Goal: Task Accomplishment & Management: Use online tool/utility

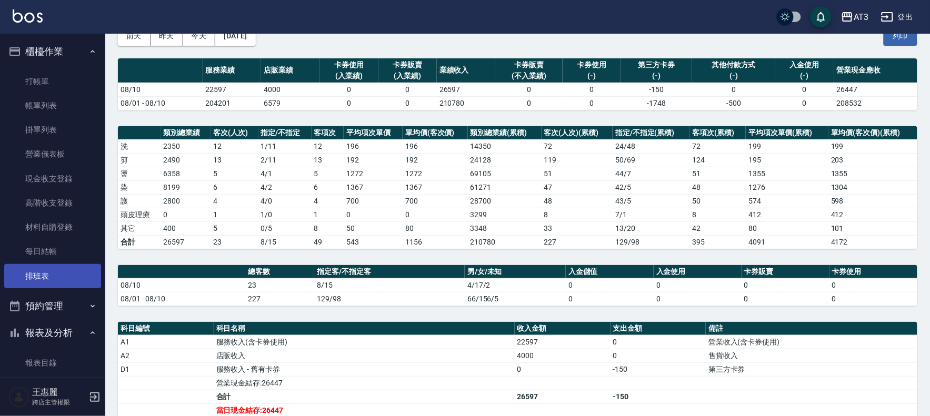
scroll to position [175, 0]
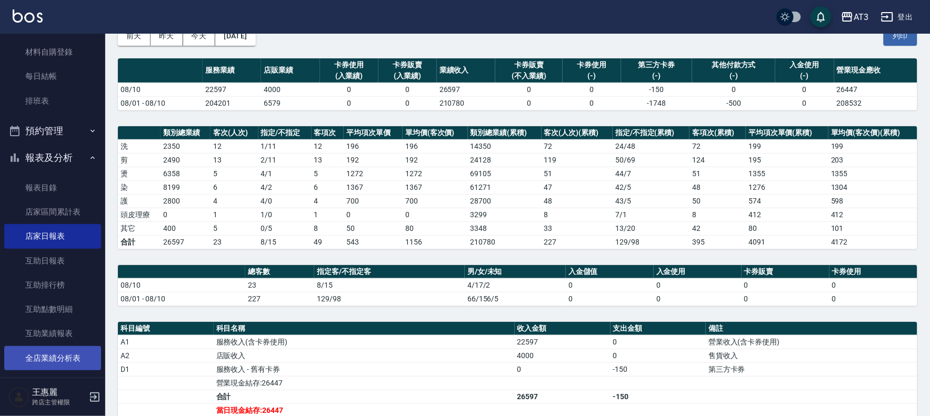
click at [71, 355] on link "全店業績分析表" at bounding box center [52, 358] width 97 height 24
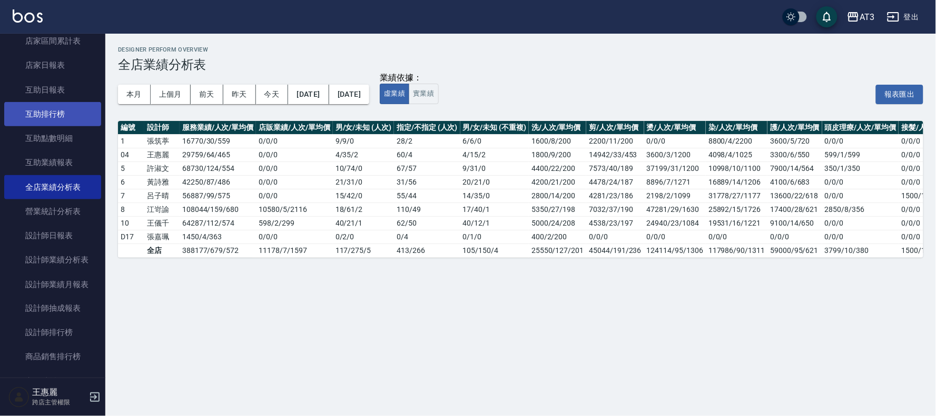
scroll to position [351, 0]
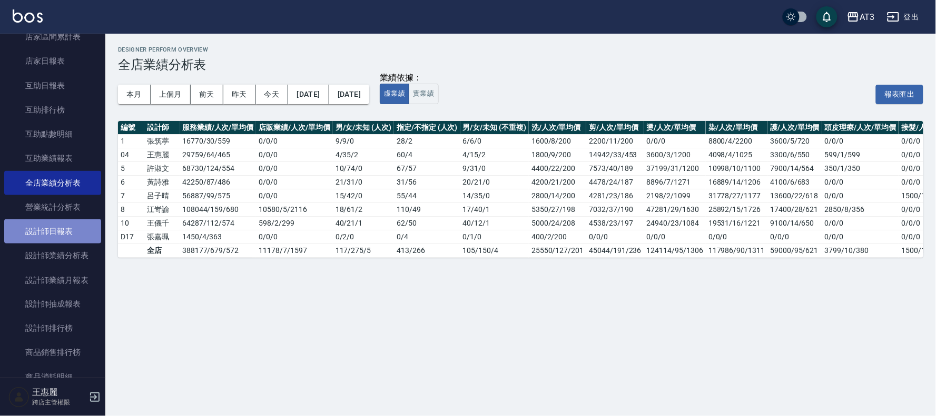
click at [62, 236] on link "設計師日報表" at bounding box center [52, 232] width 97 height 24
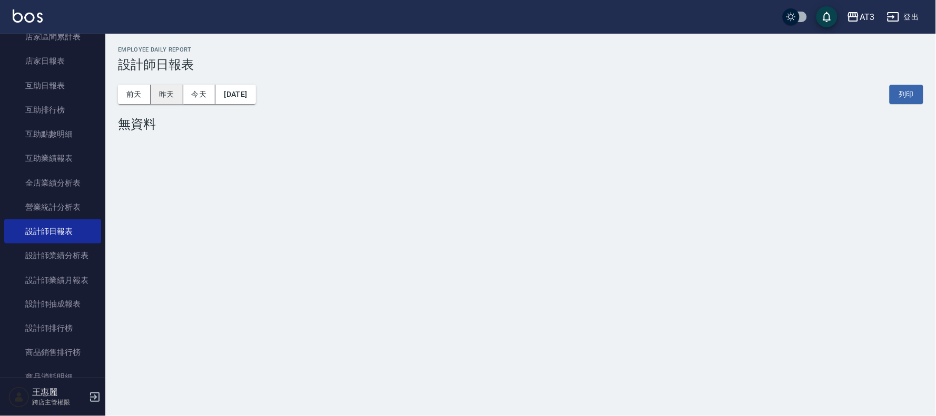
click at [174, 95] on button "昨天" at bounding box center [167, 94] width 33 height 19
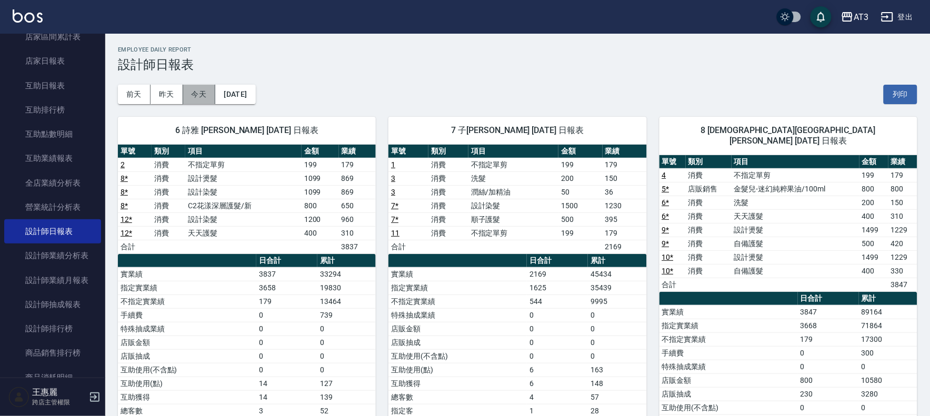
click at [213, 93] on button "今天" at bounding box center [199, 94] width 33 height 19
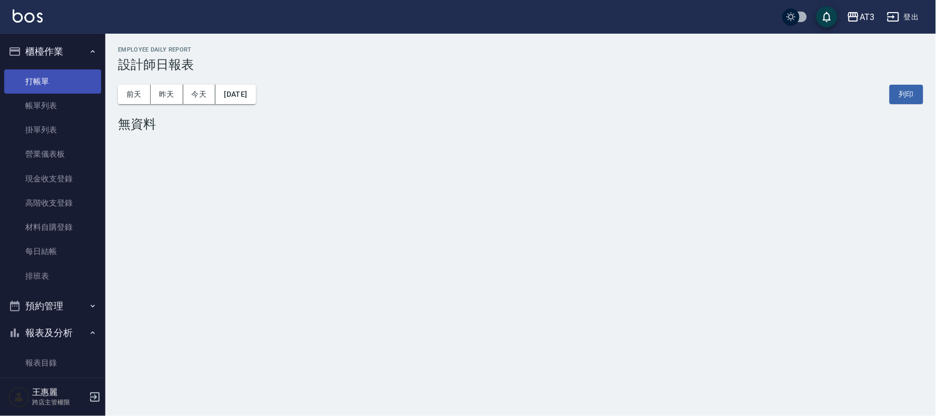
click at [24, 80] on link "打帳單" at bounding box center [52, 82] width 97 height 24
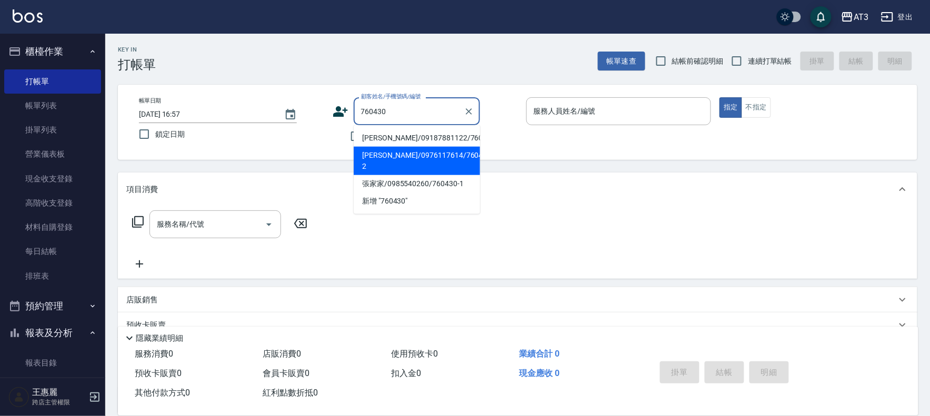
type input "梁王沐家/0976117614/760430-2"
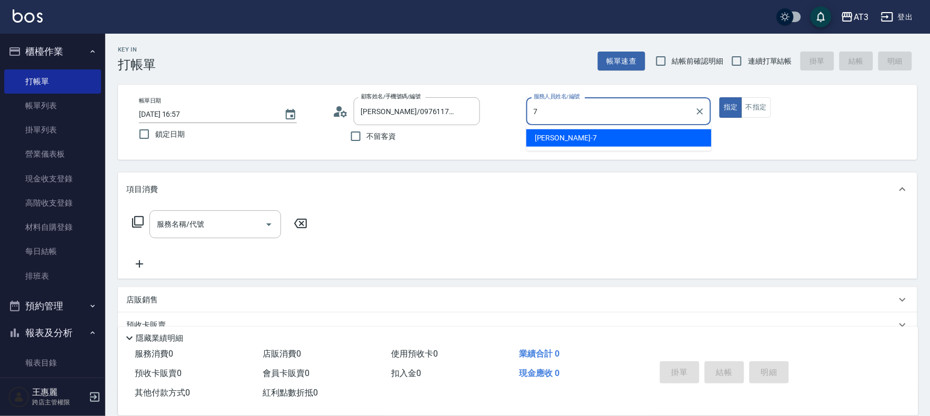
type input "子晴-7"
type button "true"
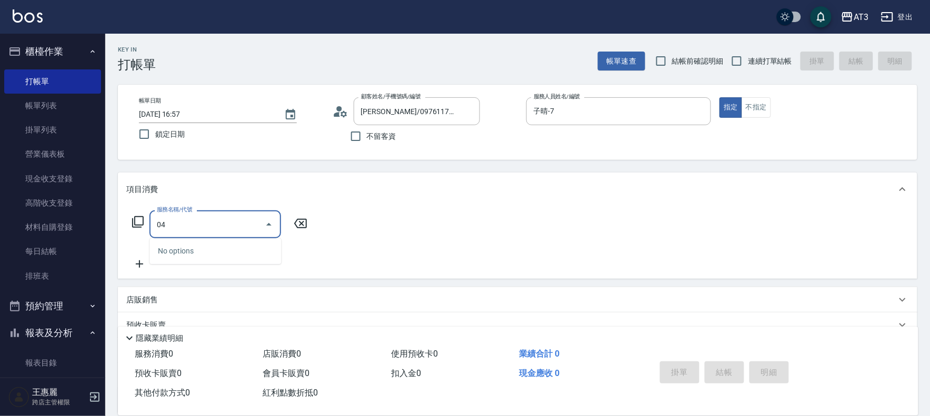
type input "0"
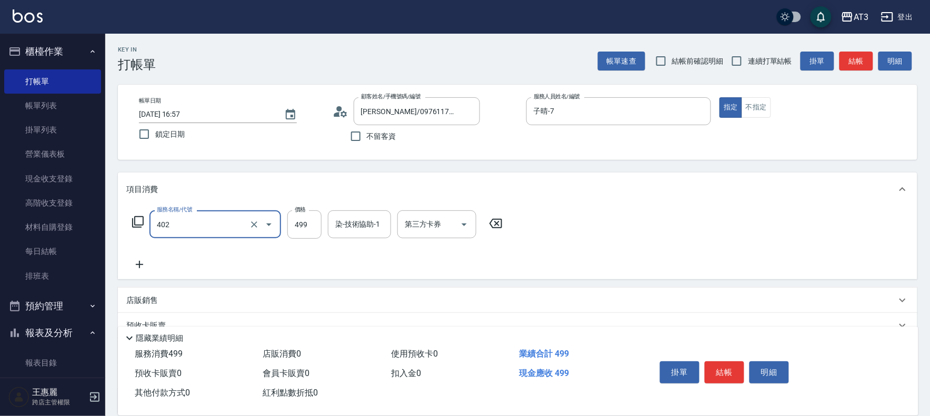
type input "10束挑染(402)"
type input "599"
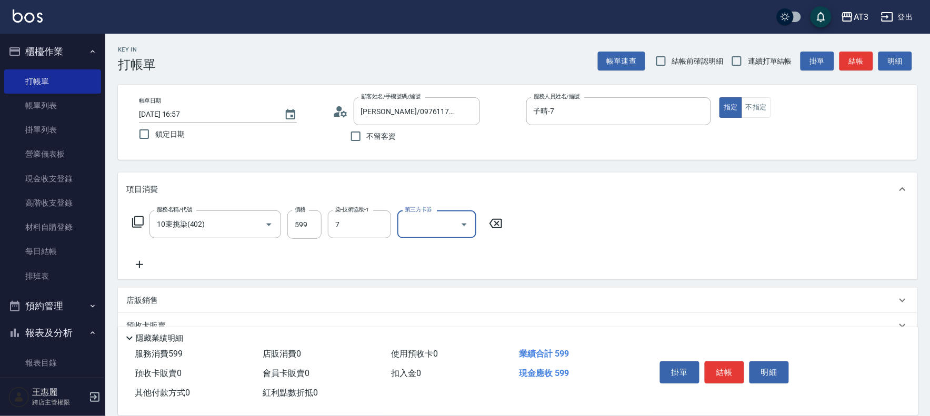
type input "子晴-7"
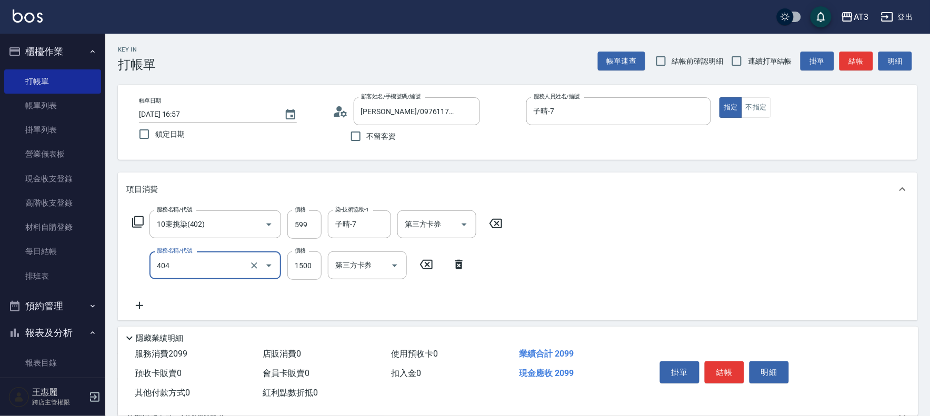
type input "設計染髮(404)"
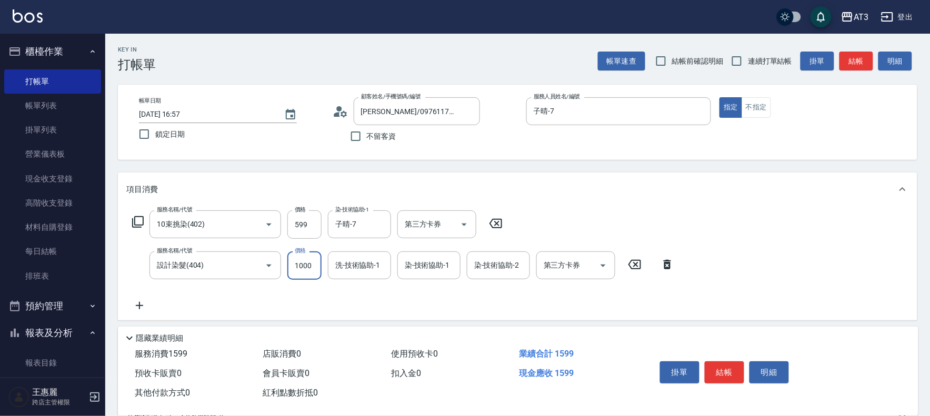
type input "1000"
type input "子晴-7"
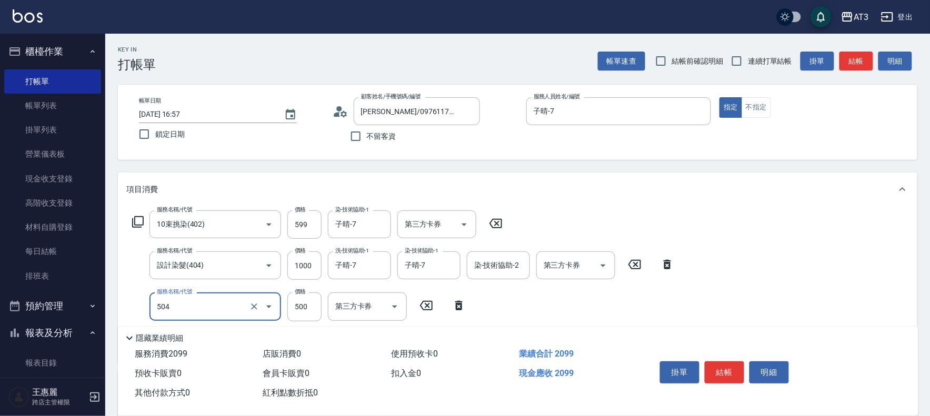
type input "順子護髮(504)"
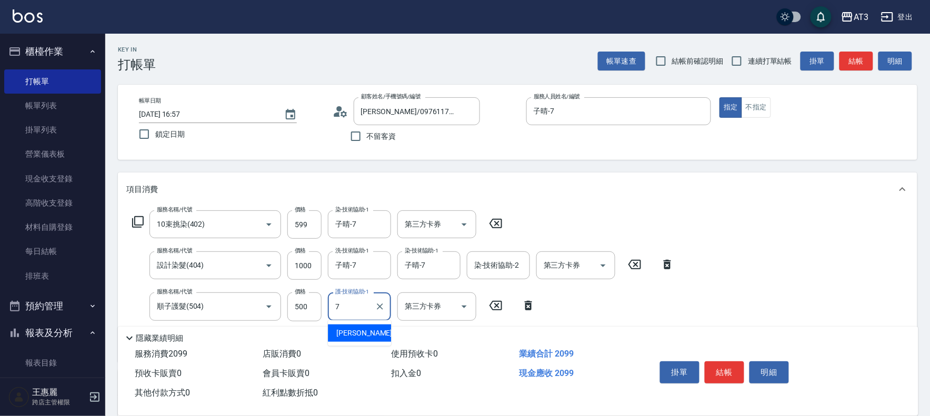
type input "子晴-7"
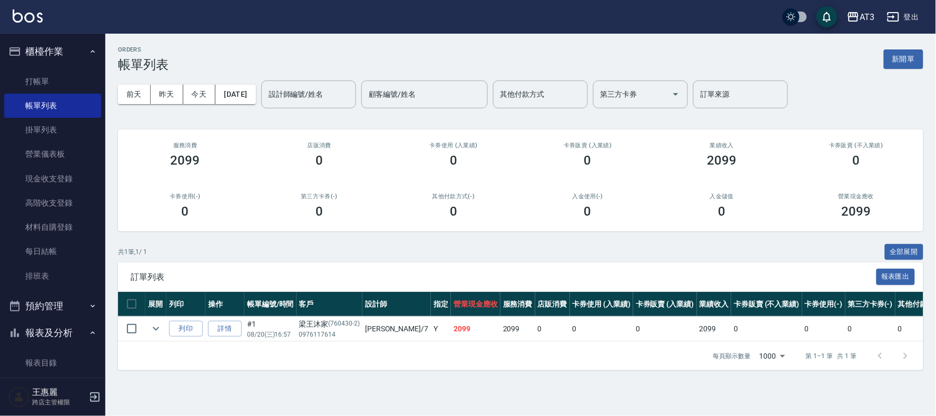
click at [75, 67] on ul "打帳單 帳單列表 掛單列表 營業儀表板 現金收支登錄 高階收支登錄 材料自購登錄 每日結帳 排班表" at bounding box center [52, 178] width 97 height 227
click at [76, 79] on link "打帳單" at bounding box center [52, 82] width 97 height 24
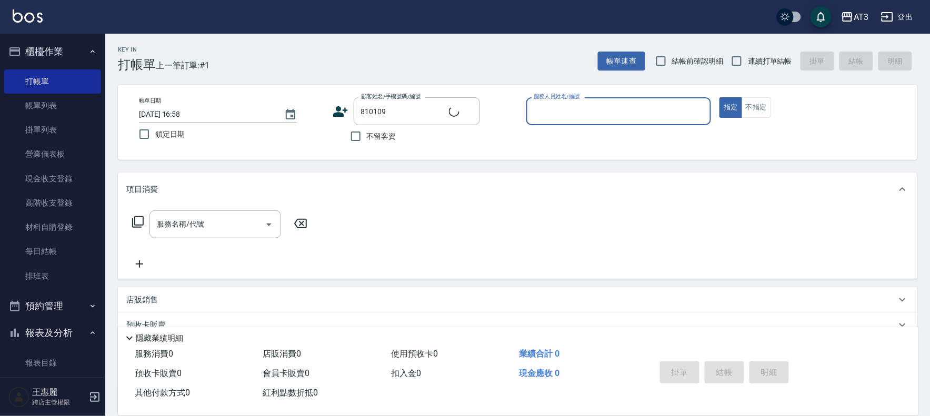
type input "羅怡雯/0966858308/810109"
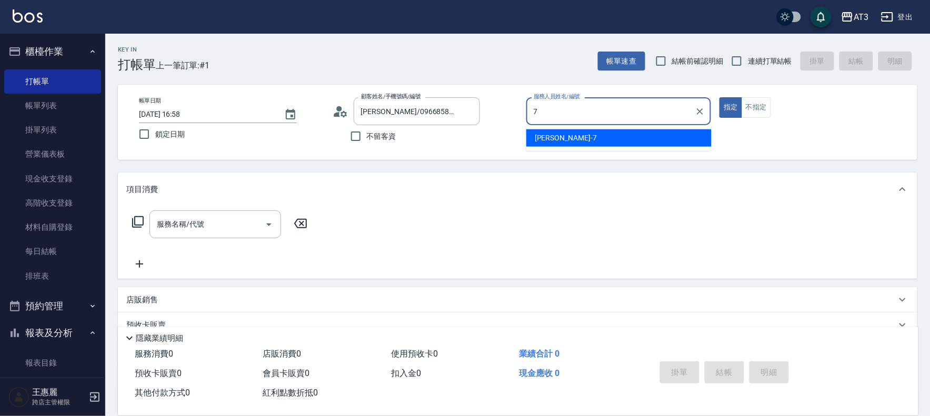
type input "子晴-7"
type button "true"
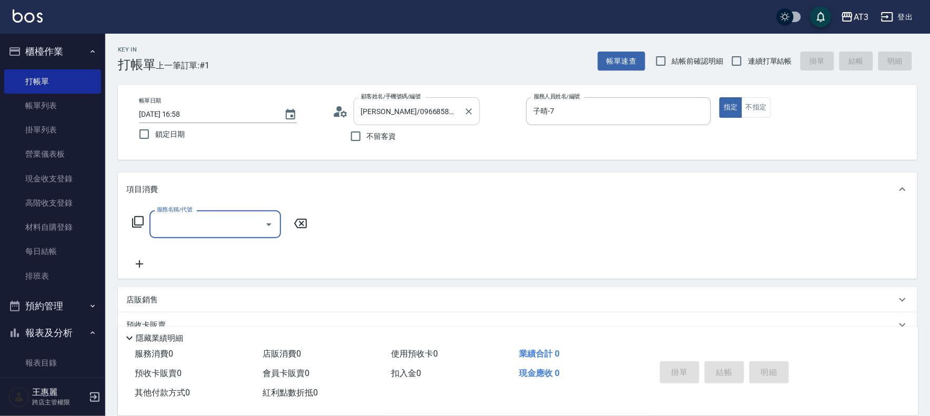
click at [448, 120] on input "羅怡雯/0966858308/810109" at bounding box center [409, 111] width 101 height 18
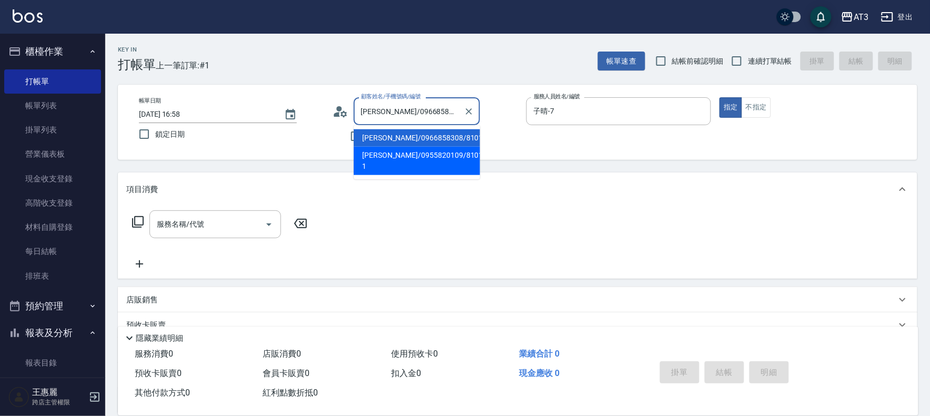
click at [439, 150] on li "陳明湲/0955820109/810109-1" at bounding box center [417, 161] width 126 height 28
type input "陳明湲/0955820109/810109-1"
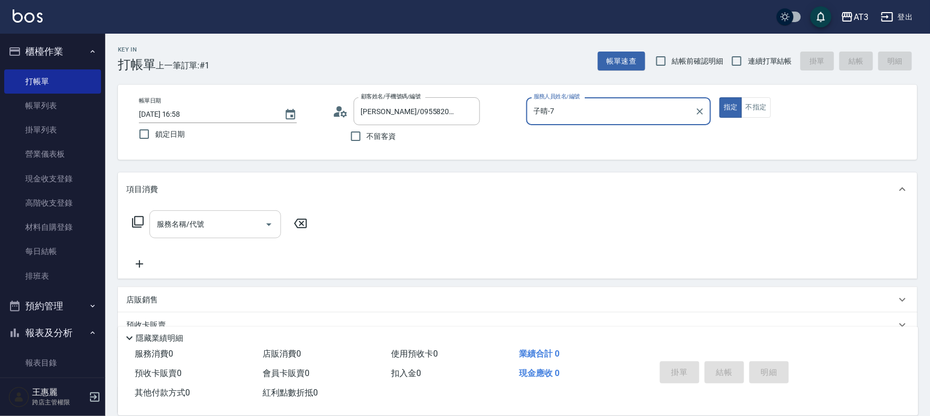
click at [720, 97] on button "指定" at bounding box center [731, 107] width 23 height 21
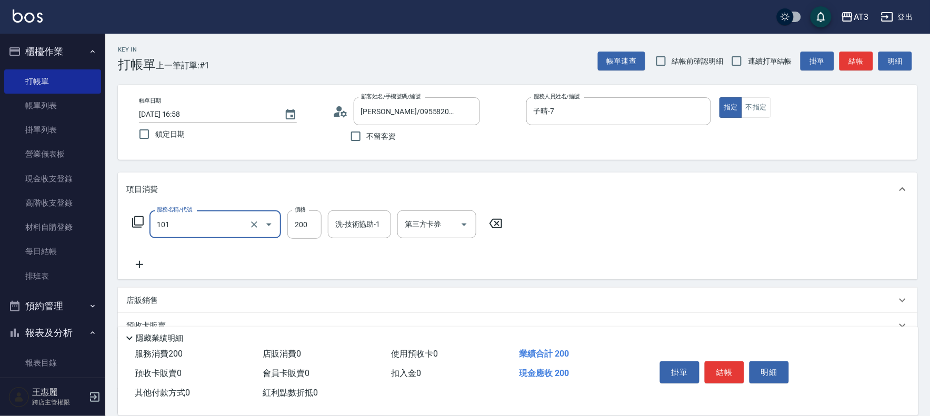
type input "洗髮(101)"
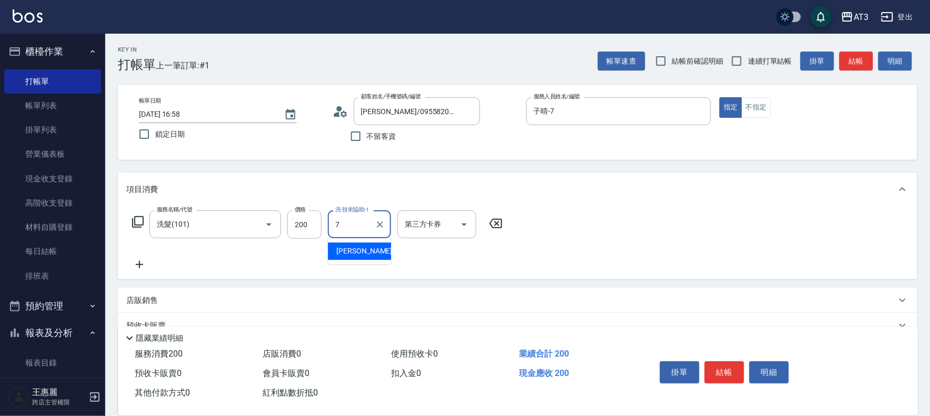
type input "子晴-7"
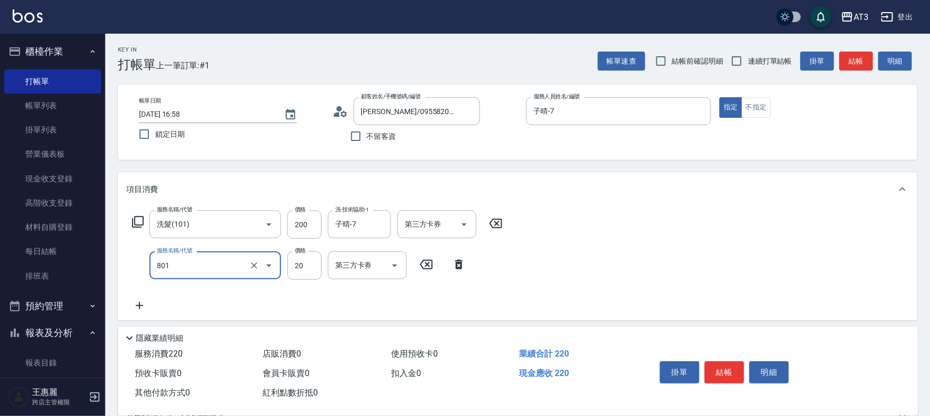
type input "潤絲(801)"
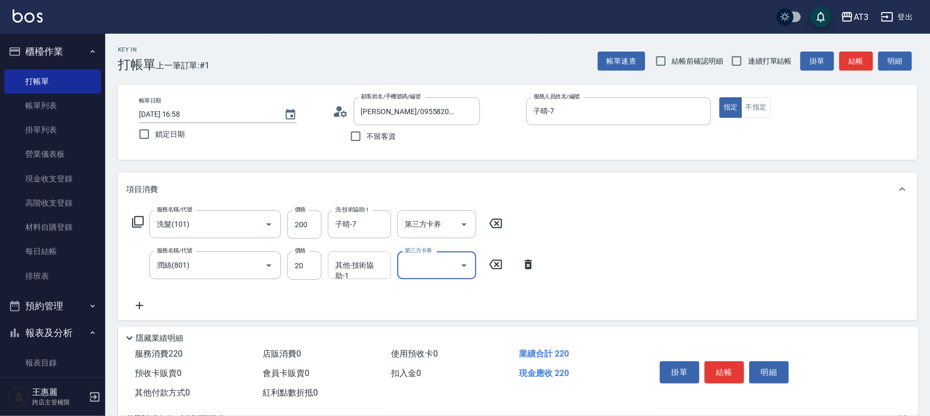
drag, startPoint x: 359, startPoint y: 254, endPoint x: 366, endPoint y: 254, distance: 6.9
click at [359, 254] on div "其他-技術協助-1" at bounding box center [359, 266] width 63 height 28
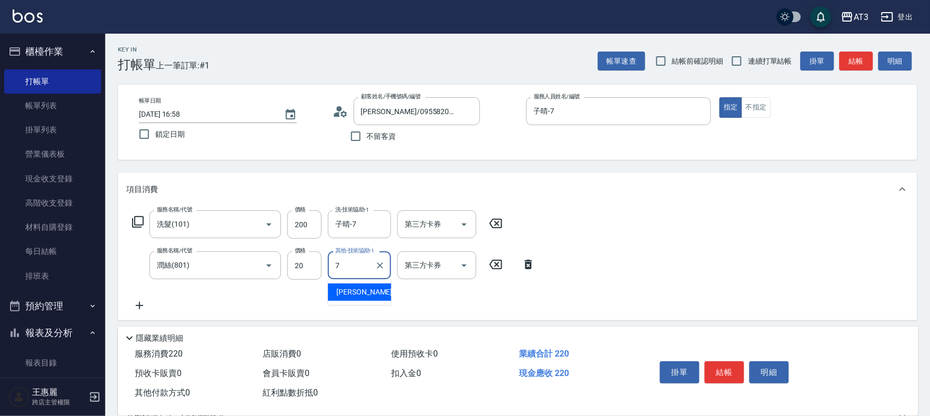
type input "子晴-7"
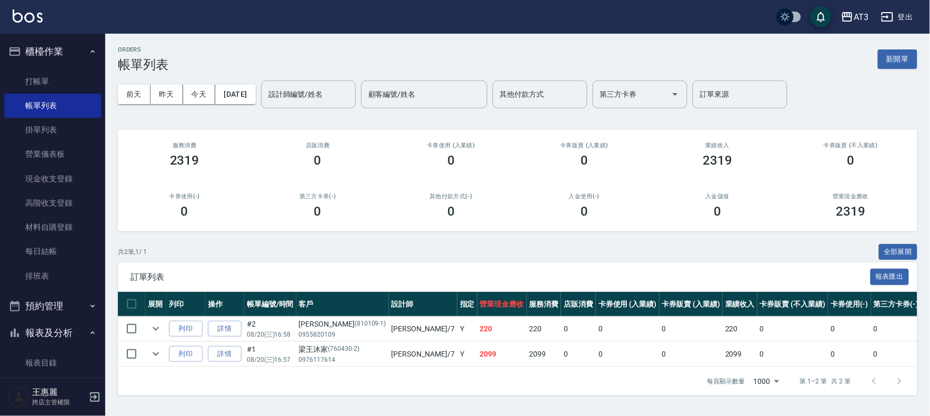
click at [76, 68] on ul "打帳單 帳單列表 掛單列表 營業儀表板 現金收支登錄 高階收支登錄 材料自購登錄 每日結帳 排班表" at bounding box center [52, 178] width 97 height 227
click at [76, 71] on link "打帳單" at bounding box center [52, 82] width 97 height 24
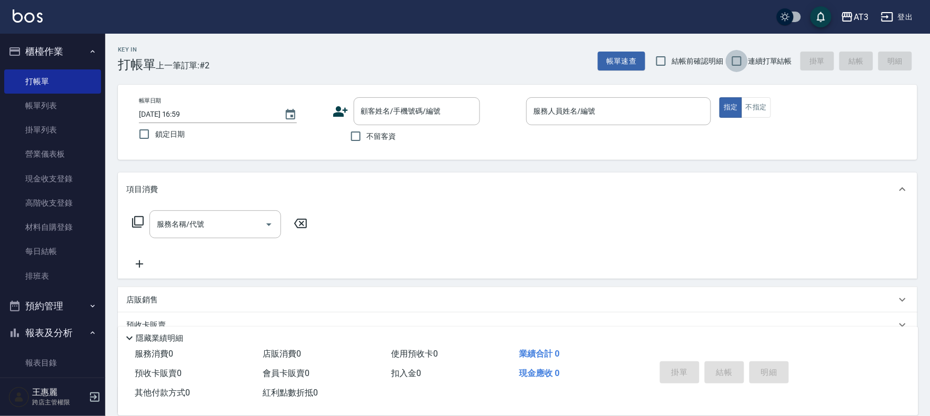
click at [731, 61] on input "連續打單結帳" at bounding box center [737, 61] width 22 height 22
checkbox input "true"
click at [376, 106] on input "顧客姓名/手機號碼/編號" at bounding box center [409, 111] width 101 height 18
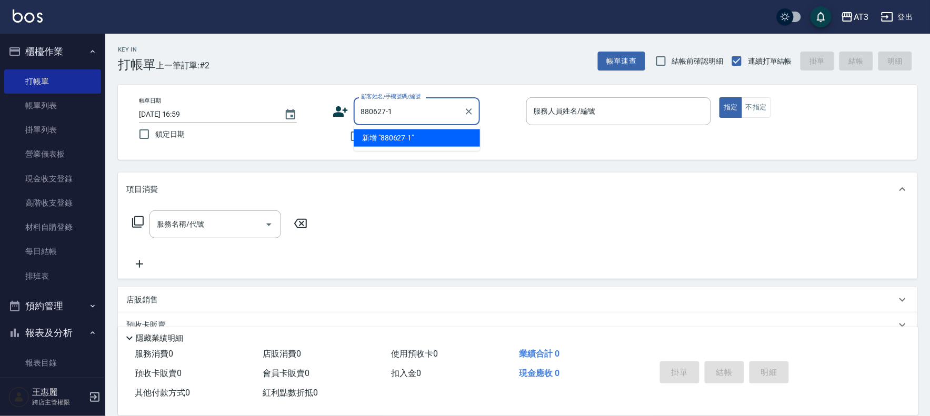
type input "880627-1"
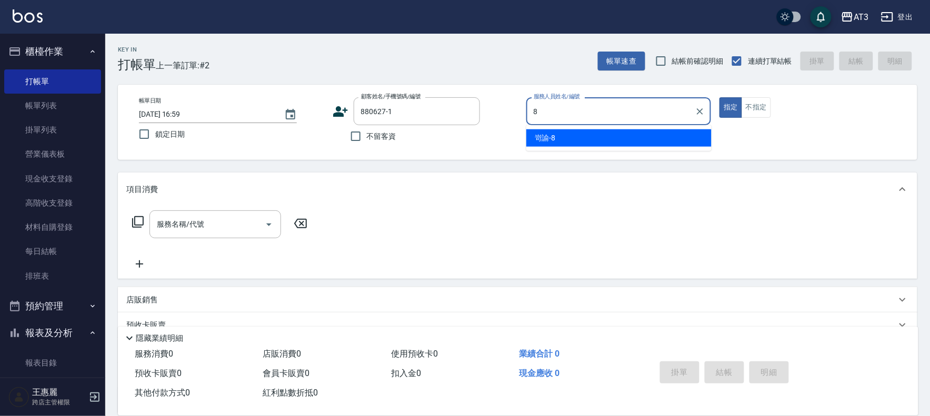
type input "岢諭-8"
type button "true"
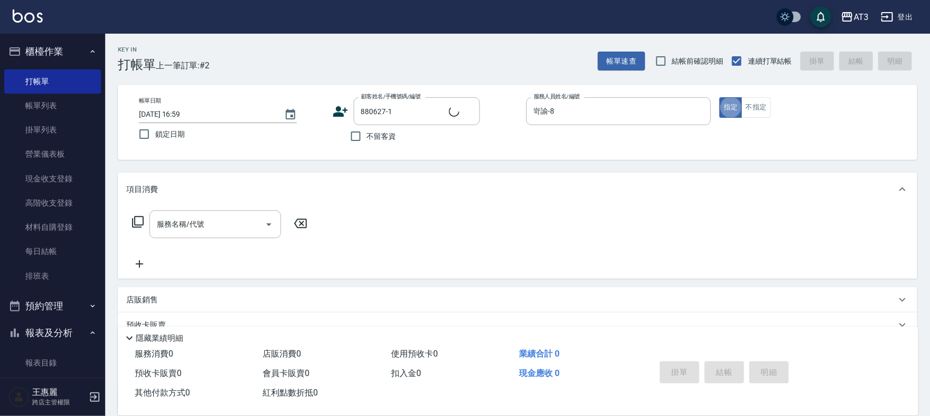
type input "羅心雅/0970383238/880627-1"
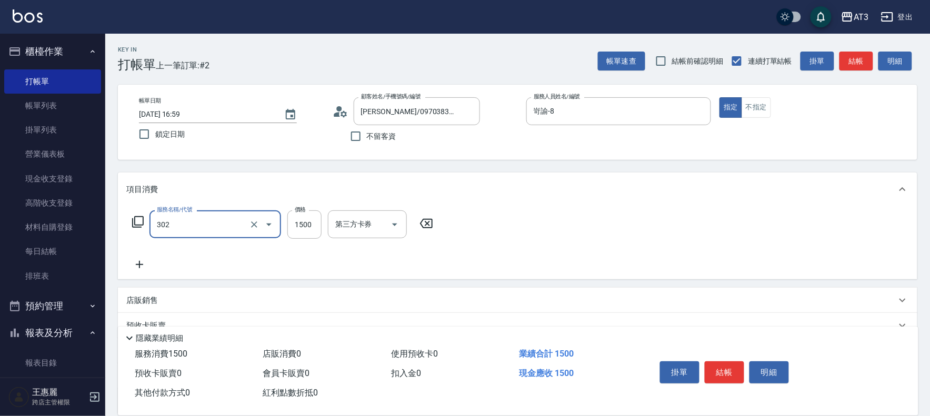
type input "設計燙髮(302)"
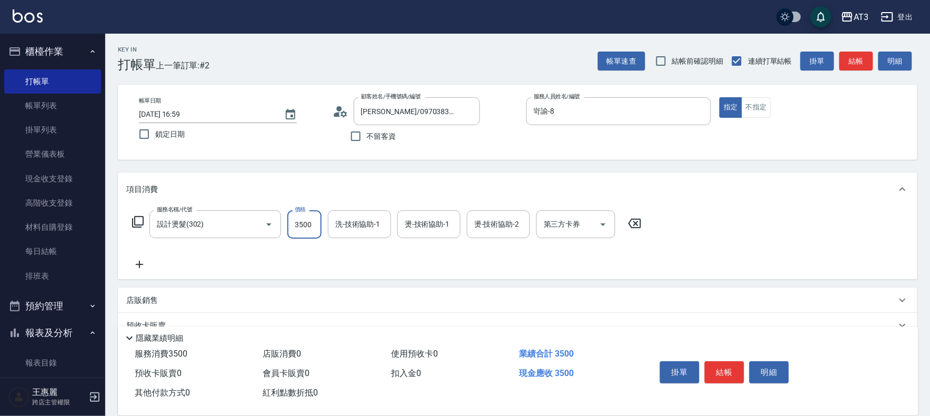
type input "3500"
type input "岢諭-8"
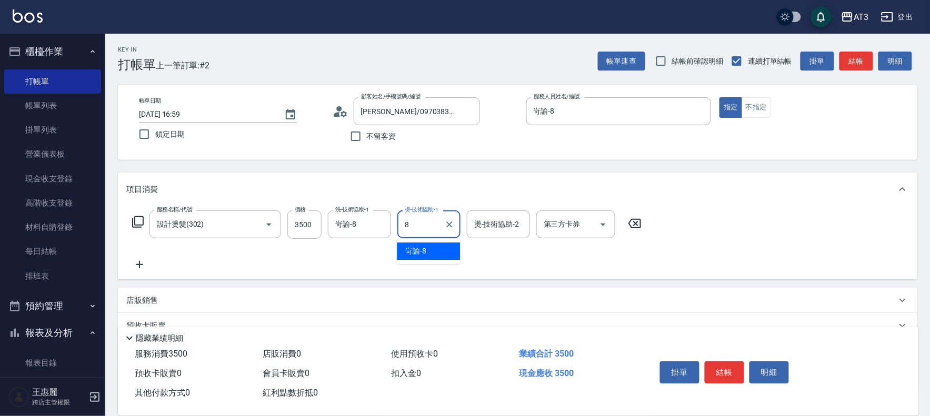
type input "岢諭-8"
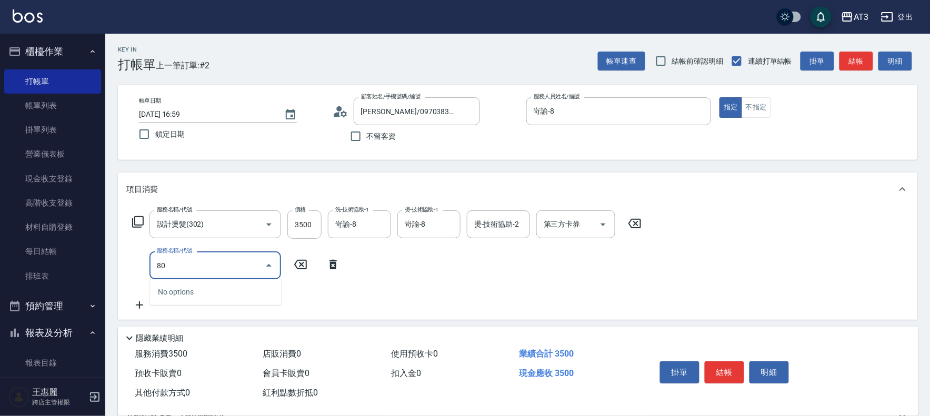
type input "8"
type input "自備護髮(502)"
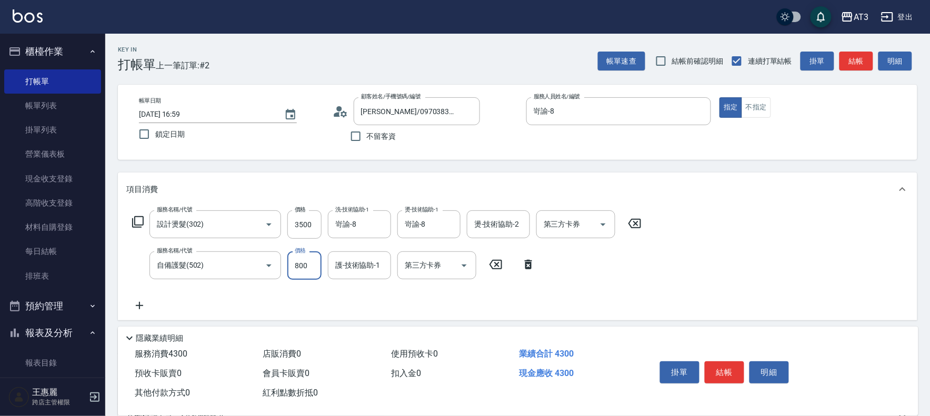
type input "800"
type input "岢諭-8"
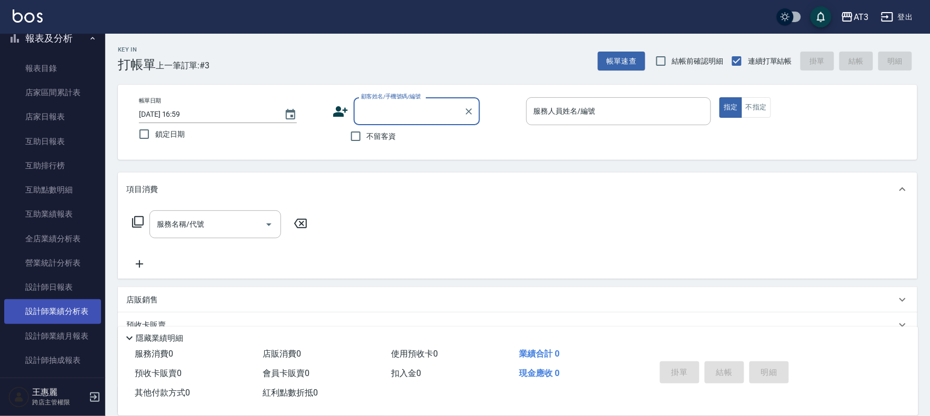
scroll to position [409, 0]
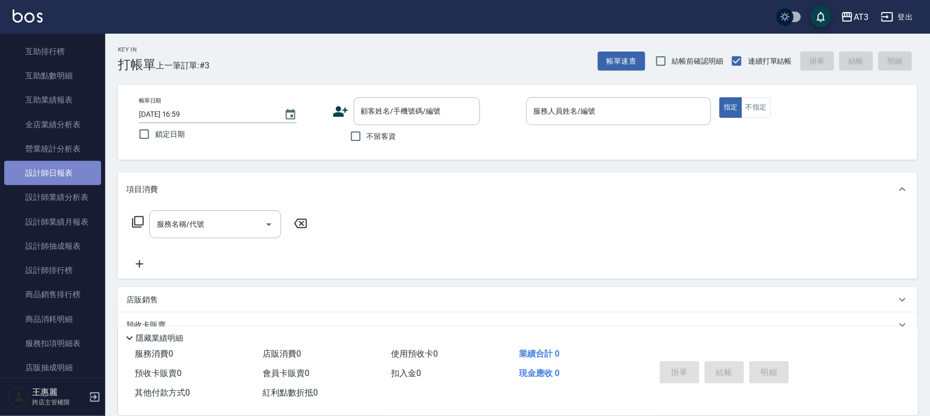
click at [58, 172] on link "設計師日報表" at bounding box center [52, 173] width 97 height 24
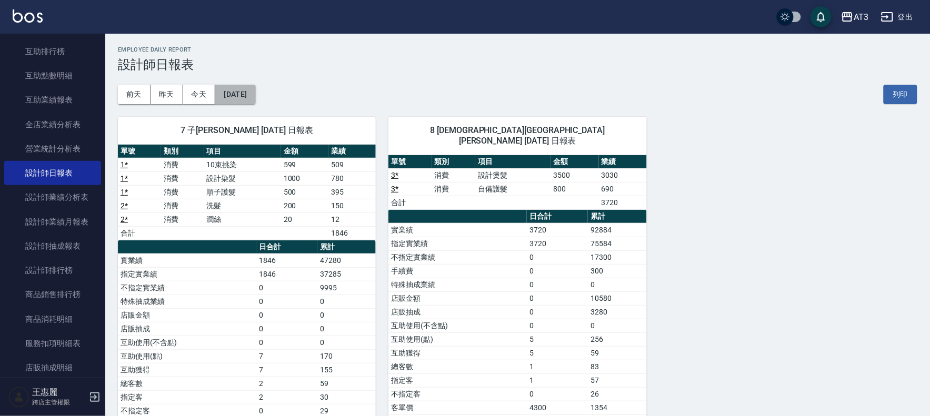
click at [248, 87] on button "[DATE]" at bounding box center [235, 94] width 40 height 19
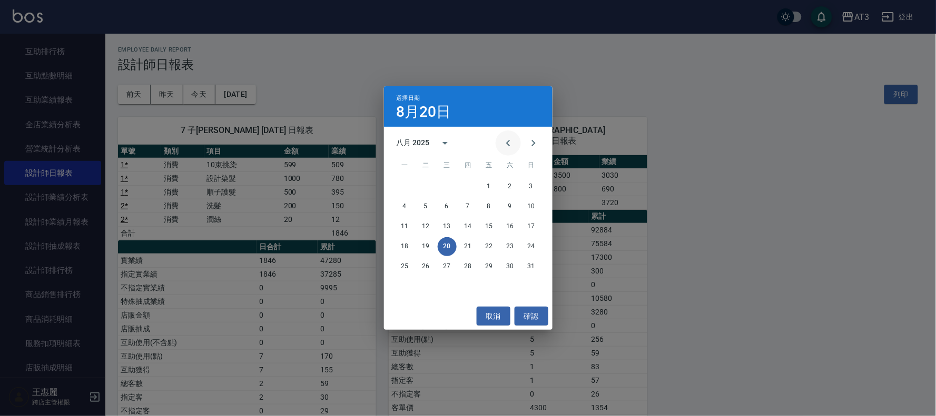
click at [503, 138] on icon "Previous month" at bounding box center [508, 143] width 13 height 13
click at [469, 266] on button "31" at bounding box center [468, 266] width 19 height 19
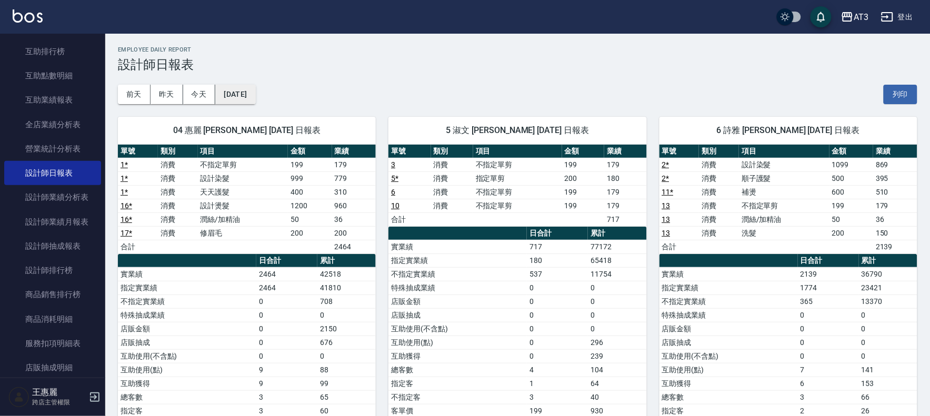
click at [255, 95] on button "2025/07/31" at bounding box center [235, 94] width 40 height 19
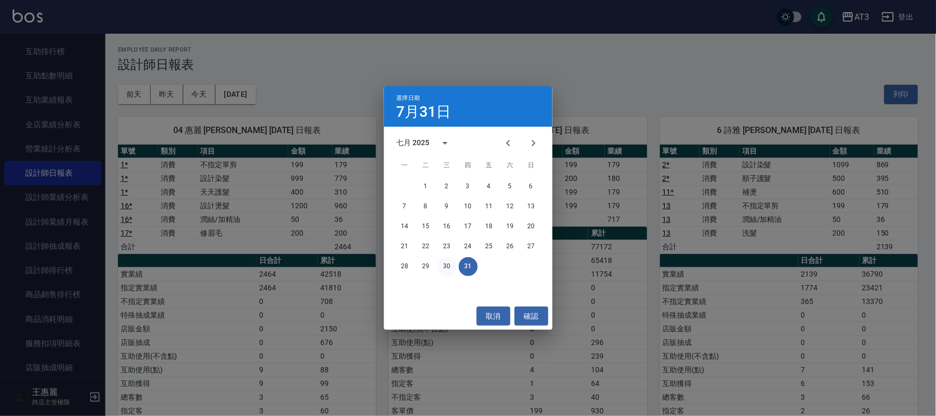
click at [440, 265] on button "30" at bounding box center [447, 266] width 19 height 19
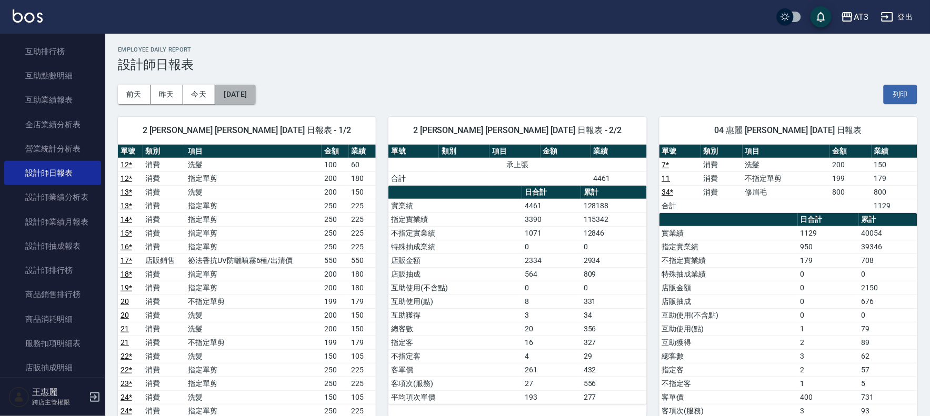
click at [255, 93] on button "2025/07/30" at bounding box center [235, 94] width 40 height 19
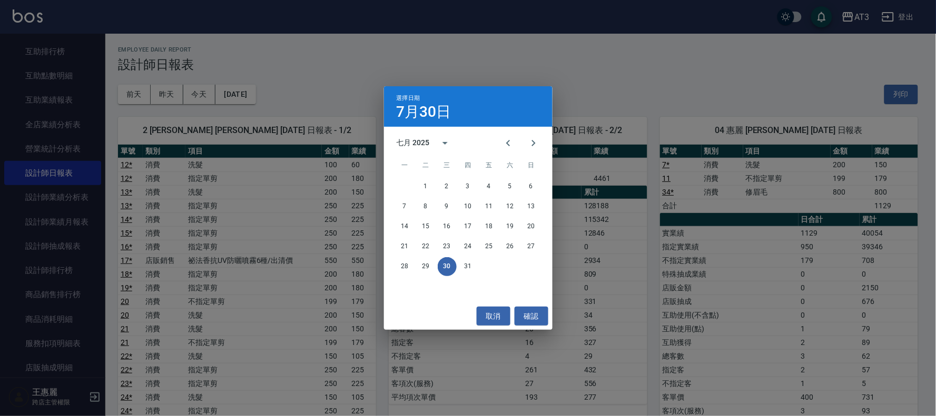
drag, startPoint x: 473, startPoint y: 93, endPoint x: 517, endPoint y: 93, distance: 43.7
click at [488, 93] on div "選擇日期 7月30日" at bounding box center [468, 106] width 168 height 41
click at [488, 309] on button "取消" at bounding box center [494, 316] width 34 height 19
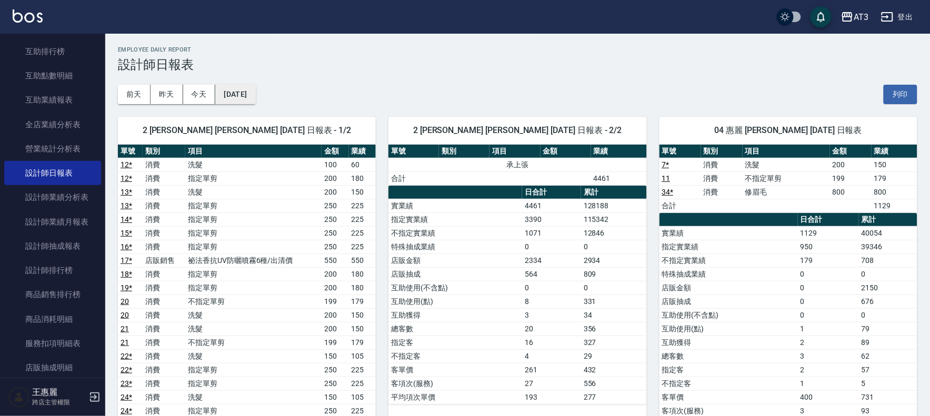
click at [237, 92] on button "2025/07/30" at bounding box center [235, 94] width 40 height 19
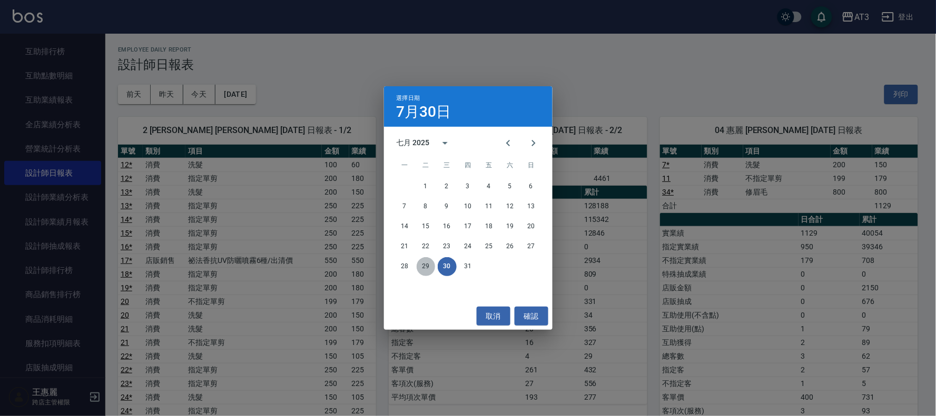
click at [431, 260] on button "29" at bounding box center [425, 266] width 19 height 19
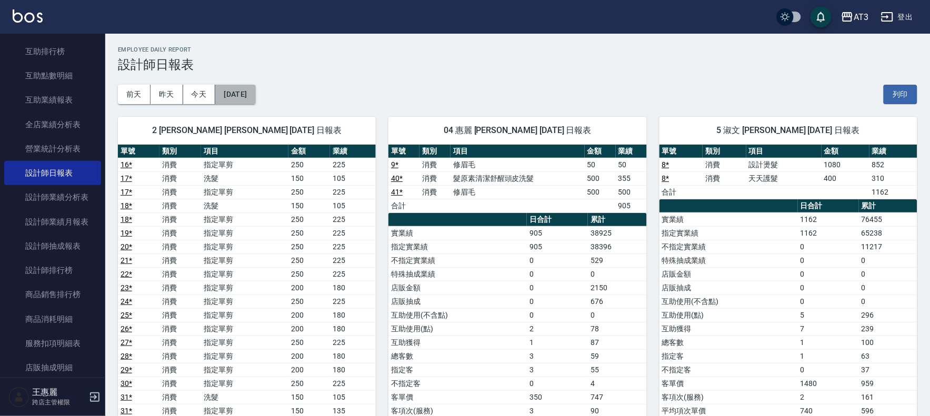
click at [255, 90] on button "2025/07/29" at bounding box center [235, 94] width 40 height 19
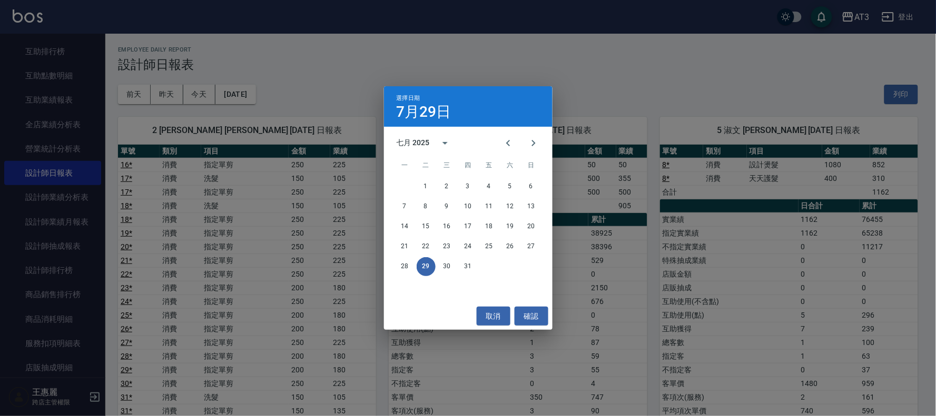
click at [484, 87] on div "選擇日期 7月29日" at bounding box center [468, 106] width 168 height 41
click at [489, 308] on button "取消" at bounding box center [494, 316] width 34 height 19
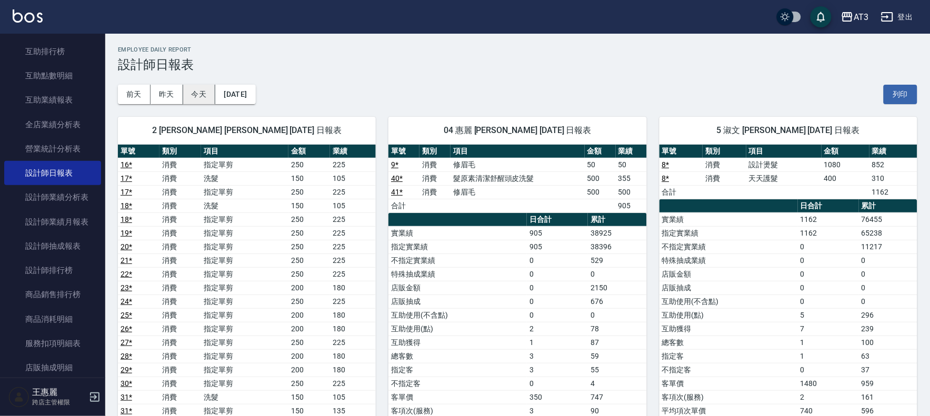
click at [197, 95] on button "今天" at bounding box center [199, 94] width 33 height 19
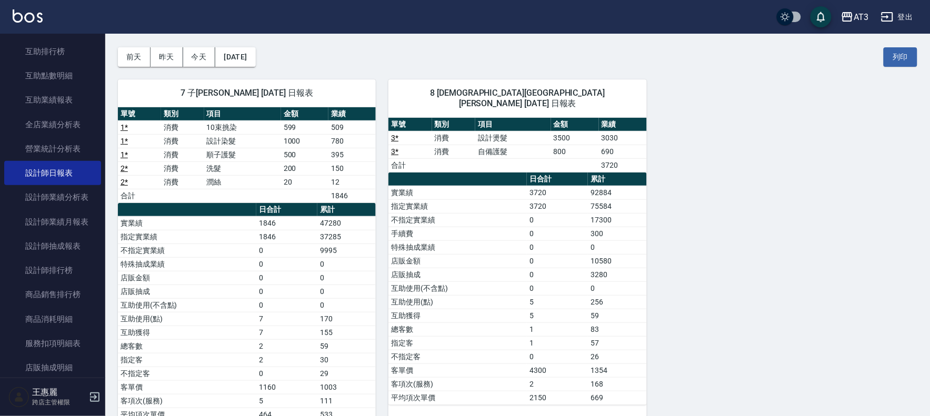
scroll to position [58, 0]
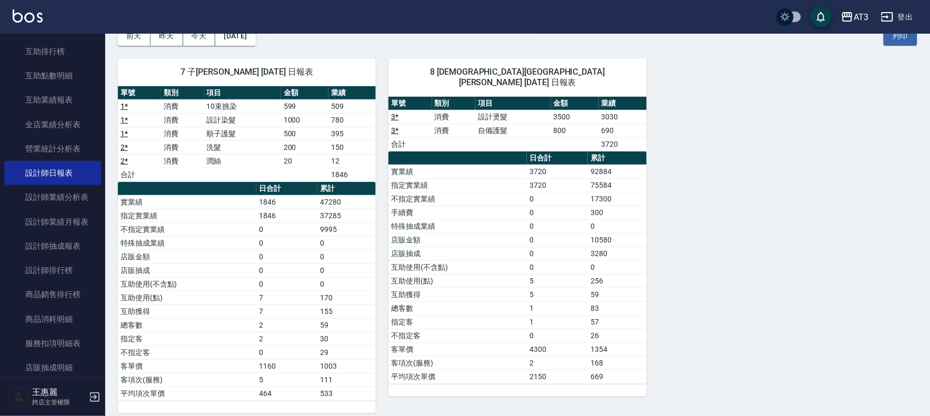
click at [906, 13] on button "登出" at bounding box center [897, 16] width 41 height 19
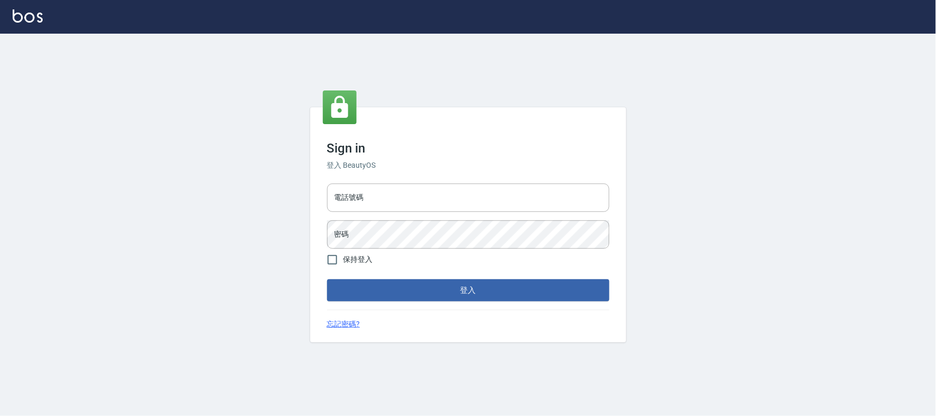
type input "032805930"
click at [429, 202] on input "032805930" at bounding box center [468, 198] width 282 height 28
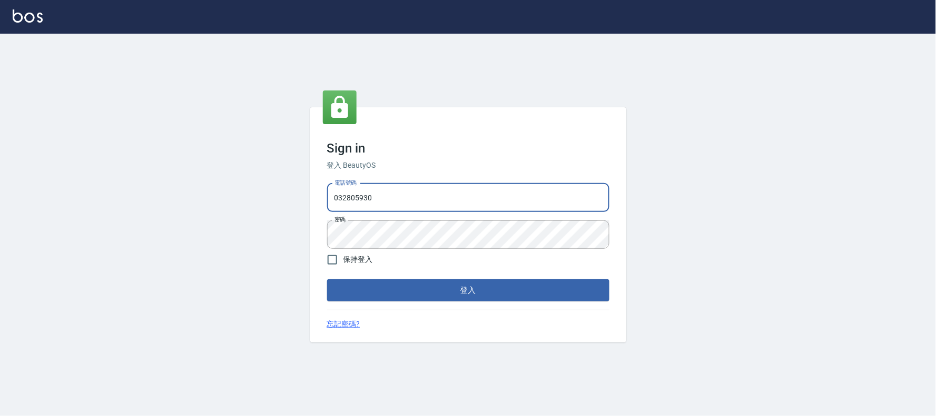
click at [428, 201] on input "032805930" at bounding box center [468, 198] width 282 height 28
type input "0912687699"
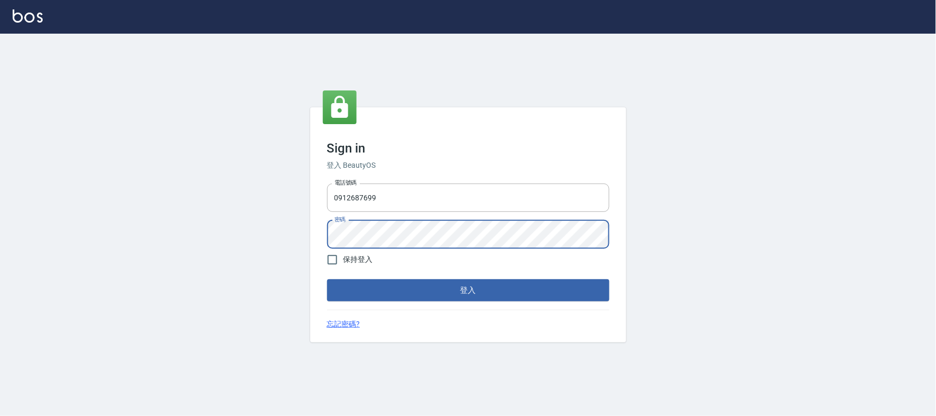
click at [327, 280] on button "登入" at bounding box center [468, 291] width 282 height 22
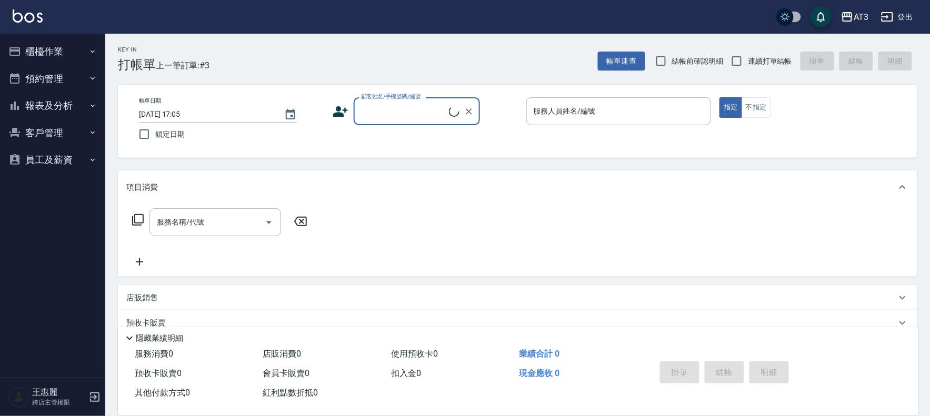
click at [26, 162] on button "員工及薪資" at bounding box center [52, 159] width 97 height 27
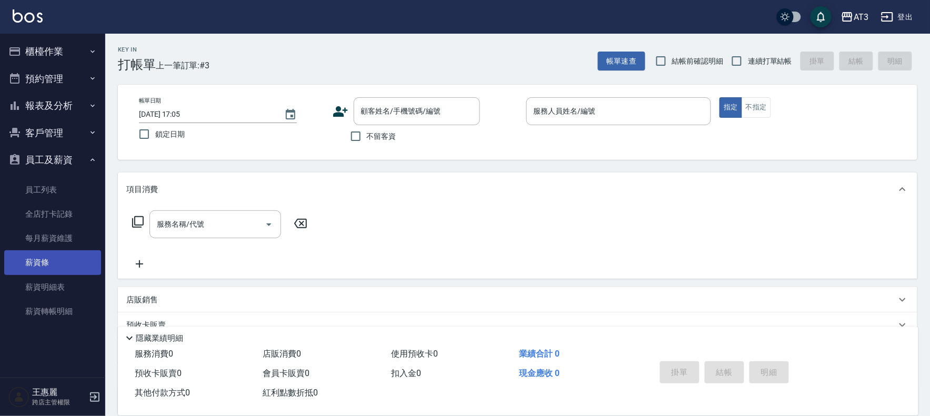
click at [28, 255] on link "薪資條" at bounding box center [52, 263] width 97 height 24
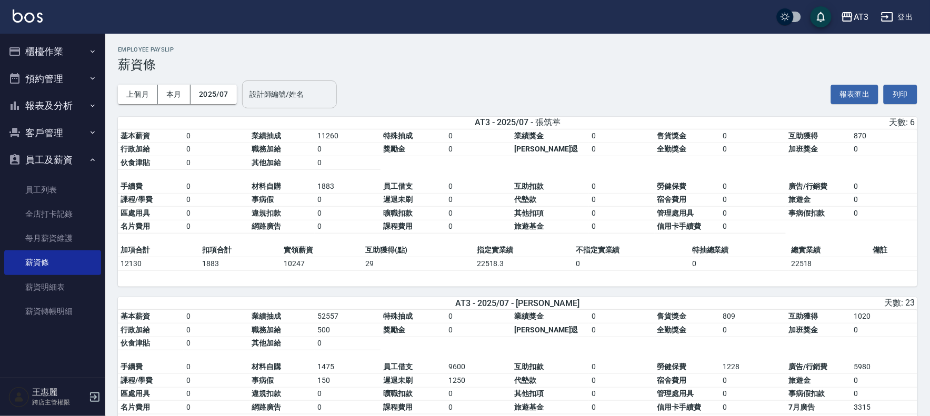
click at [304, 95] on div "設計師編號/姓名 設計師編號/姓名" at bounding box center [289, 95] width 95 height 28
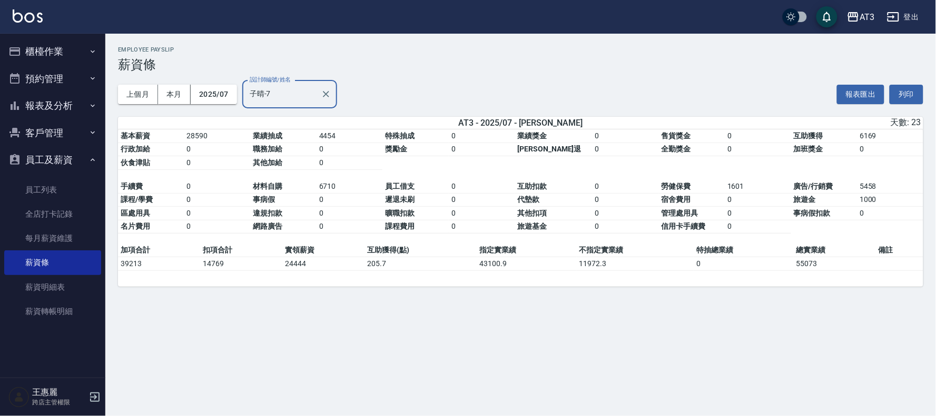
type input "子晴-7"
drag, startPoint x: 225, startPoint y: 439, endPoint x: 0, endPoint y: 439, distance: 225.4
drag, startPoint x: 0, startPoint y: 439, endPoint x: 277, endPoint y: 99, distance: 439.0
click at [277, 99] on input "子晴-7" at bounding box center [282, 94] width 70 height 18
click at [326, 93] on icon "Clear" at bounding box center [326, 94] width 11 height 11
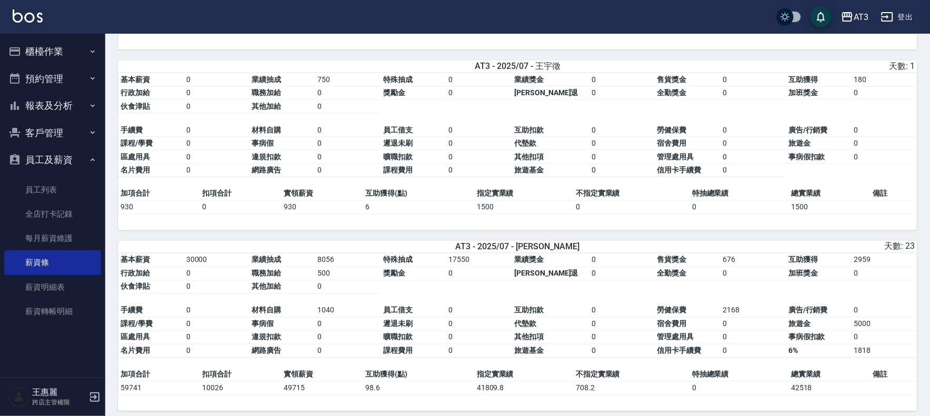
scroll to position [175, 0]
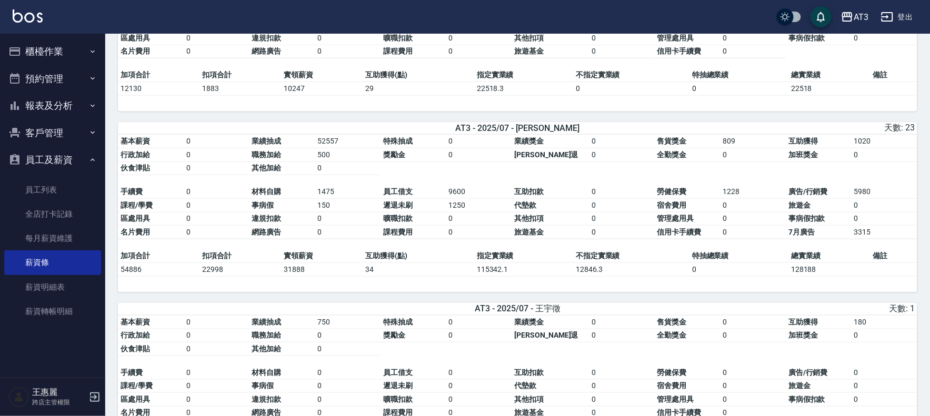
click at [907, 16] on button "登出" at bounding box center [897, 16] width 41 height 19
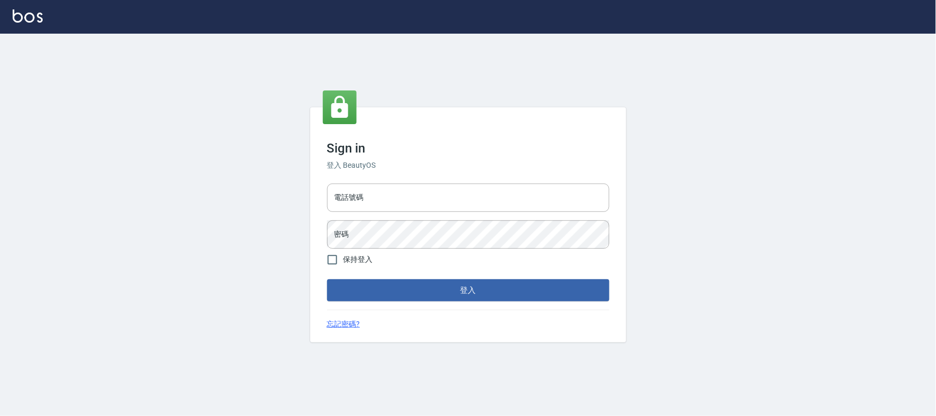
type input "032805930"
click at [503, 207] on input "032805930" at bounding box center [468, 198] width 282 height 28
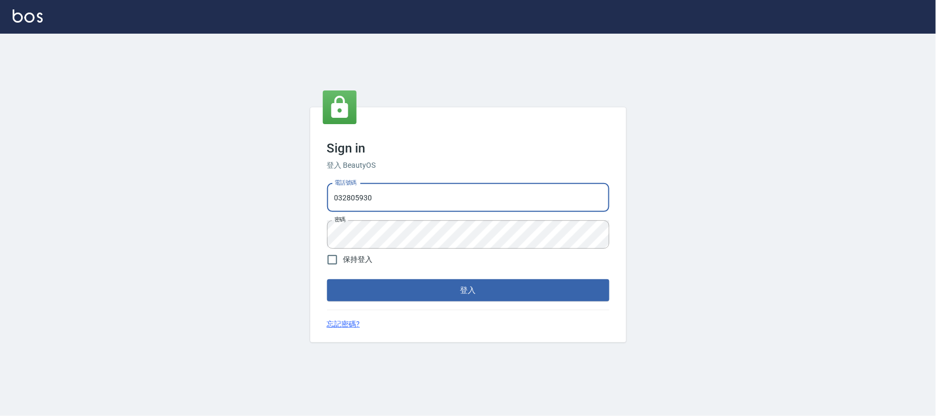
click at [503, 207] on input "032805930" at bounding box center [468, 198] width 282 height 28
type input "0"
type input "0912687699"
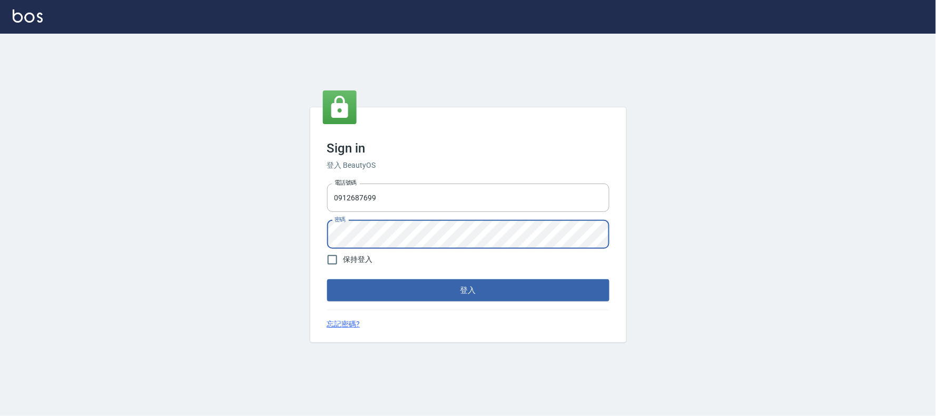
click at [327, 280] on button "登入" at bounding box center [468, 291] width 282 height 22
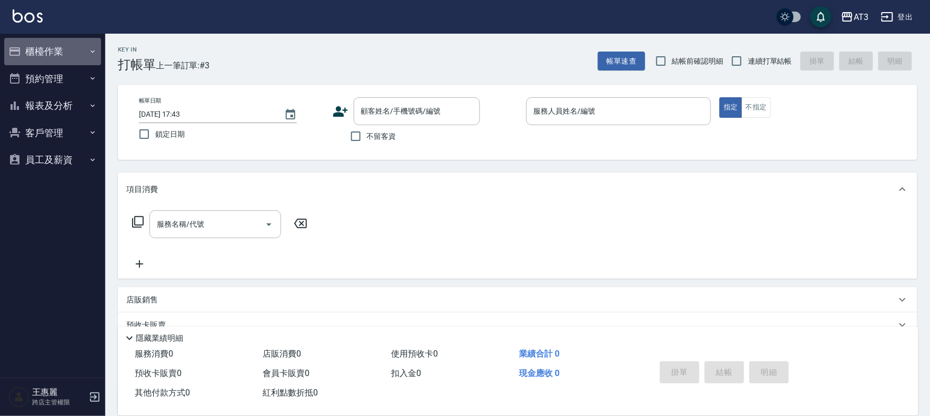
click at [67, 49] on button "櫃檯作業" at bounding box center [52, 51] width 97 height 27
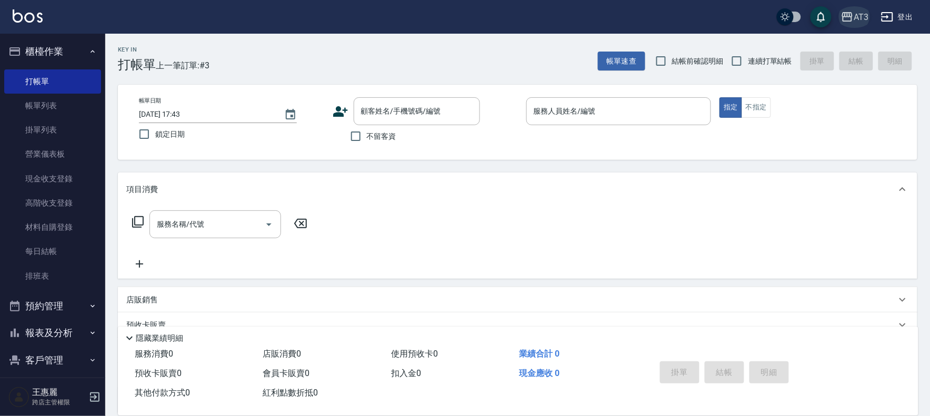
click at [862, 22] on div "AT3" at bounding box center [861, 17] width 15 height 13
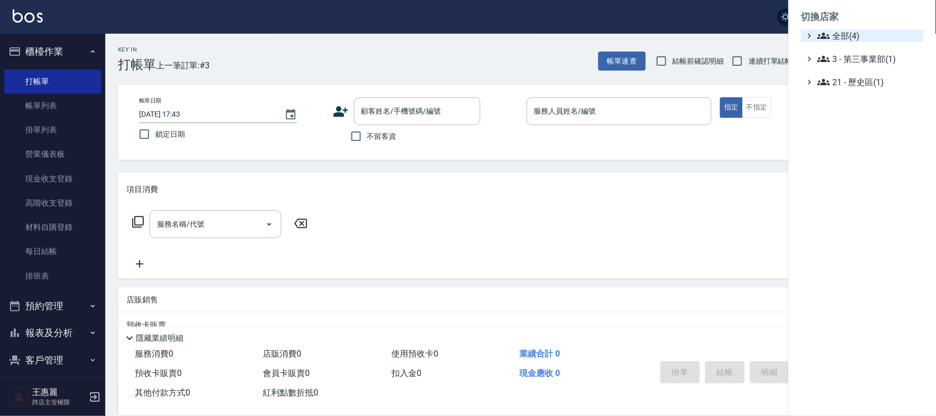
click at [829, 31] on icon at bounding box center [823, 35] width 13 height 13
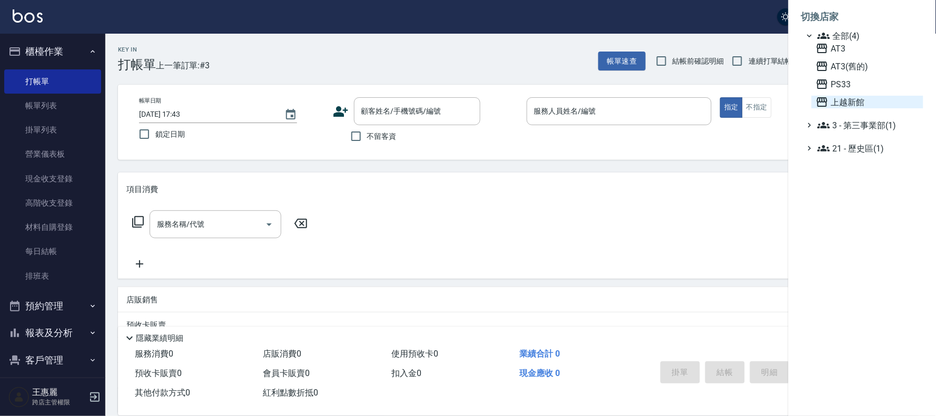
click at [835, 108] on span "上越新館" at bounding box center [867, 102] width 103 height 13
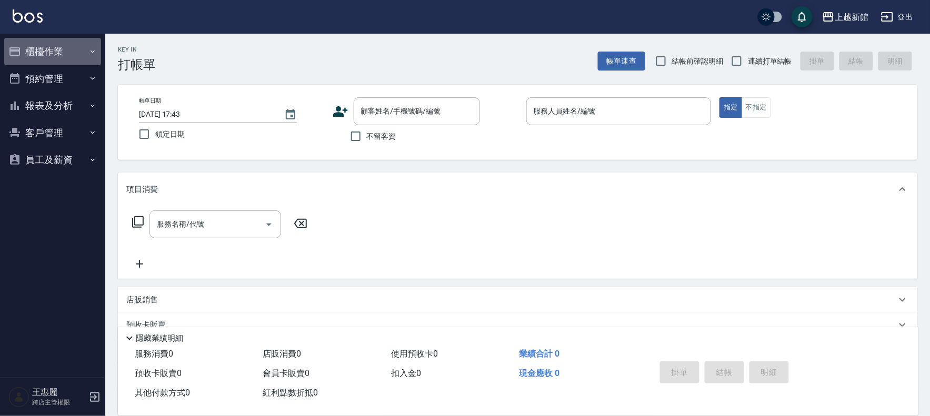
click at [75, 48] on button "櫃檯作業" at bounding box center [52, 51] width 97 height 27
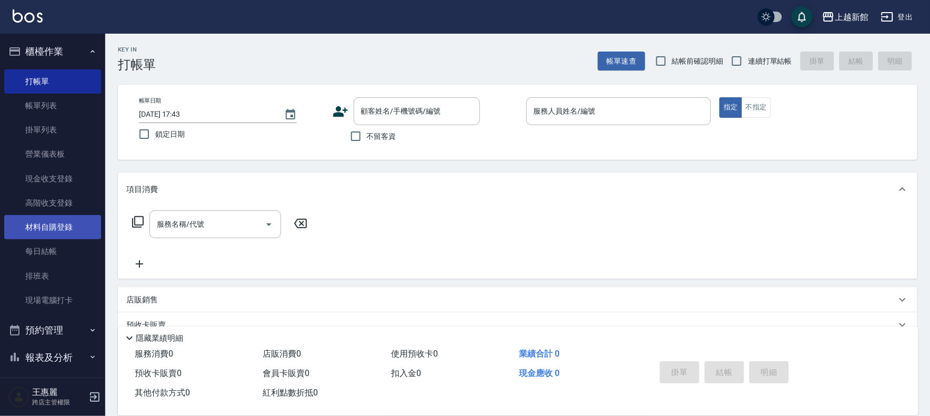
click at [49, 234] on link "材料自購登錄" at bounding box center [52, 227] width 97 height 24
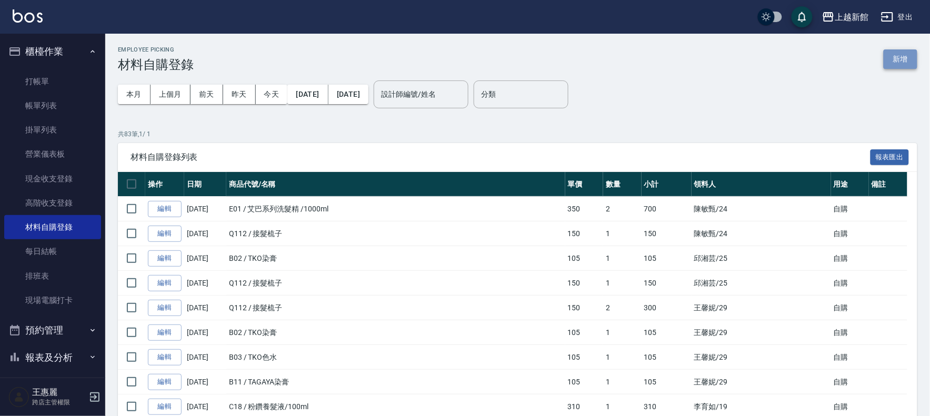
click at [897, 56] on button "新增" at bounding box center [901, 58] width 34 height 19
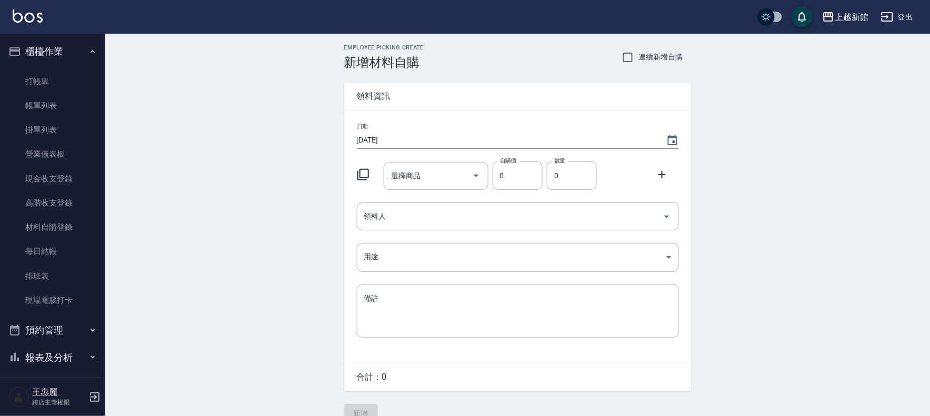
click at [362, 174] on icon at bounding box center [363, 174] width 13 height 13
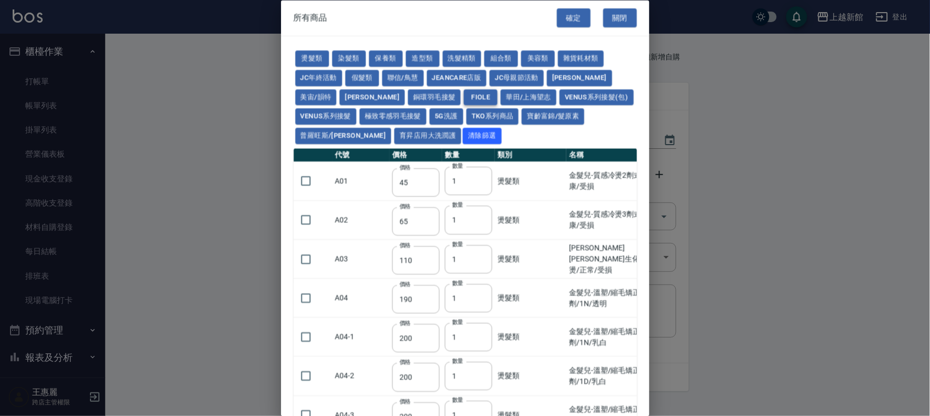
click at [464, 96] on button "FIOLE" at bounding box center [481, 98] width 34 height 16
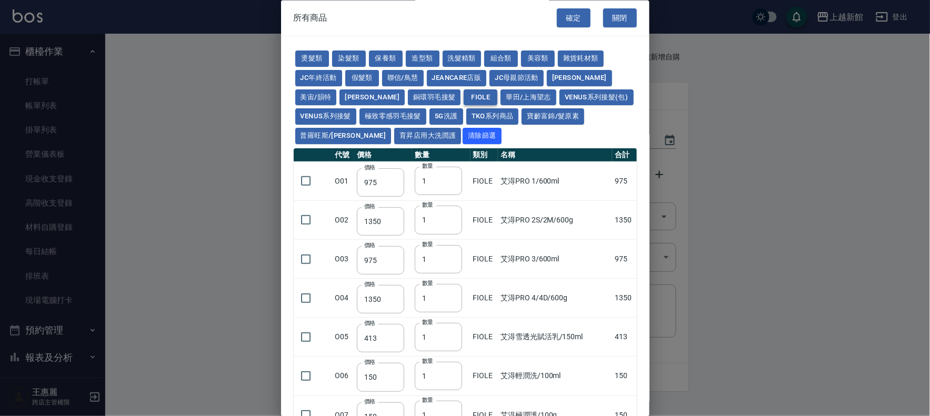
type input "975"
type input "1350"
type input "975"
type input "1350"
type input "413"
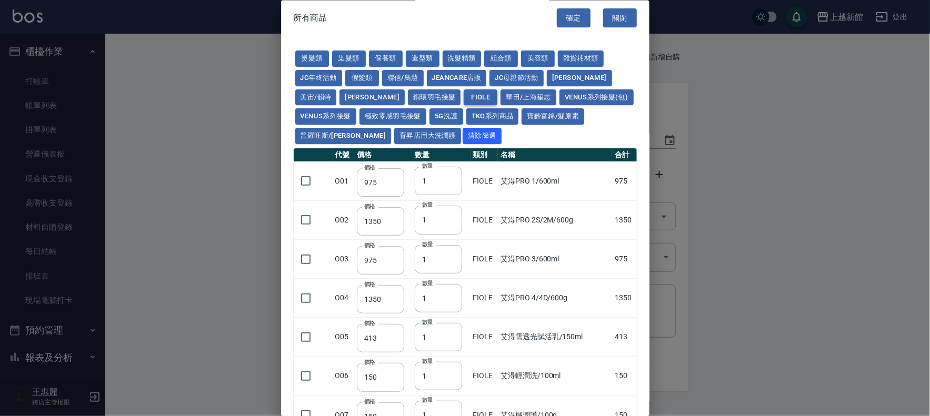
type input "150"
type input "357"
type input "263"
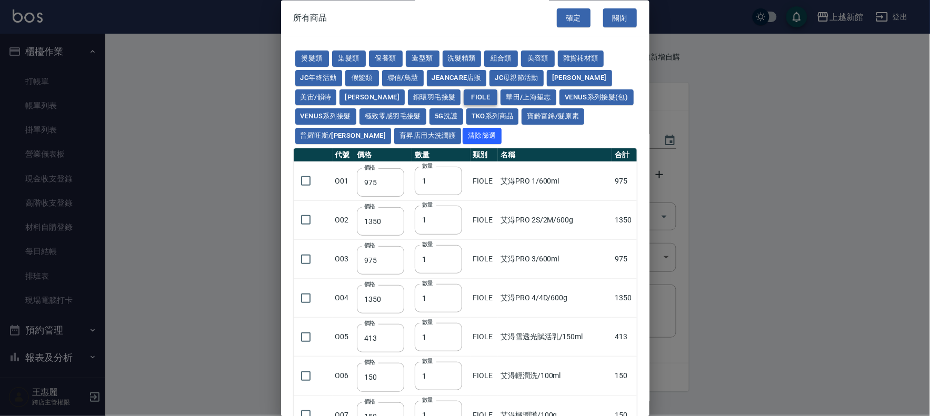
type input "400"
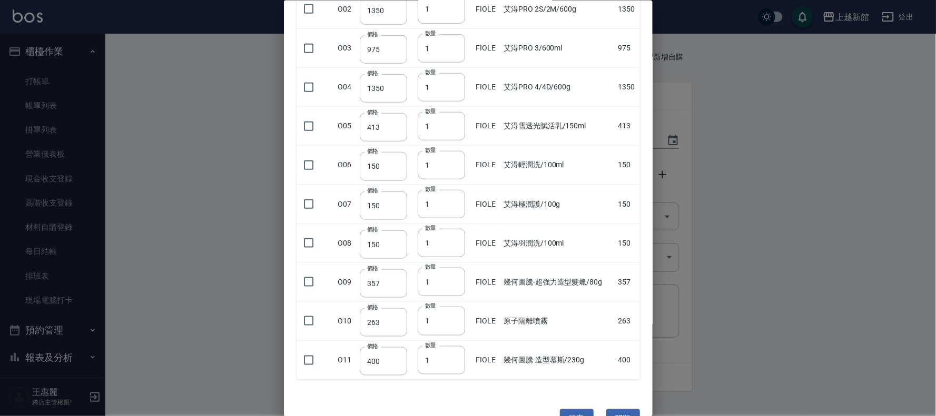
scroll to position [241, 0]
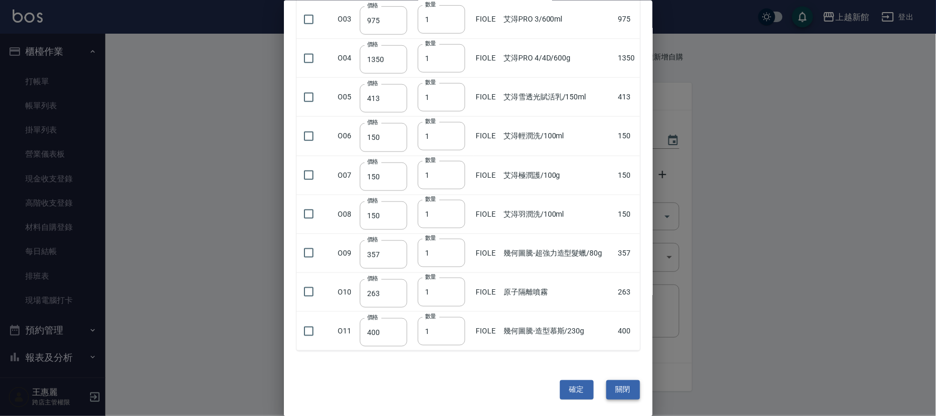
click at [623, 393] on button "關閉" at bounding box center [623, 390] width 34 height 19
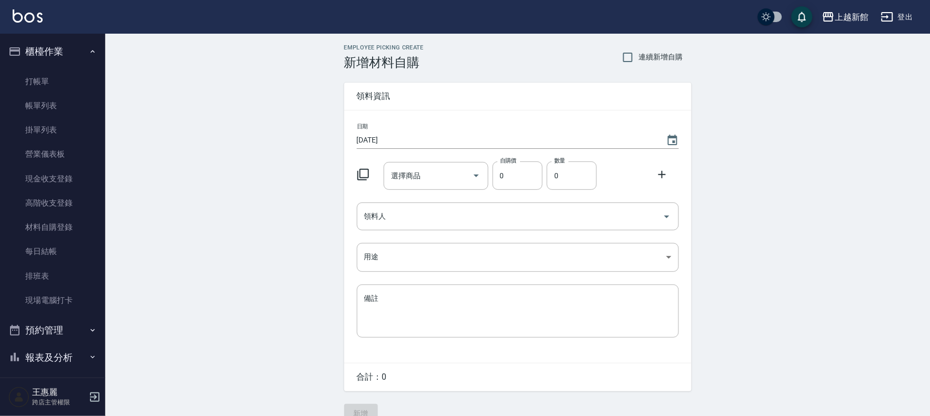
click at [907, 17] on button "登出" at bounding box center [897, 16] width 41 height 19
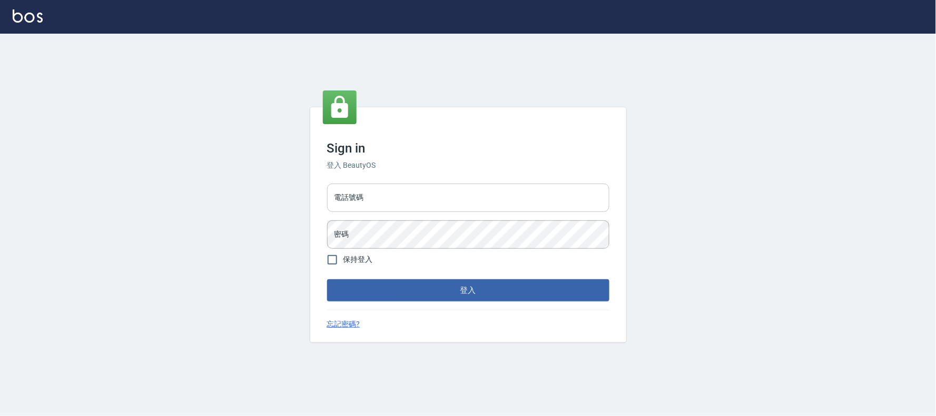
type input "032805930"
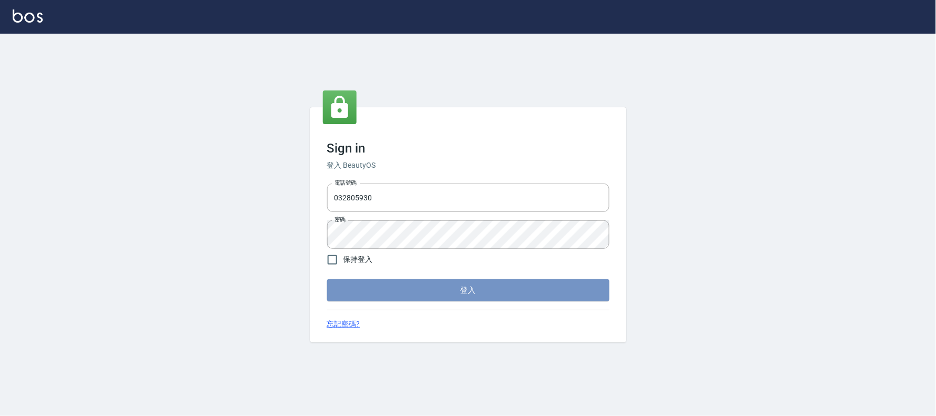
click at [462, 293] on button "登入" at bounding box center [468, 291] width 282 height 22
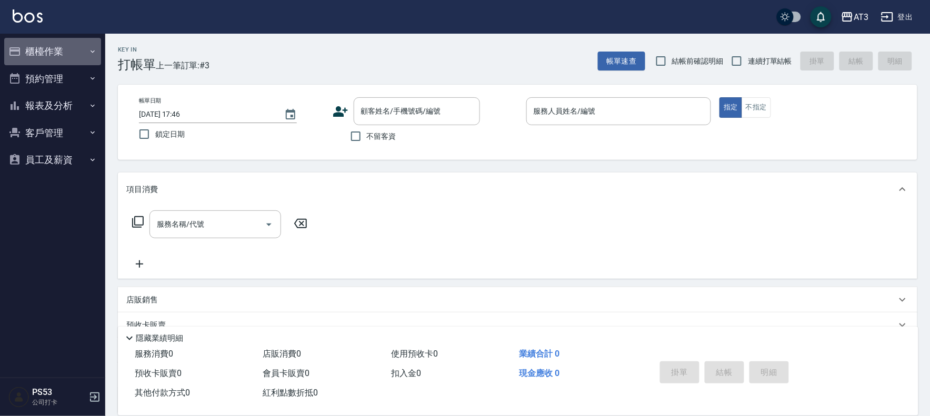
click at [37, 52] on button "櫃檯作業" at bounding box center [52, 51] width 97 height 27
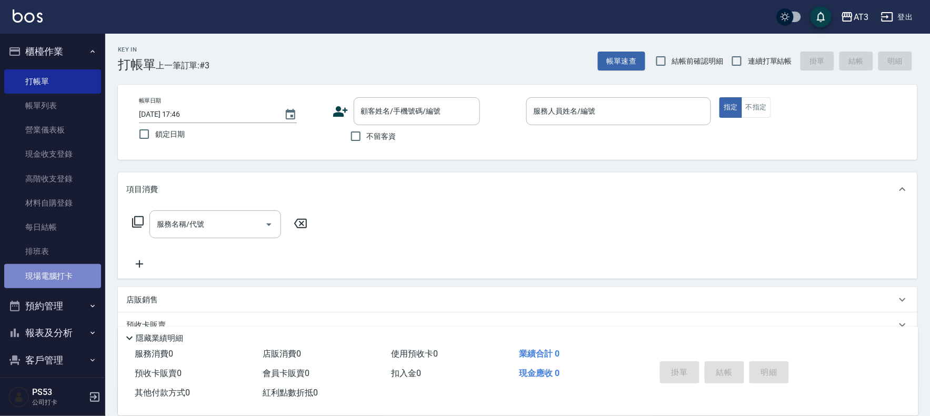
click at [62, 276] on link "現場電腦打卡" at bounding box center [52, 276] width 97 height 24
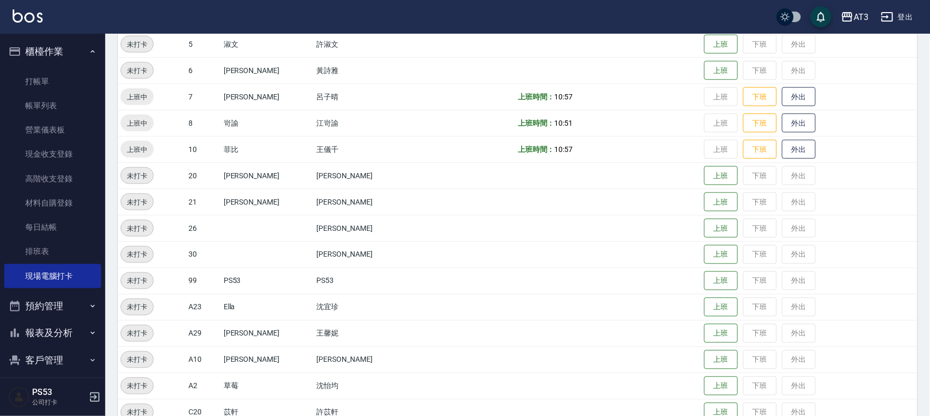
scroll to position [351, 0]
click at [743, 120] on button "下班" at bounding box center [760, 122] width 34 height 18
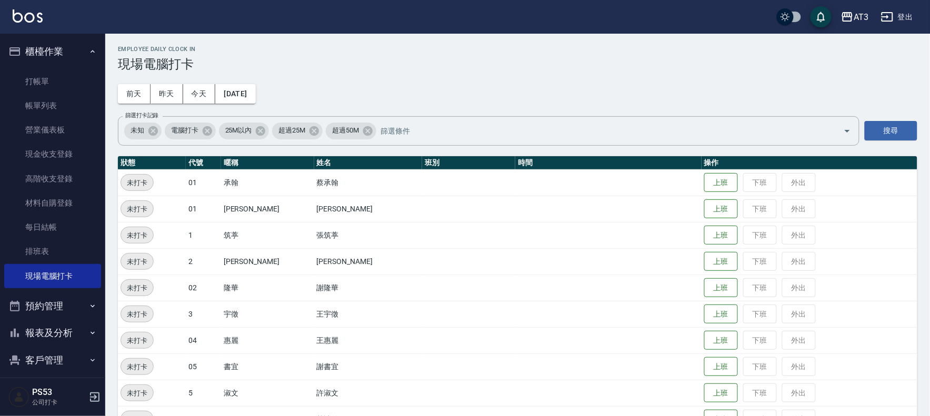
scroll to position [0, 0]
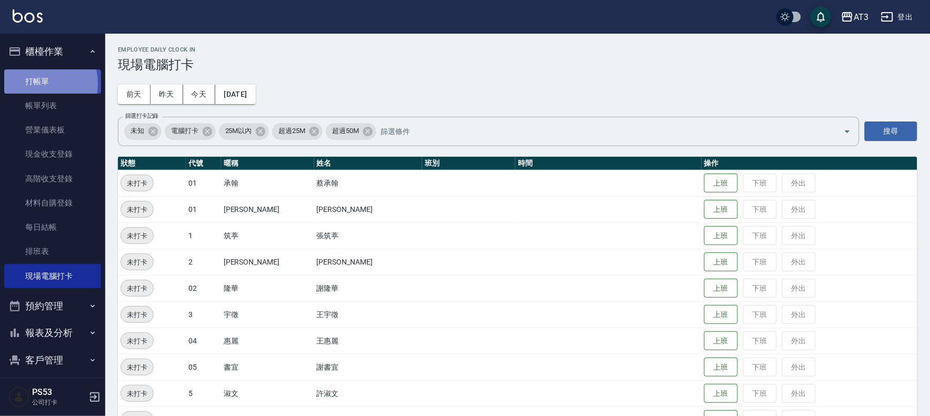
click at [38, 83] on link "打帳單" at bounding box center [52, 82] width 97 height 24
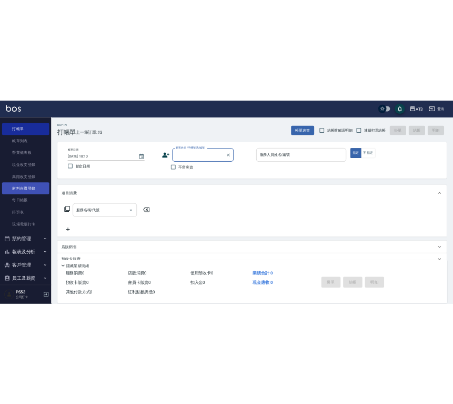
scroll to position [35, 0]
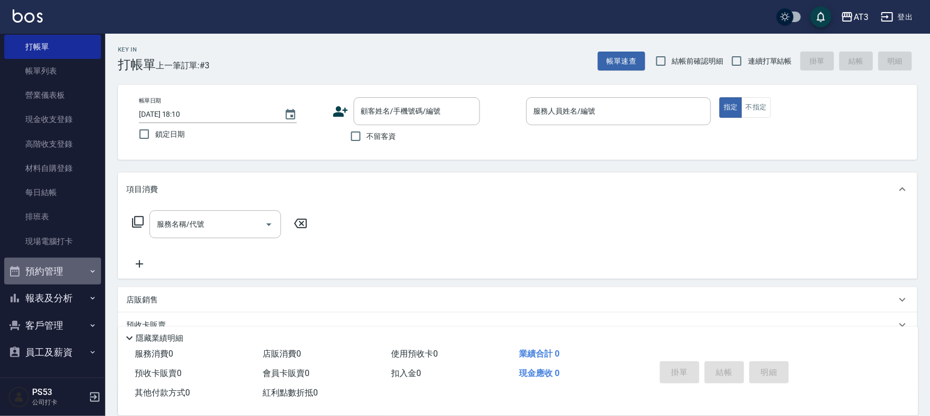
click at [56, 272] on button "預約管理" at bounding box center [52, 271] width 97 height 27
click at [58, 265] on button "預約管理" at bounding box center [52, 271] width 97 height 27
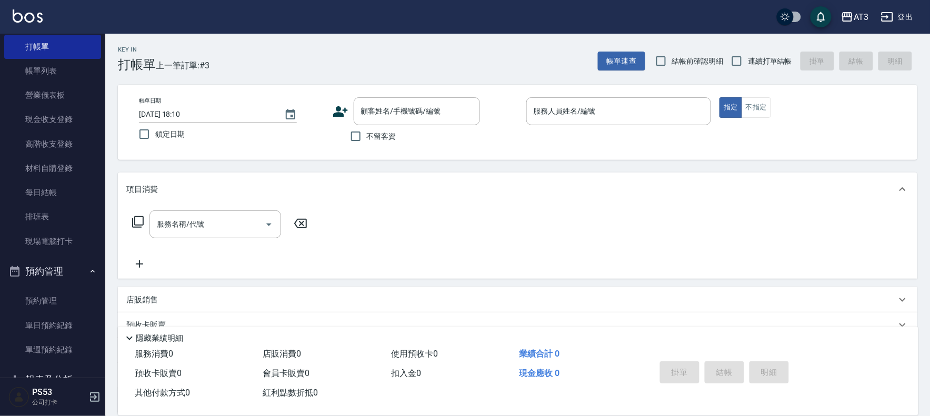
click at [58, 266] on button "預約管理" at bounding box center [52, 271] width 97 height 27
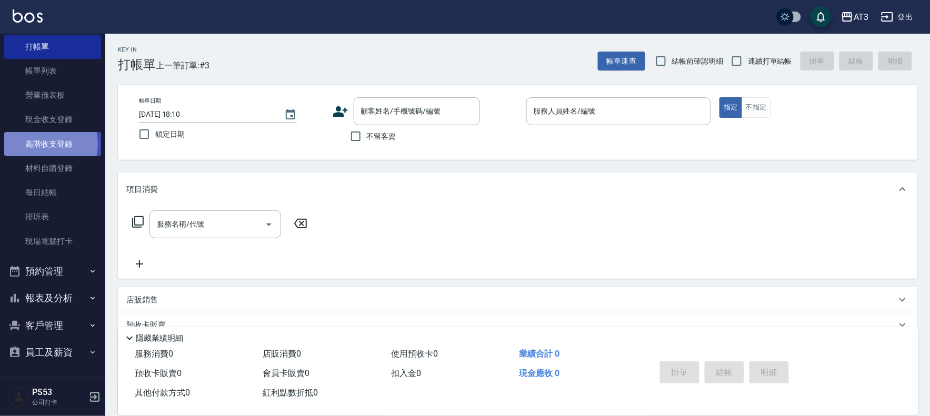
click at [41, 144] on link "高階收支登錄" at bounding box center [52, 144] width 97 height 24
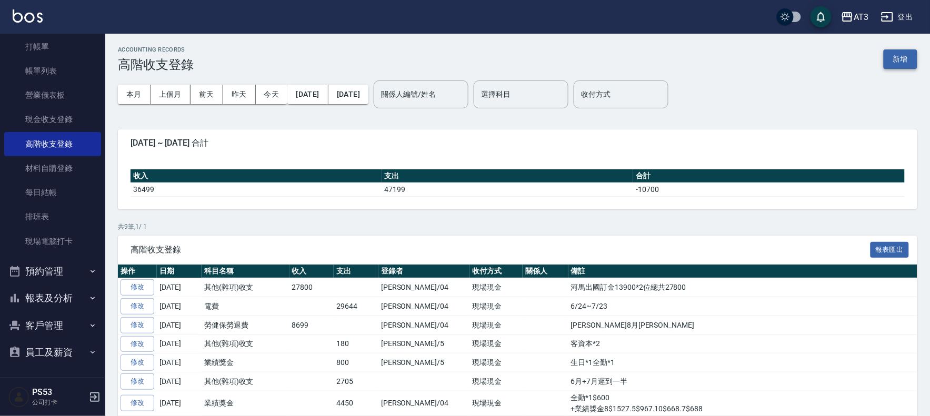
click at [894, 55] on button "新增" at bounding box center [901, 58] width 34 height 19
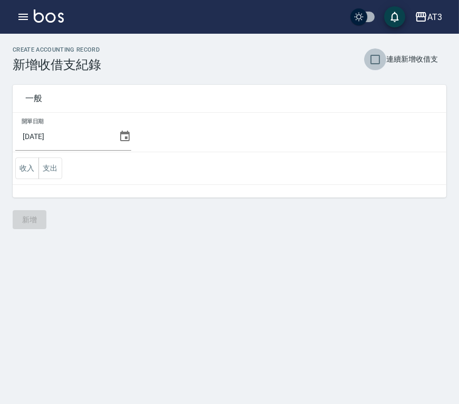
click at [377, 63] on input "連續新增收借支" at bounding box center [375, 59] width 22 height 22
checkbox input "true"
click at [51, 167] on button "支出" at bounding box center [50, 168] width 24 height 22
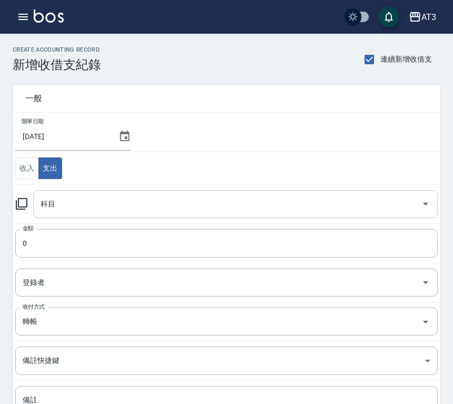
click at [61, 198] on input "科目" at bounding box center [228, 204] width 380 height 18
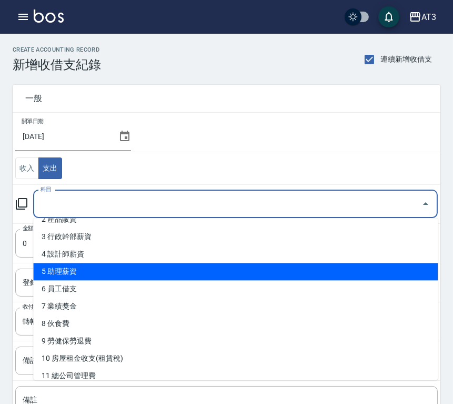
scroll to position [117, 0]
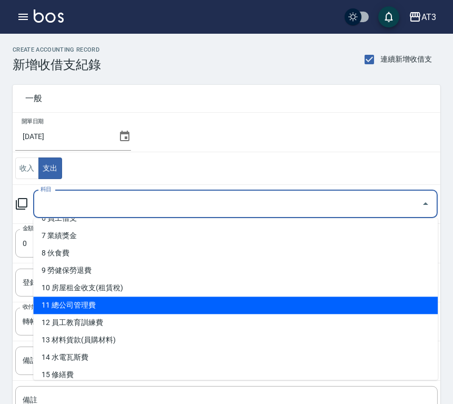
click at [83, 299] on li "11 總公司管理費" at bounding box center [235, 304] width 405 height 17
type input "11 總公司管理費"
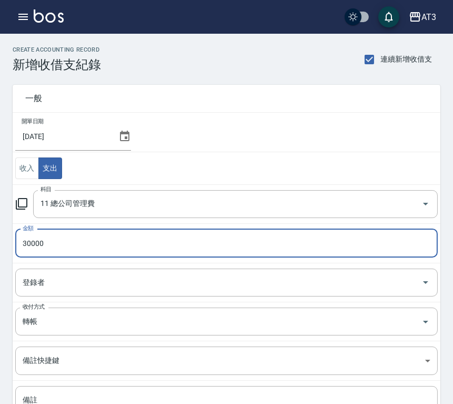
type input "30000"
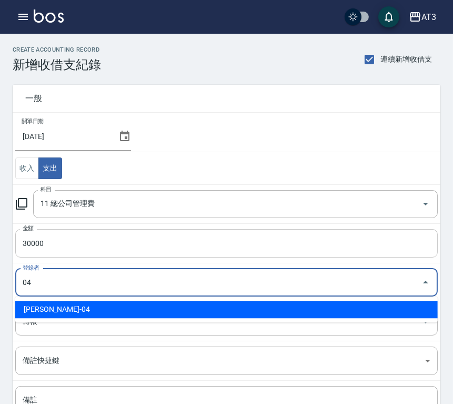
type input "[PERSON_NAME]-04"
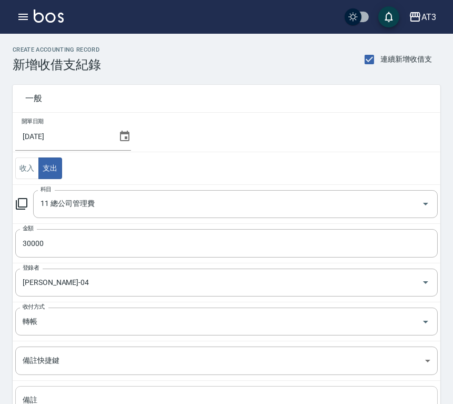
paste textarea "管理費 114/8月份"
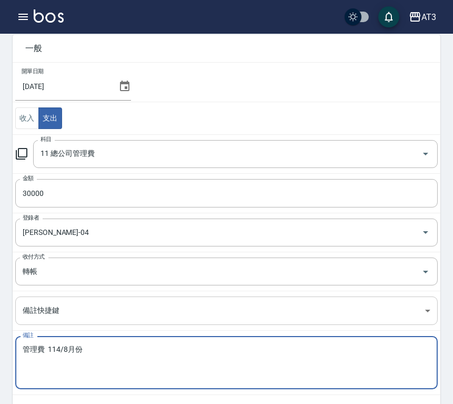
scroll to position [98, 0]
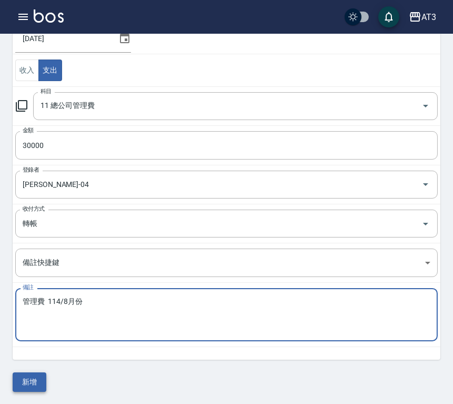
type textarea "管理費 114/8月份"
click at [41, 385] on button "新增" at bounding box center [30, 381] width 34 height 19
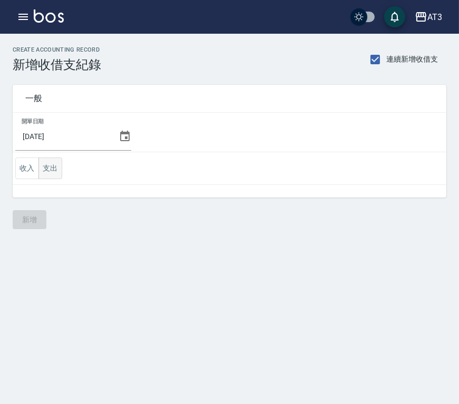
click at [51, 171] on button "支出" at bounding box center [50, 168] width 24 height 22
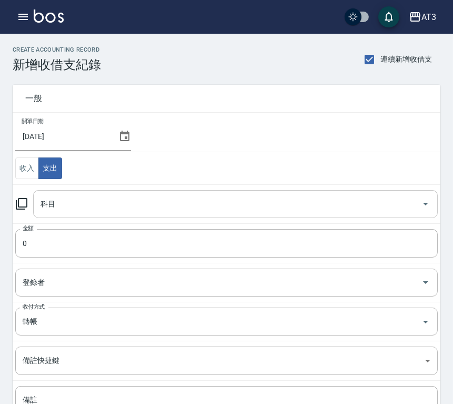
click at [54, 203] on div "科目 科目" at bounding box center [235, 204] width 405 height 28
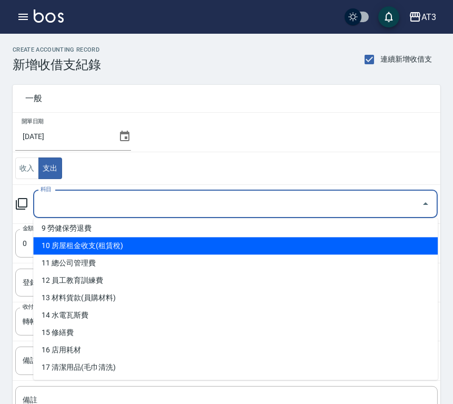
scroll to position [351, 0]
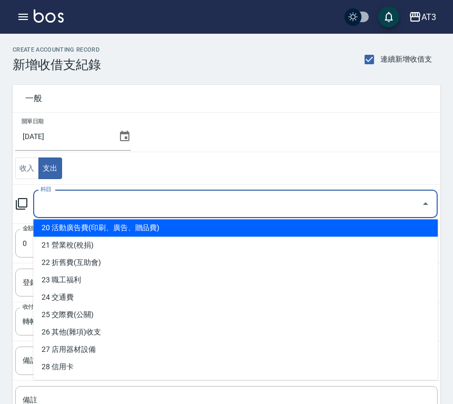
click at [61, 229] on li "20 活動廣告費(印刷、廣告、贈品費)" at bounding box center [235, 227] width 405 height 17
type input "20 活動廣告費(印刷、廣告、贈品費)"
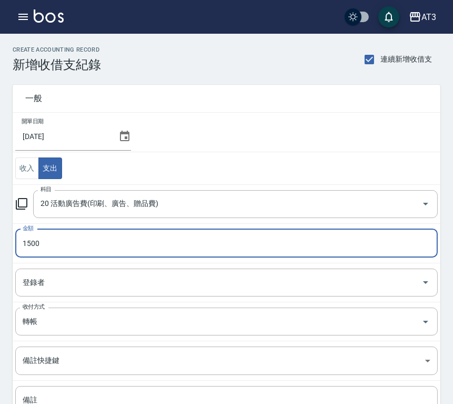
type input "1500"
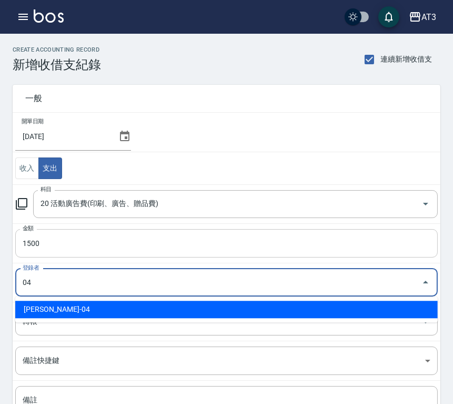
type input "[PERSON_NAME]-04"
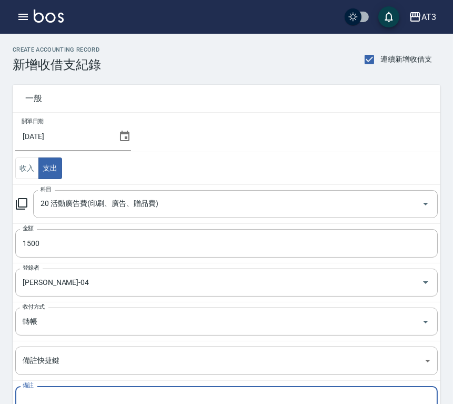
paste textarea "廣告預收款 114/8月份"
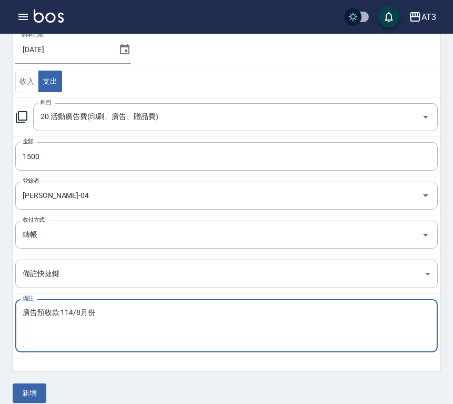
scroll to position [98, 0]
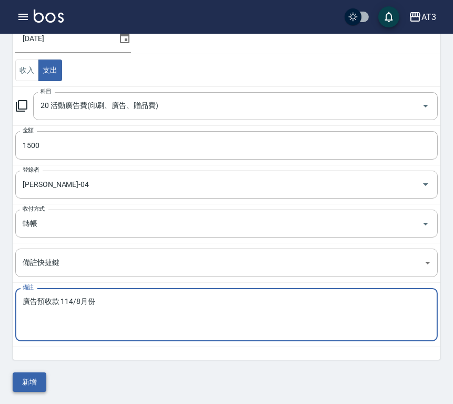
type textarea "廣告預收款 114/8月份"
click at [31, 390] on button "新增" at bounding box center [30, 381] width 34 height 19
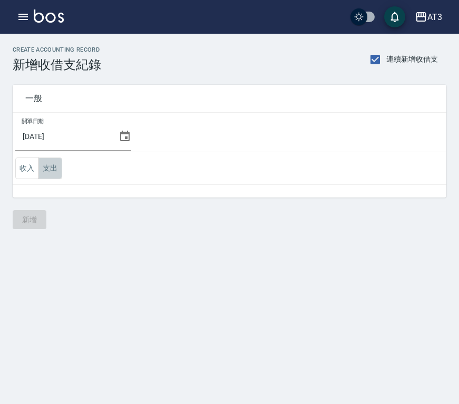
click at [55, 177] on button "支出" at bounding box center [50, 168] width 24 height 22
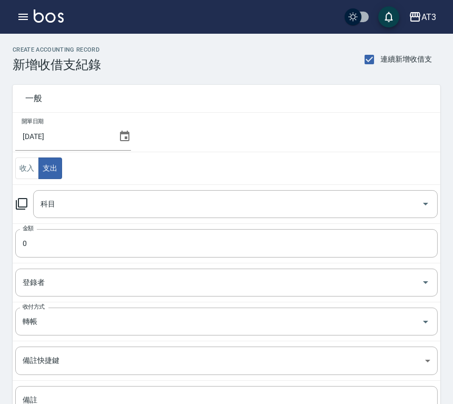
click at [19, 204] on icon at bounding box center [21, 203] width 13 height 13
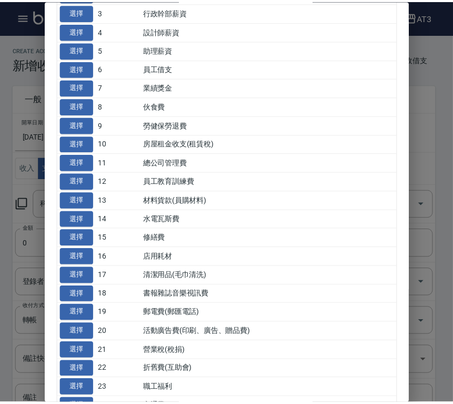
scroll to position [117, 0]
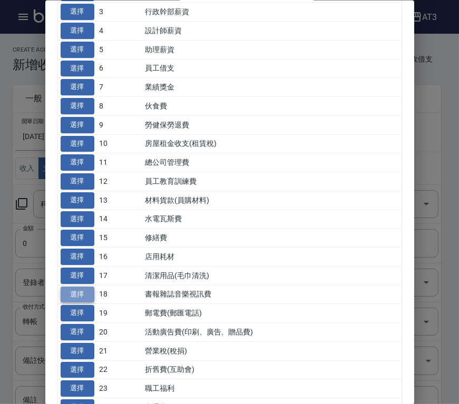
click at [75, 299] on button "選擇" at bounding box center [78, 294] width 34 height 16
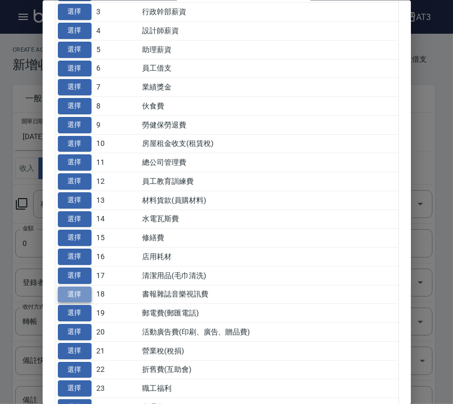
type input "18 書報雜誌音樂視訊費"
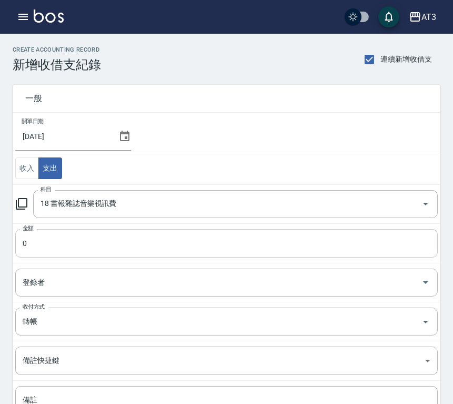
click at [54, 248] on input "0" at bounding box center [226, 243] width 423 height 28
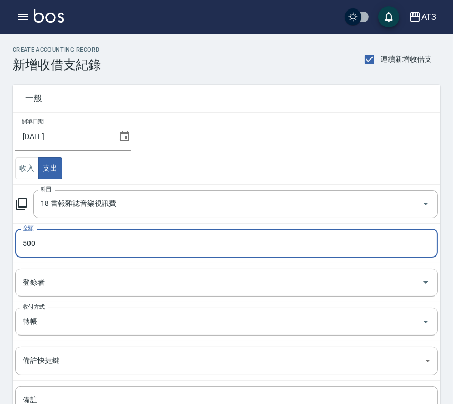
type input "500"
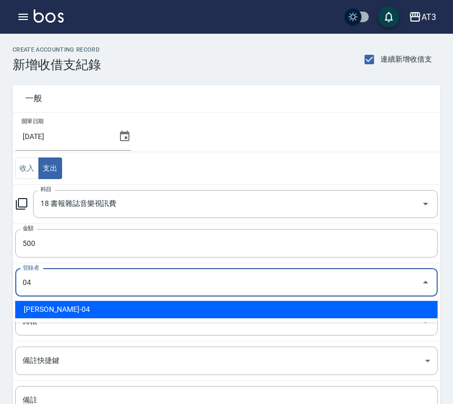
click at [41, 305] on li "[PERSON_NAME]-04" at bounding box center [226, 309] width 423 height 17
type input "[PERSON_NAME]-04"
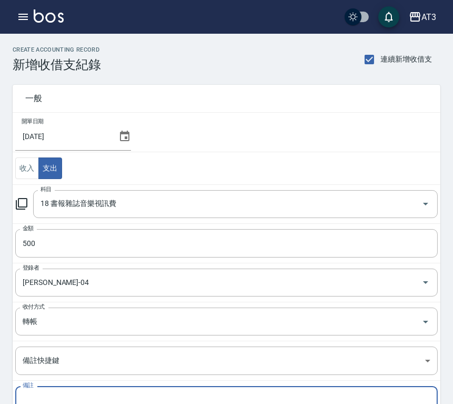
paste textarea "九太科技 音樂114/4~115/3"
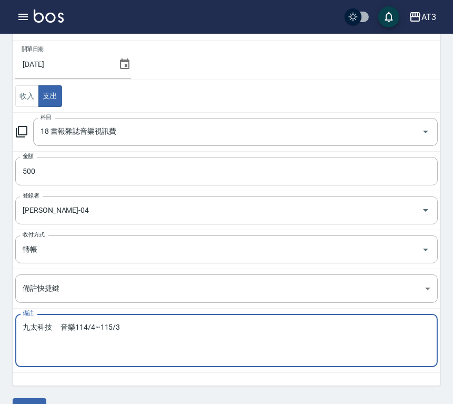
scroll to position [98, 0]
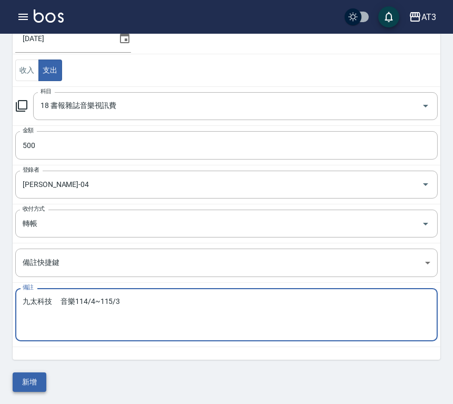
type textarea "九太科技 音樂114/4~115/3"
click at [33, 380] on button "新增" at bounding box center [30, 381] width 34 height 19
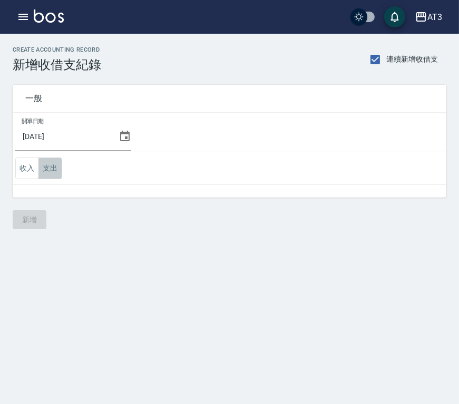
click at [57, 170] on button "支出" at bounding box center [50, 168] width 24 height 22
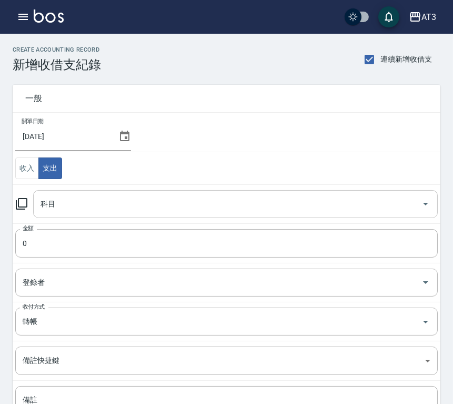
click at [45, 204] on div "科目 科目" at bounding box center [235, 204] width 405 height 28
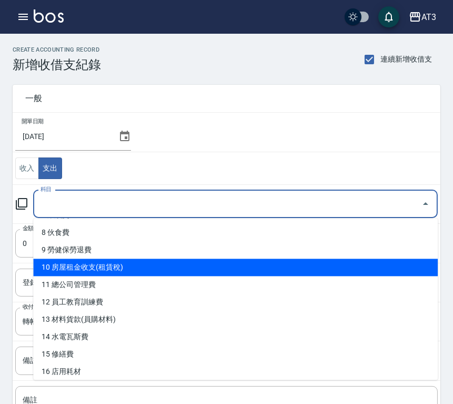
scroll to position [117, 0]
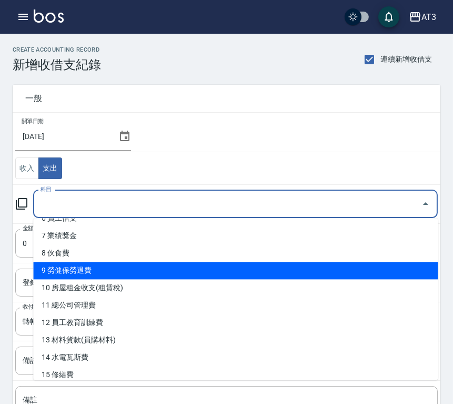
click at [65, 266] on li "9 勞健保勞退費" at bounding box center [235, 270] width 405 height 17
type input "9 勞健保勞退費"
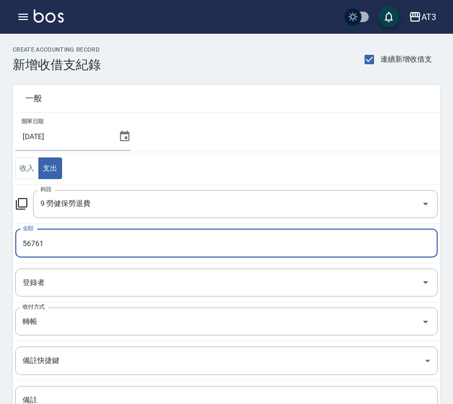
type input "56761"
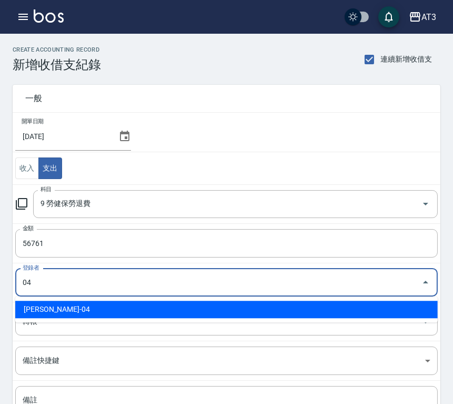
type input "[PERSON_NAME]-04"
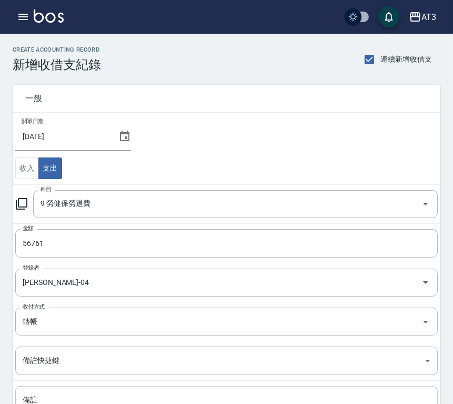
drag, startPoint x: 35, startPoint y: 393, endPoint x: 47, endPoint y: 402, distance: 15.2
paste textarea "勞、健保代收款 [DATE]勞、健保費用"
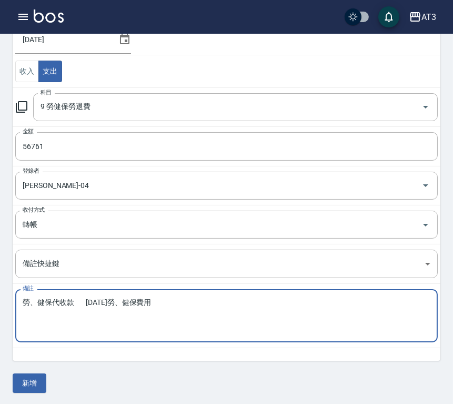
scroll to position [98, 0]
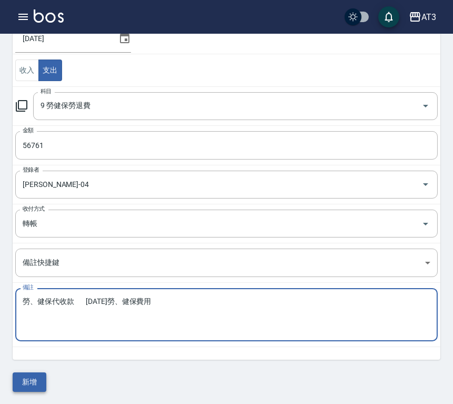
type textarea "勞、健保代收款 [DATE]勞、健保費用"
click at [35, 378] on button "新增" at bounding box center [30, 381] width 34 height 19
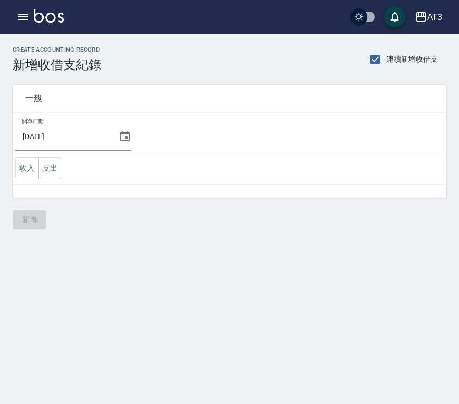
click at [51, 171] on button "支出" at bounding box center [50, 168] width 24 height 22
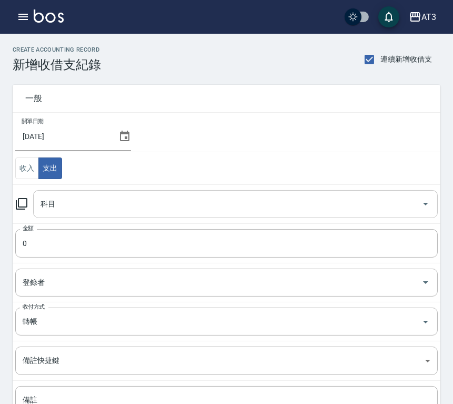
click at [43, 204] on div "科目 科目" at bounding box center [235, 204] width 405 height 28
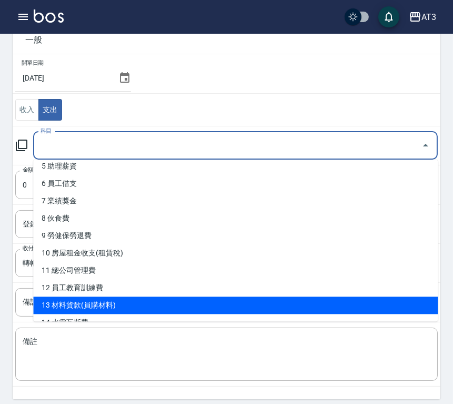
scroll to position [117, 0]
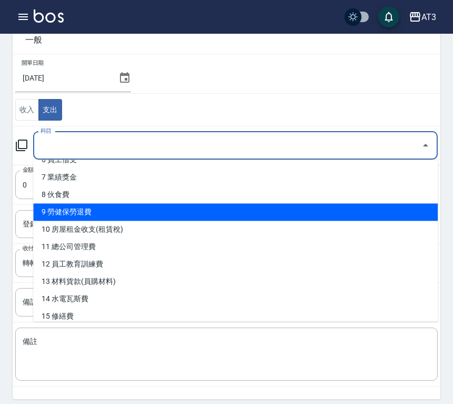
click at [58, 211] on li "9 勞健保勞退費" at bounding box center [235, 211] width 405 height 17
type input "9 勞健保勞退費"
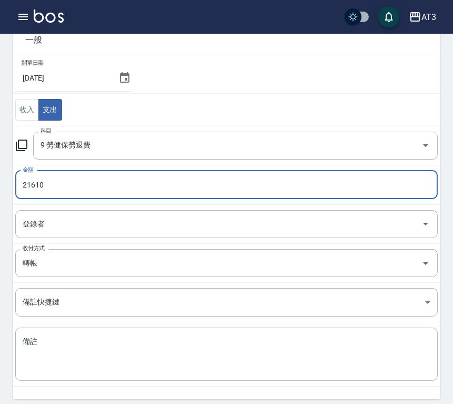
type input "21610"
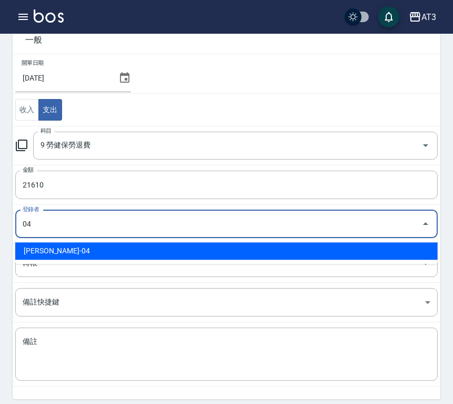
type input "[PERSON_NAME]-04"
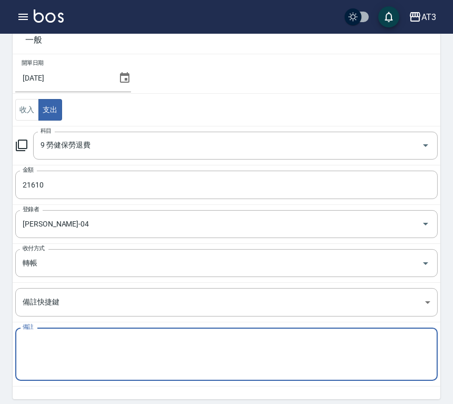
paste textarea "勞、健保代收款 114年7月勞工退休金新制提繳費用"
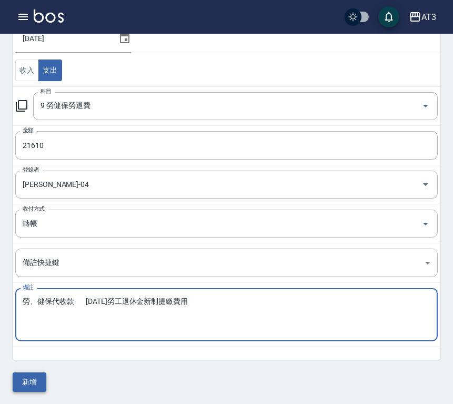
type textarea "勞、健保代收款 114年7月勞工退休金新制提繳費用"
click at [31, 386] on button "新增" at bounding box center [30, 381] width 34 height 19
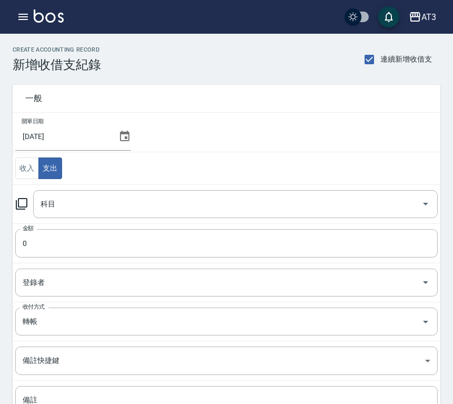
click at [23, 203] on icon at bounding box center [21, 203] width 13 height 13
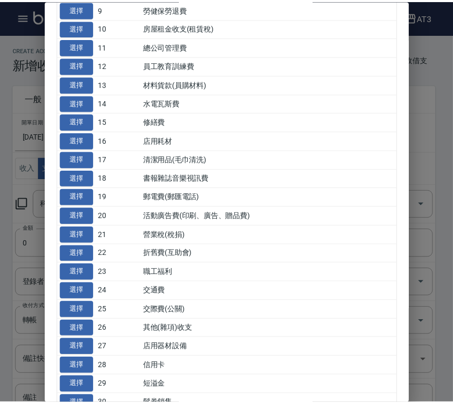
scroll to position [292, 0]
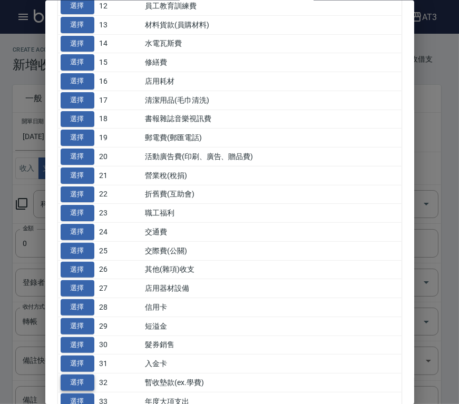
click at [76, 382] on button "選擇" at bounding box center [78, 382] width 34 height 16
type input "32 暫收墊款(ex.學費)"
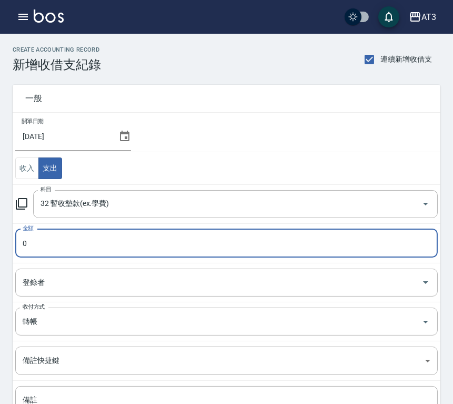
click at [47, 243] on input "0" at bounding box center [226, 243] width 423 height 28
type input "2466"
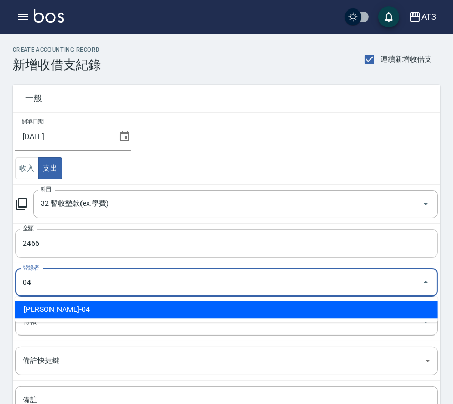
type input "[PERSON_NAME]-04"
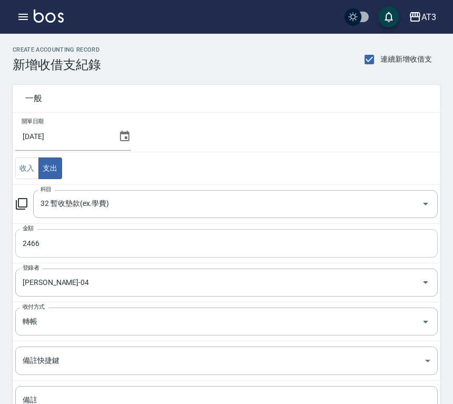
click at [230, 232] on input "2466" at bounding box center [226, 243] width 423 height 28
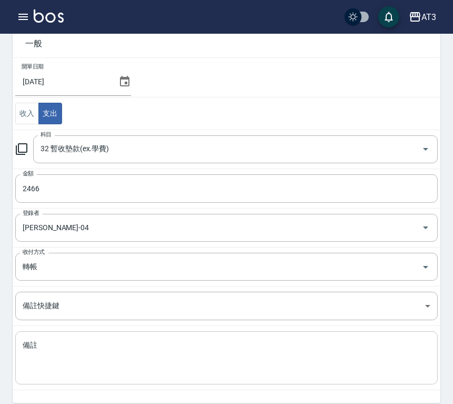
scroll to position [98, 0]
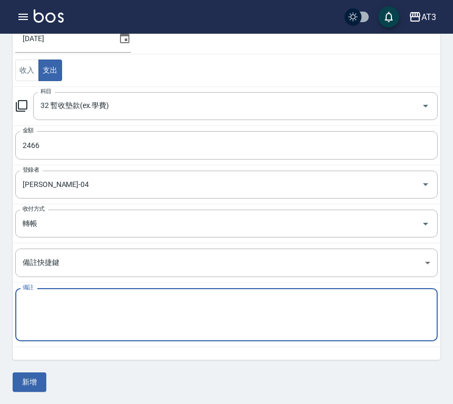
paste textarea "名麗(11407) 保養品"
type textarea "名麗(11407) 保養品"
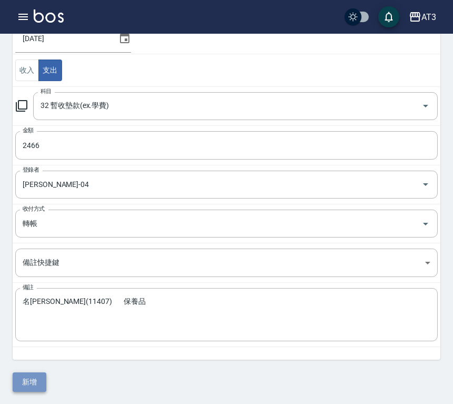
click at [33, 386] on button "新增" at bounding box center [30, 381] width 34 height 19
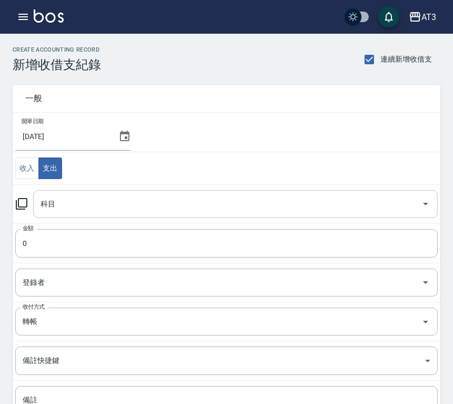
click at [38, 212] on input "科目" at bounding box center [228, 204] width 380 height 18
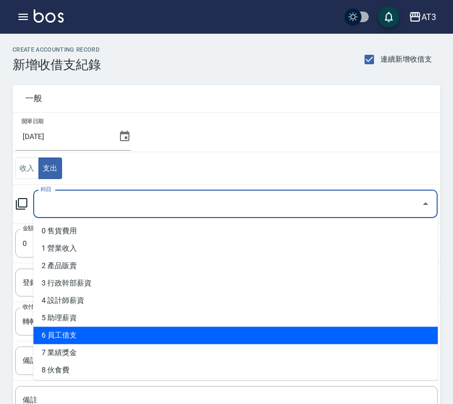
scroll to position [292, 0]
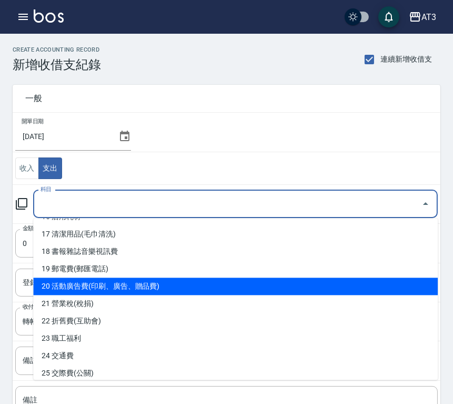
click at [51, 280] on li "20 活動廣告費(印刷、廣告、贈品費)" at bounding box center [235, 285] width 405 height 17
type input "20 活動廣告費(印刷、廣告、贈品費)"
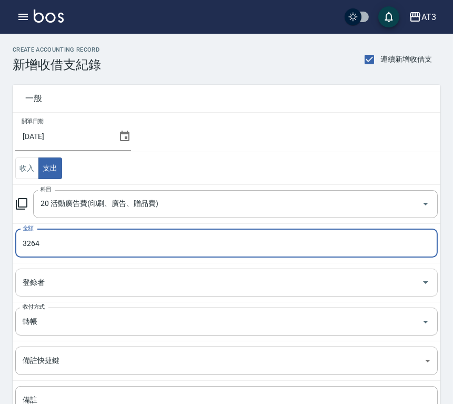
type input "3264"
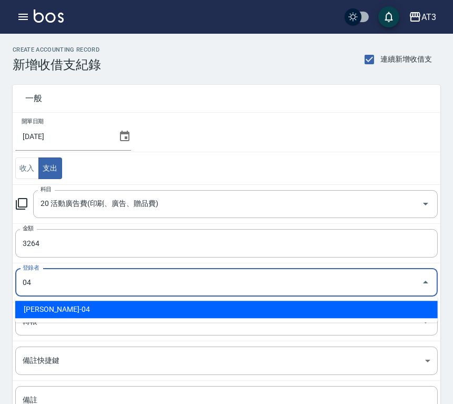
type input "[PERSON_NAME]-04"
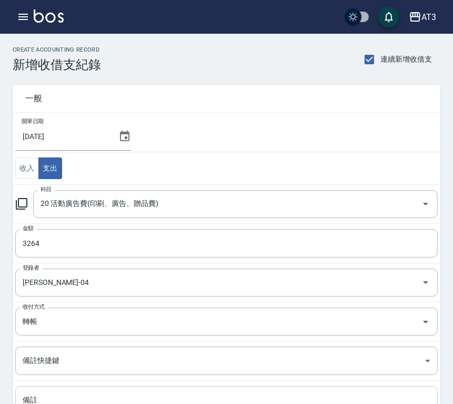
paste textarea "Google店家廣告7月"
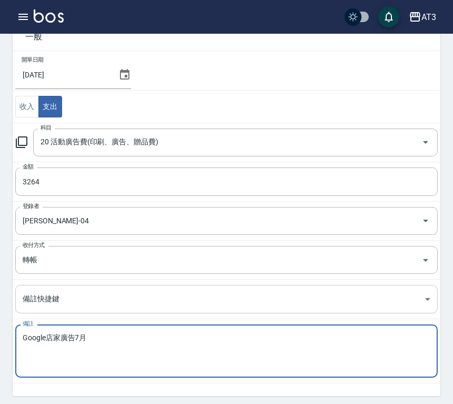
scroll to position [98, 0]
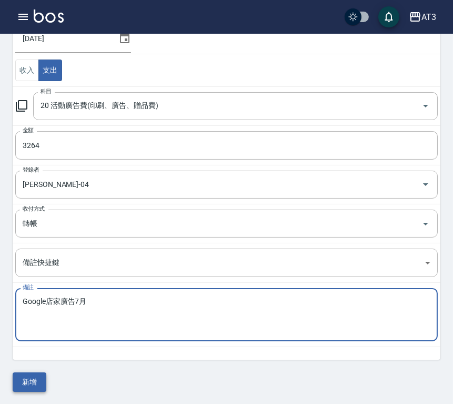
type textarea "Google店家廣告7月"
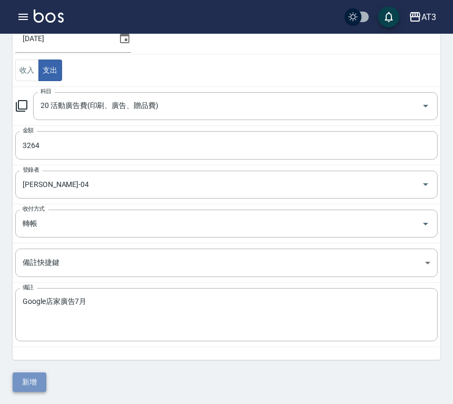
click at [33, 380] on button "新增" at bounding box center [30, 381] width 34 height 19
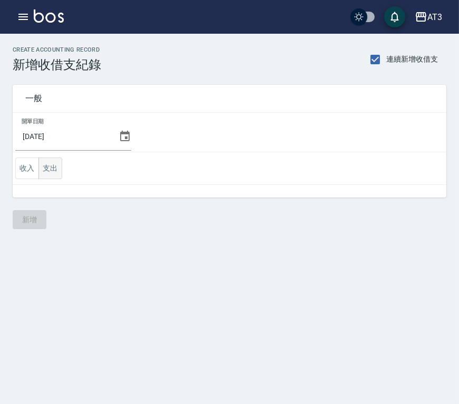
click at [57, 167] on button "支出" at bounding box center [50, 168] width 24 height 22
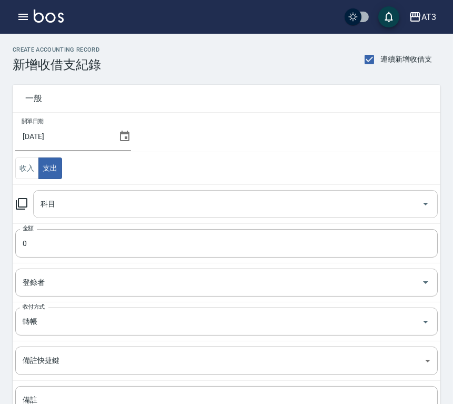
click at [61, 205] on input "科目" at bounding box center [228, 204] width 380 height 18
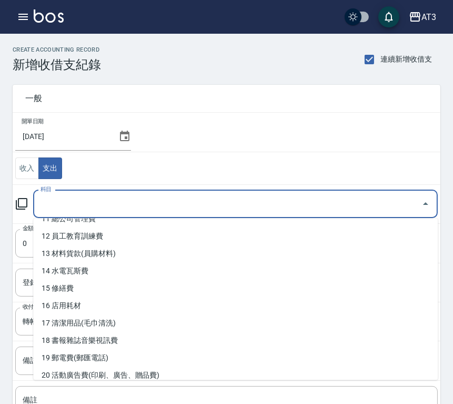
scroll to position [234, 0]
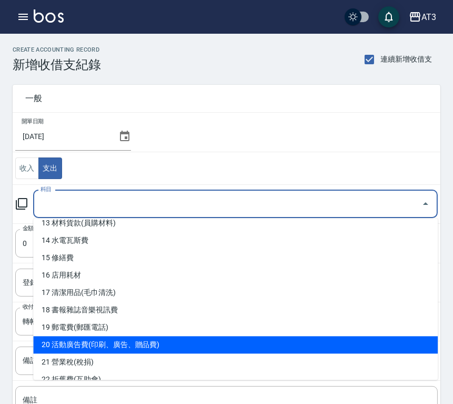
click at [70, 345] on li "20 活動廣告費(印刷、廣告、贈品費)" at bounding box center [235, 344] width 405 height 17
type input "20 活動廣告費(印刷、廣告、贈品費)"
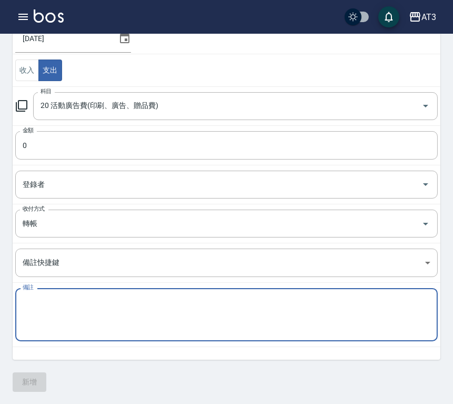
paste textarea "7月廣告代操 (含手續費) Bobo10665,Cindy10303,ELan10742,Phoebe9599,Zoe11346,小范6629"
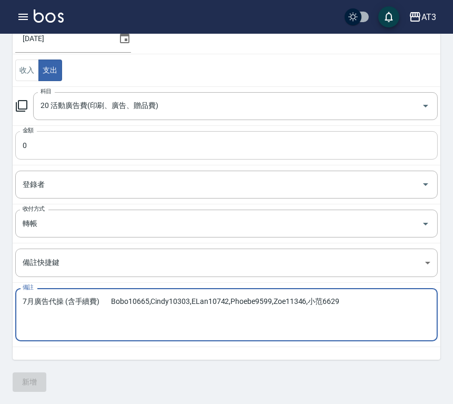
type textarea "7月廣告代操 (含手續費) Bobo10665,Cindy10303,ELan10742,Phoebe9599,Zoe11346,小范6629"
click at [43, 151] on input "0" at bounding box center [226, 145] width 423 height 28
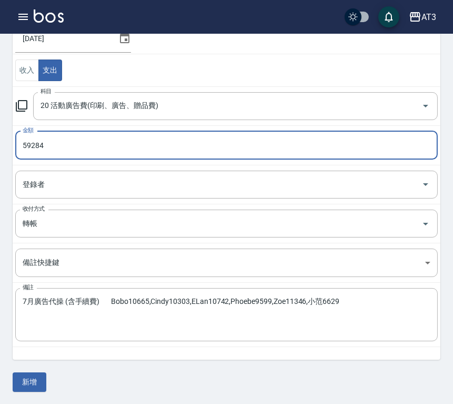
type input "59284"
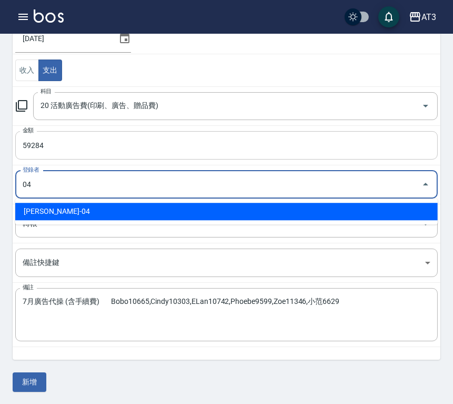
type input "[PERSON_NAME]-04"
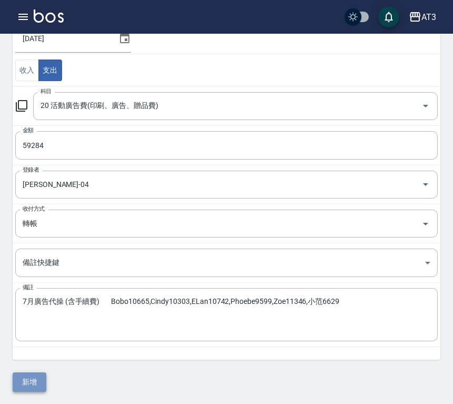
click at [27, 372] on button "新增" at bounding box center [30, 381] width 34 height 19
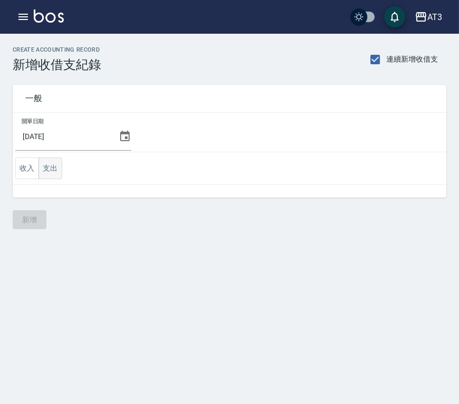
click at [49, 167] on button "支出" at bounding box center [50, 168] width 24 height 22
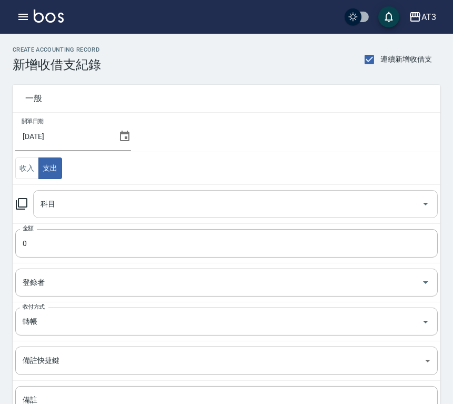
click at [53, 201] on div "科目 科目" at bounding box center [235, 204] width 405 height 28
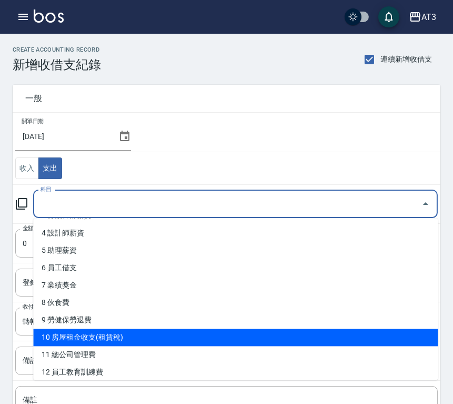
scroll to position [175, 0]
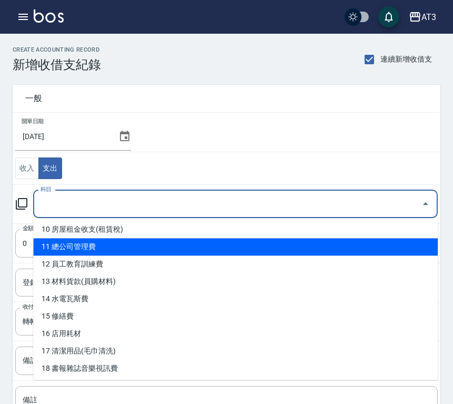
click at [51, 250] on li "11 總公司管理費" at bounding box center [235, 246] width 405 height 17
type input "11 總公司管理費"
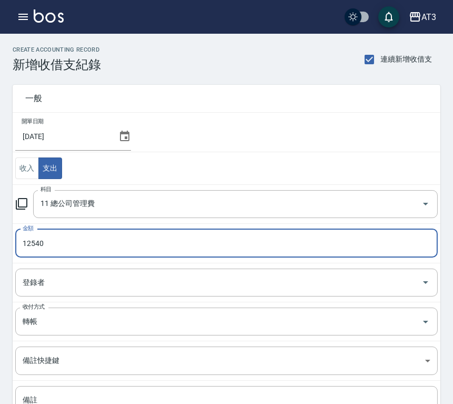
type input "12540"
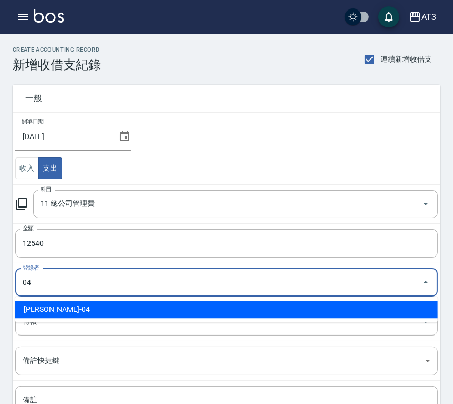
type input "[PERSON_NAME]-04"
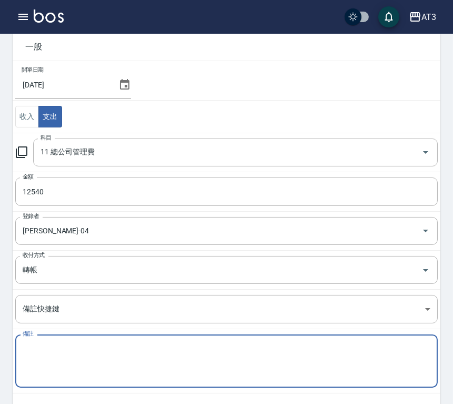
scroll to position [98, 0]
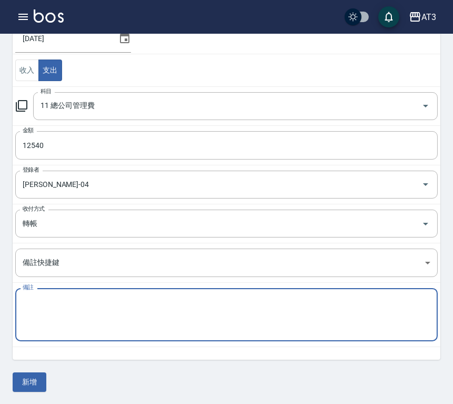
paste textarea "[DATE]7月份材料使用"
type textarea "[DATE]7月份材料使用"
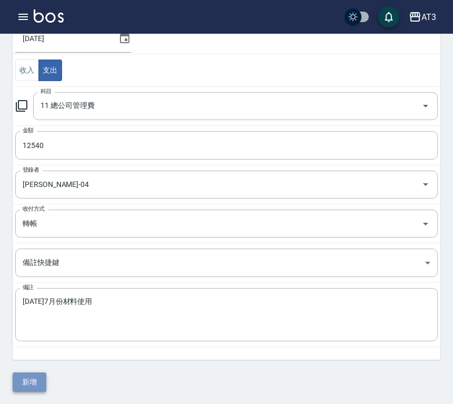
click at [31, 380] on button "新增" at bounding box center [30, 381] width 34 height 19
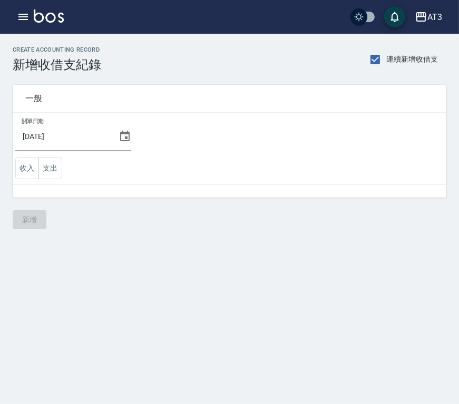
click at [422, 15] on icon "button" at bounding box center [420, 17] width 13 height 13
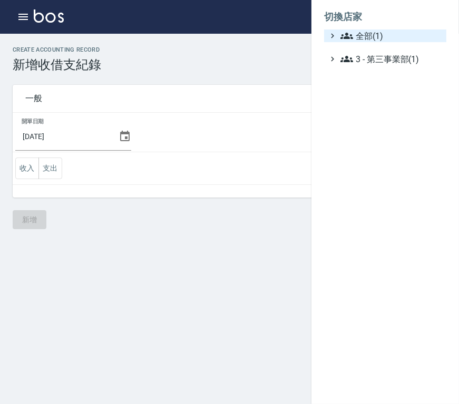
click at [364, 38] on span "全部(1)" at bounding box center [391, 35] width 102 height 13
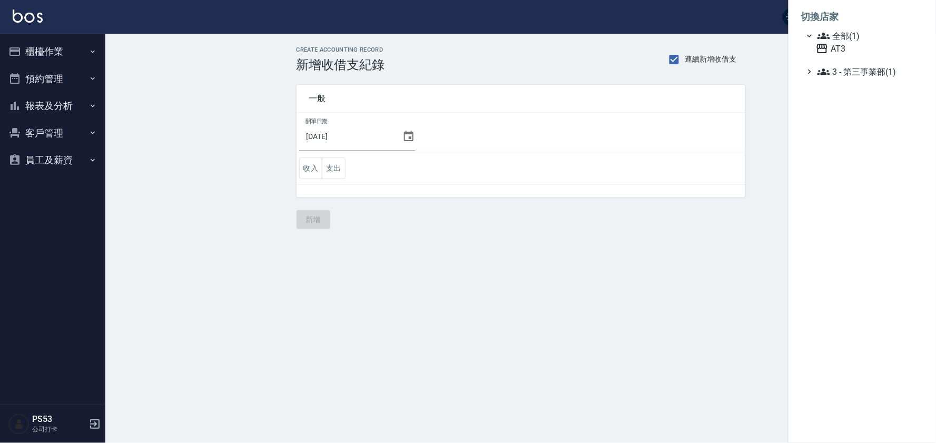
click at [54, 403] on div at bounding box center [468, 221] width 936 height 443
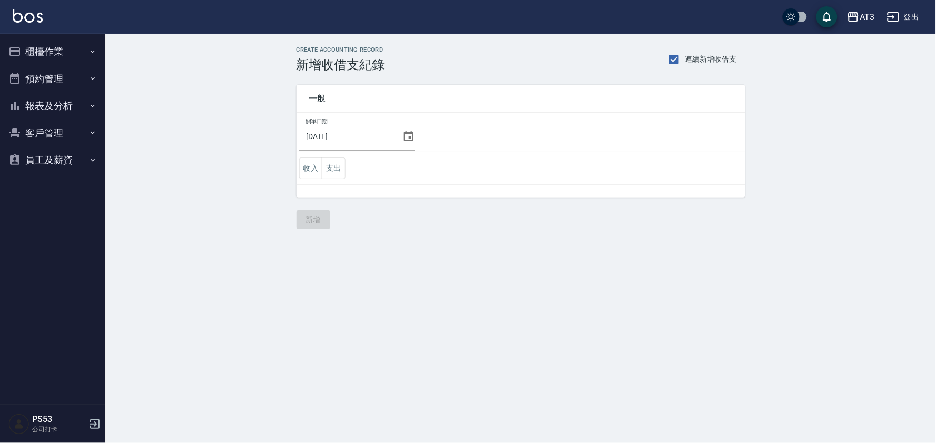
click at [33, 403] on p "公司打卡" at bounding box center [59, 428] width 54 height 9
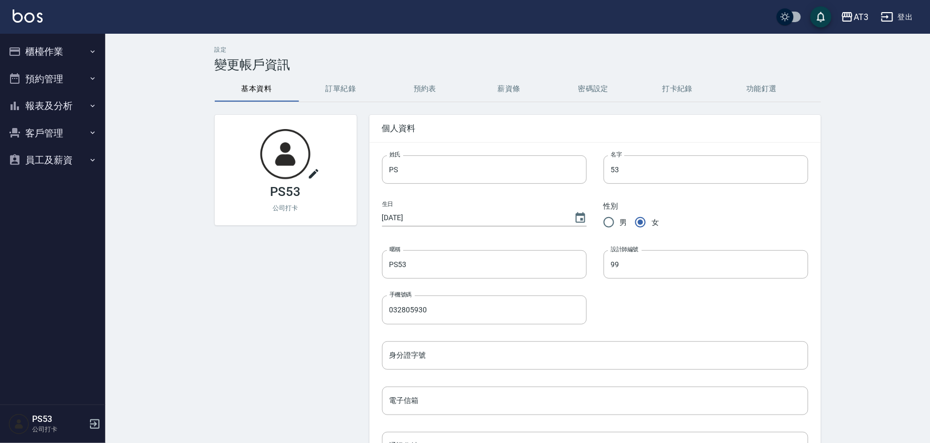
click at [458, 17] on button "登出" at bounding box center [897, 16] width 41 height 19
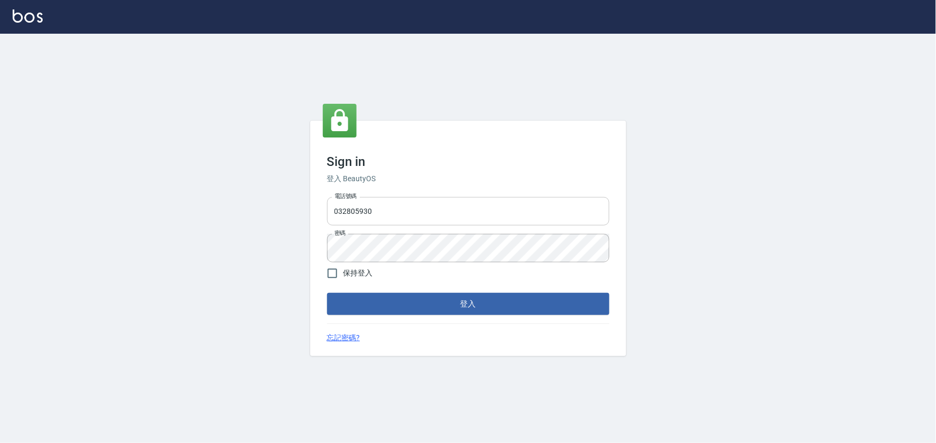
click at [446, 212] on input "032805930" at bounding box center [468, 211] width 282 height 28
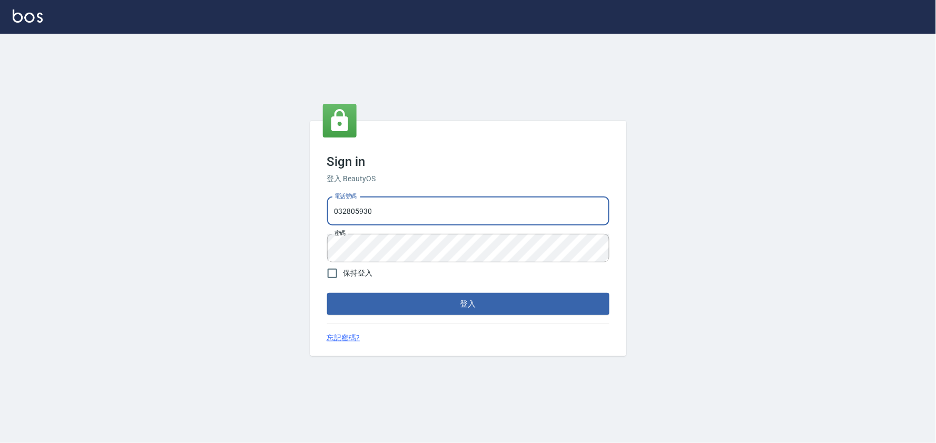
click at [446, 212] on input "032805930" at bounding box center [468, 211] width 282 height 28
type input "0912687699"
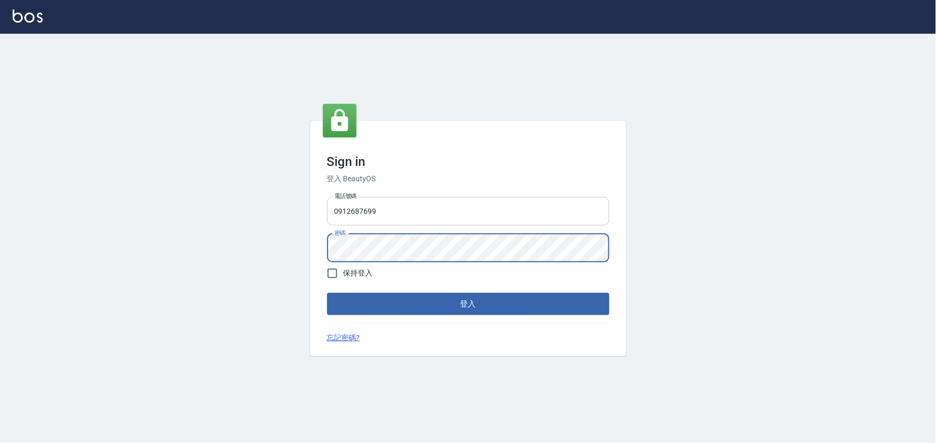
click at [327, 293] on button "登入" at bounding box center [468, 304] width 282 height 22
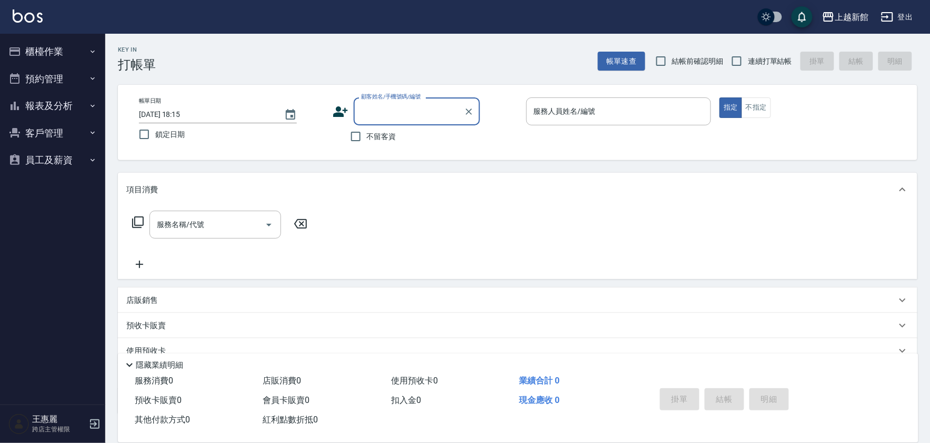
click at [57, 53] on button "櫃檯作業" at bounding box center [52, 51] width 97 height 27
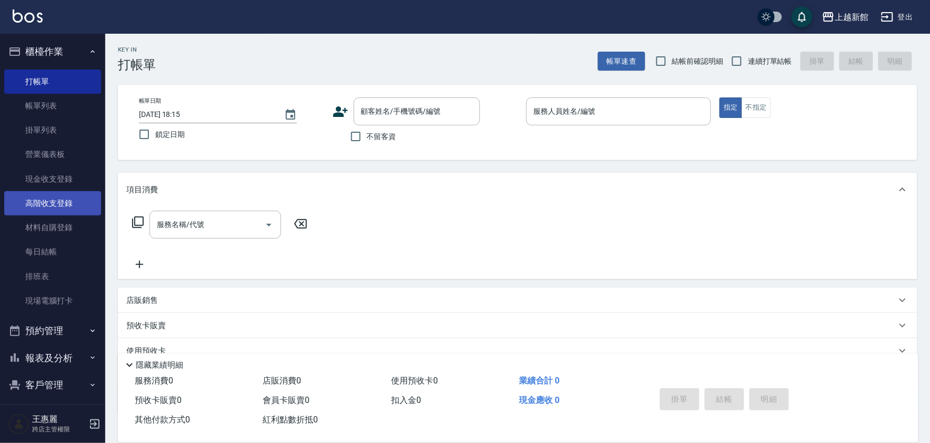
click at [60, 201] on link "高階收支登錄" at bounding box center [52, 203] width 97 height 24
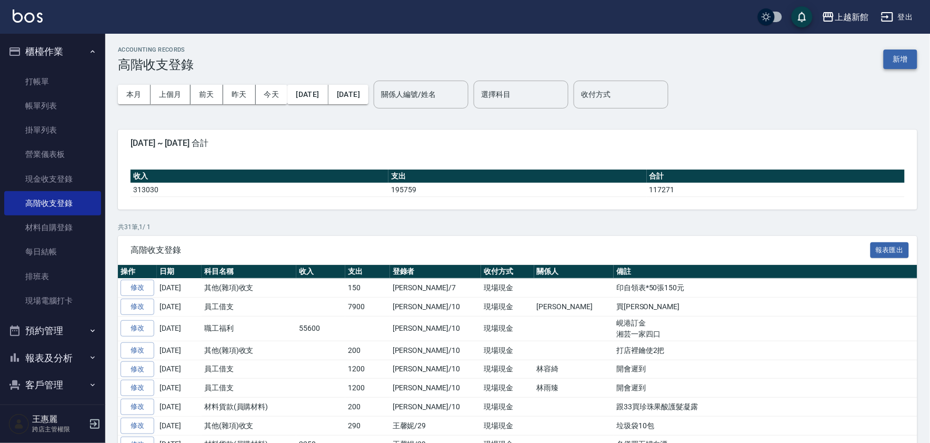
click at [892, 58] on button "新增" at bounding box center [901, 58] width 34 height 19
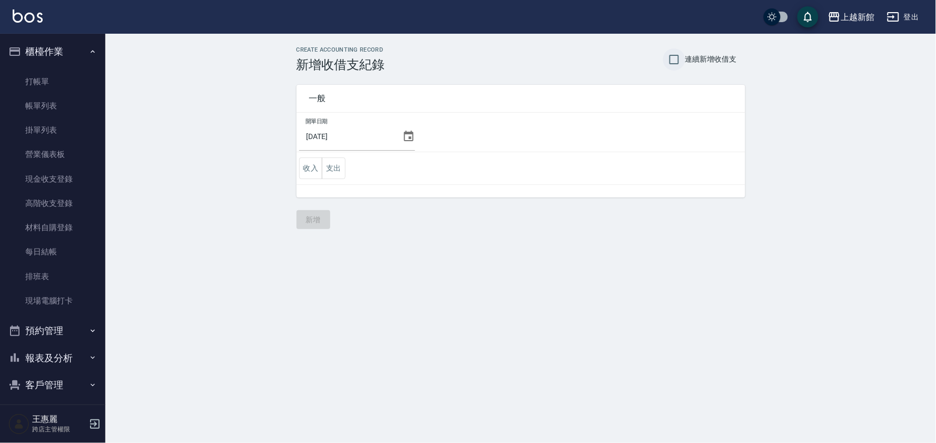
click at [663, 63] on input "連續新增收借支" at bounding box center [674, 59] width 22 height 22
checkbox input "true"
click at [344, 165] on button "支出" at bounding box center [334, 168] width 24 height 22
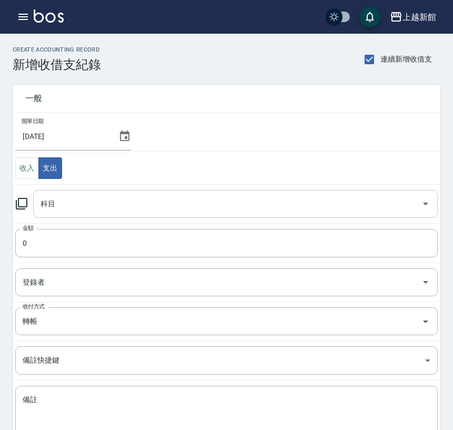
click at [49, 207] on div "科目 科目" at bounding box center [235, 204] width 405 height 28
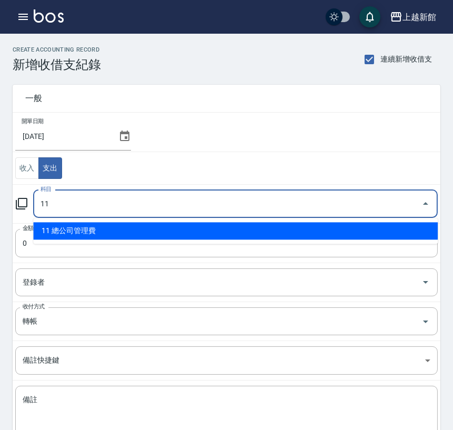
type input "11 總公司管理費"
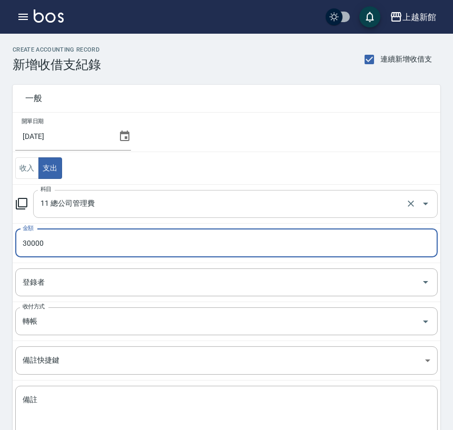
type input "30000"
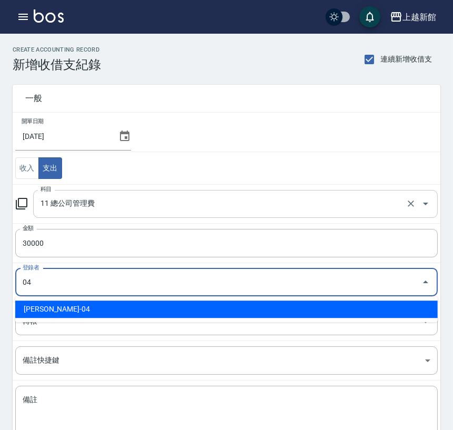
type input "[PERSON_NAME]-04"
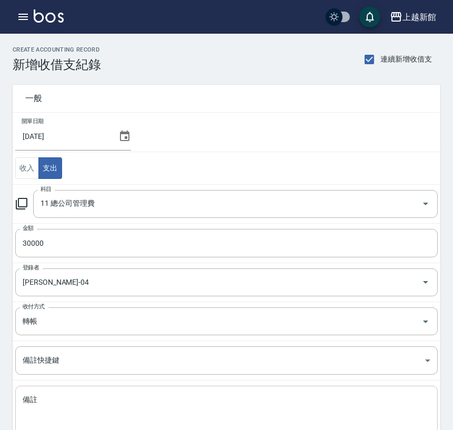
click at [44, 406] on textarea "備註" at bounding box center [227, 413] width 408 height 36
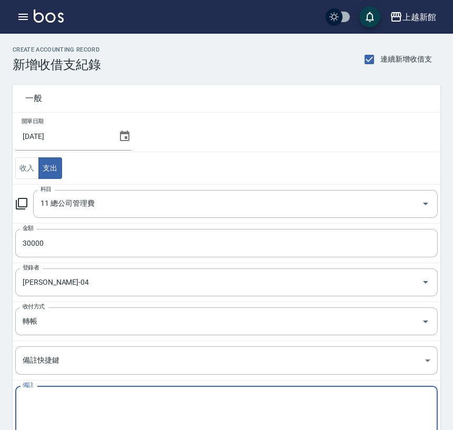
paste textarea "管理費 114/8月份"
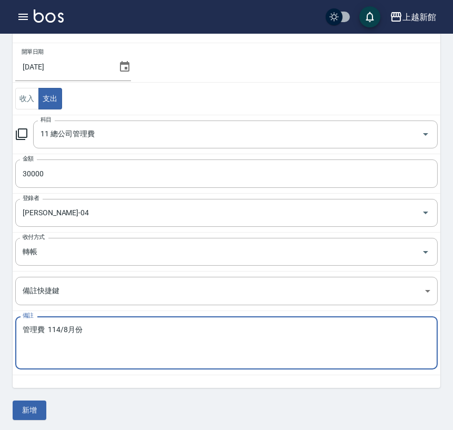
scroll to position [72, 0]
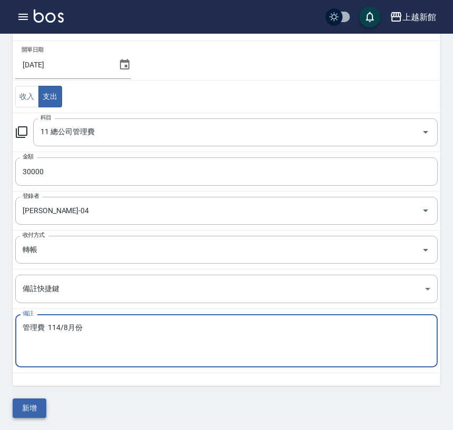
type textarea "管理費 114/8月份"
click at [38, 411] on button "新增" at bounding box center [30, 408] width 34 height 19
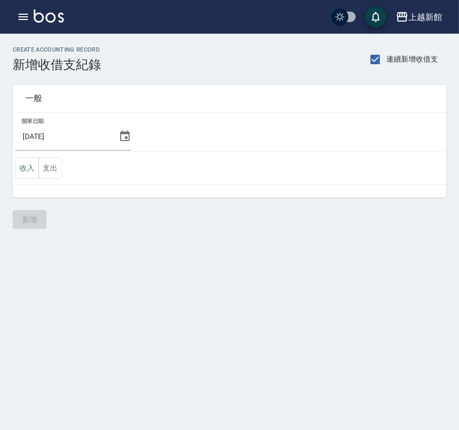
click at [53, 170] on button "支出" at bounding box center [50, 168] width 24 height 22
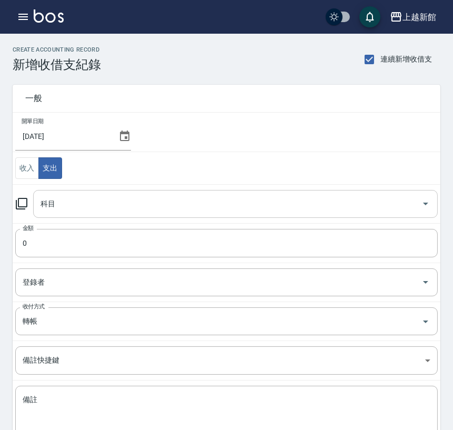
click at [66, 203] on input "科目" at bounding box center [228, 204] width 380 height 18
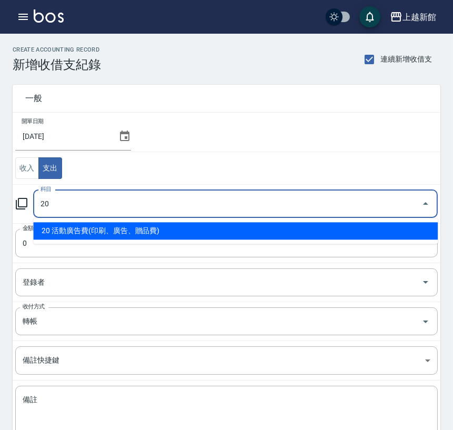
type input "20 活動廣告費(印刷、廣告、贈品費)"
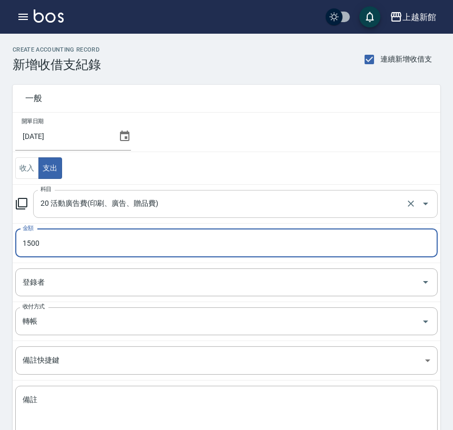
type input "1500"
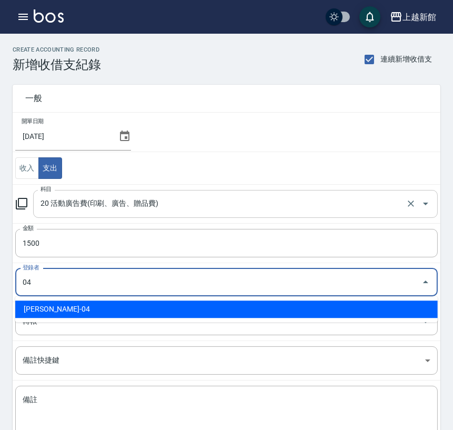
type input "[PERSON_NAME]-04"
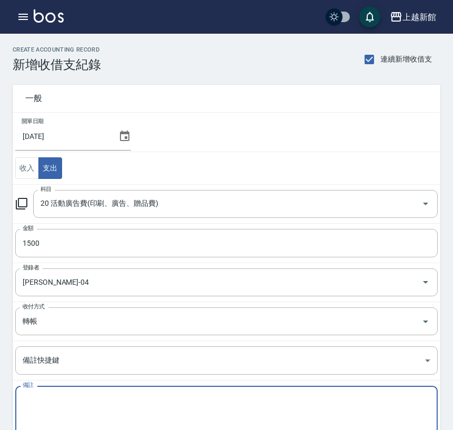
click at [41, 412] on textarea "備註" at bounding box center [227, 413] width 408 height 36
paste textarea "廣告預收款 114/8月份"
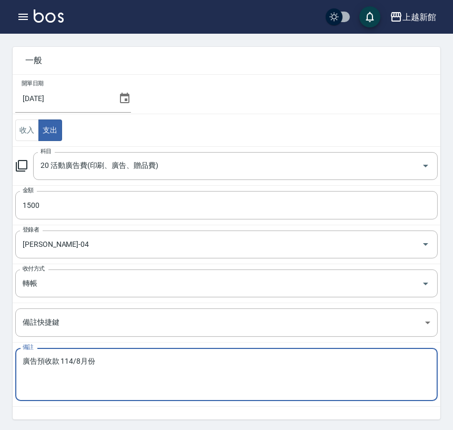
scroll to position [72, 0]
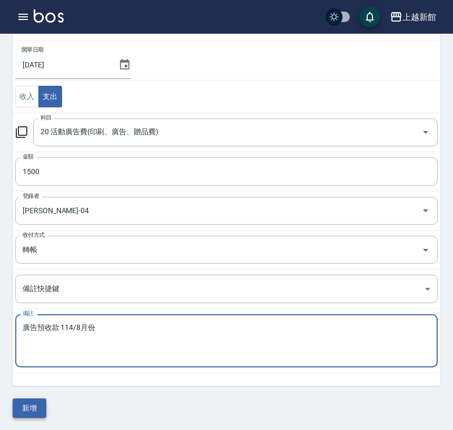
type textarea "廣告預收款 114/8月份"
click at [33, 409] on button "新增" at bounding box center [30, 408] width 34 height 19
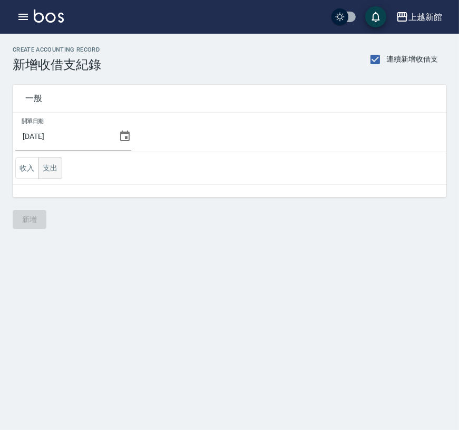
click at [47, 167] on button "支出" at bounding box center [50, 168] width 24 height 22
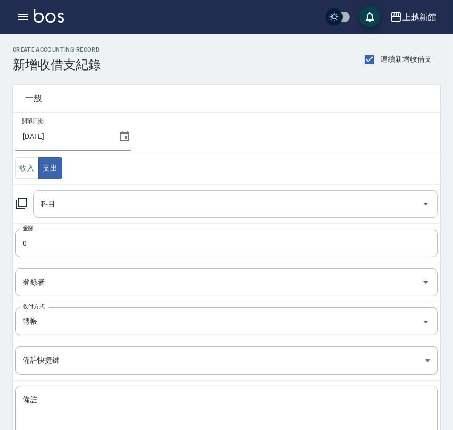
click at [53, 211] on input "科目" at bounding box center [228, 204] width 380 height 18
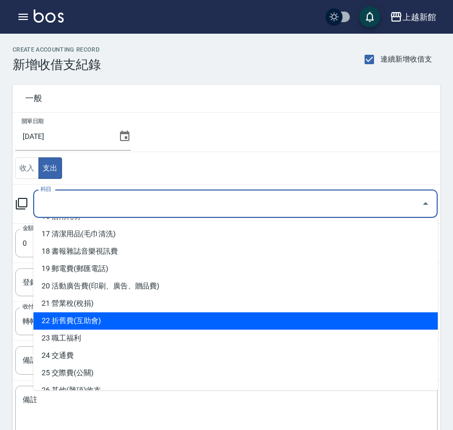
scroll to position [234, 0]
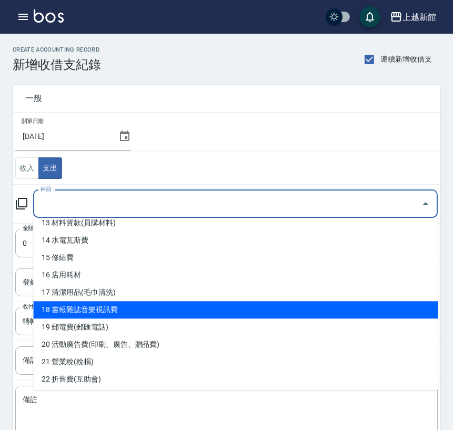
click at [100, 315] on li "18 書報雜誌音樂視訊費" at bounding box center [235, 309] width 405 height 17
type input "18 書報雜誌音樂視訊費"
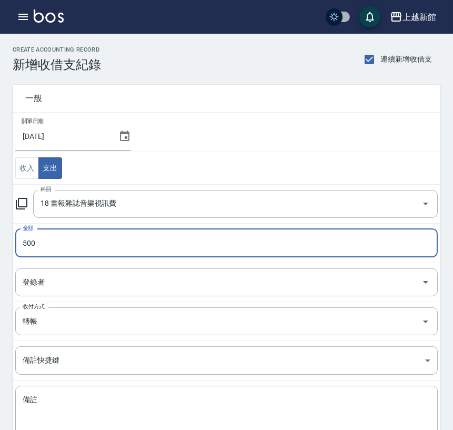
type input "500"
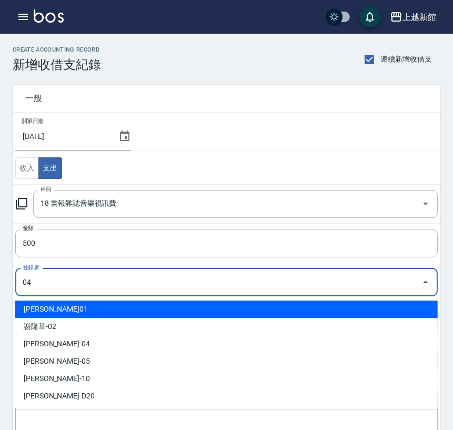
type input "[PERSON_NAME]-04"
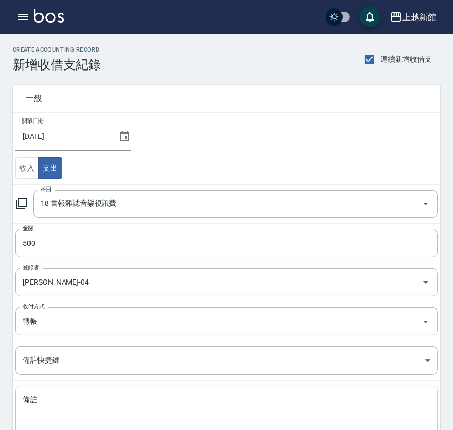
click at [54, 416] on textarea "備註" at bounding box center [227, 413] width 408 height 36
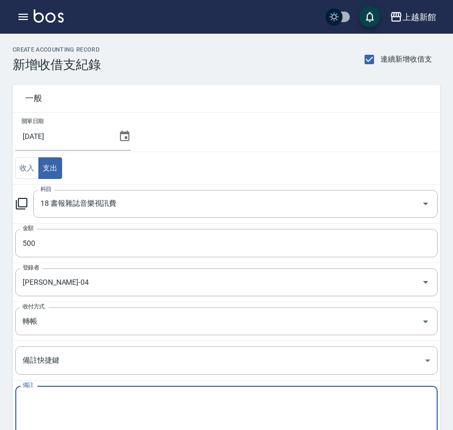
paste textarea "九太科技 音樂114/4~115/3"
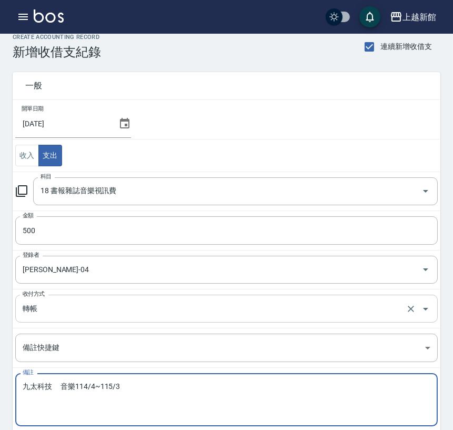
scroll to position [72, 0]
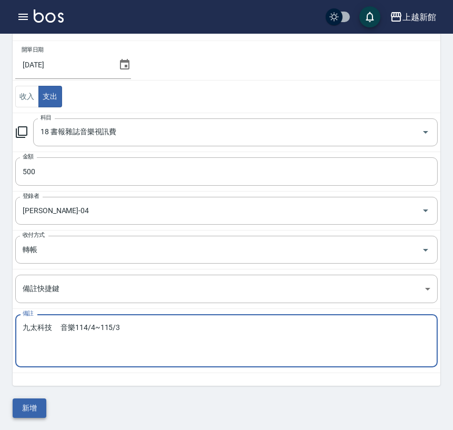
type textarea "九太科技 音樂114/4~115/3"
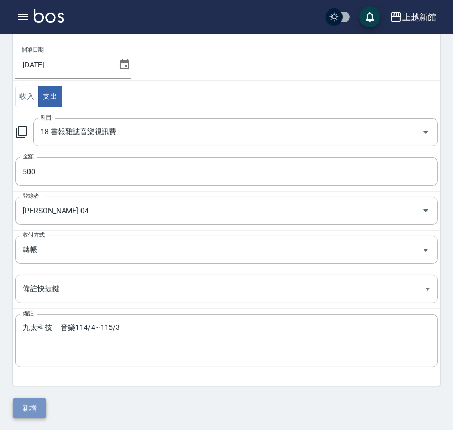
click at [32, 408] on button "新增" at bounding box center [30, 408] width 34 height 19
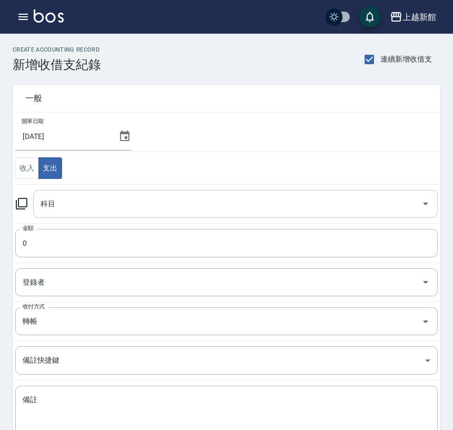
click at [50, 200] on div "科目 科目" at bounding box center [235, 204] width 405 height 28
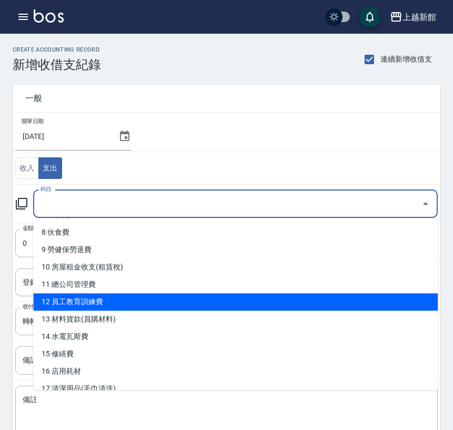
scroll to position [117, 0]
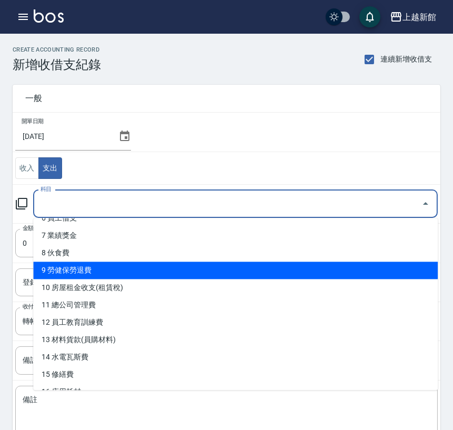
click at [66, 275] on li "9 勞健保勞退費" at bounding box center [235, 270] width 405 height 17
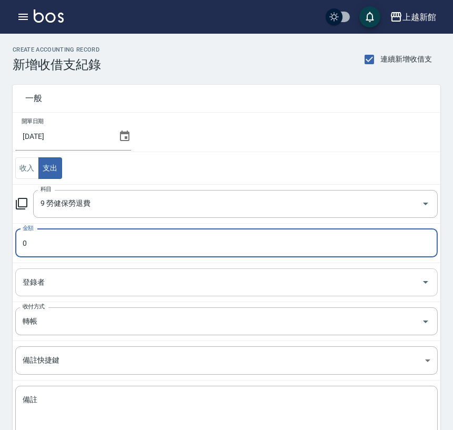
type input "9 勞健保勞退費"
type input "76824"
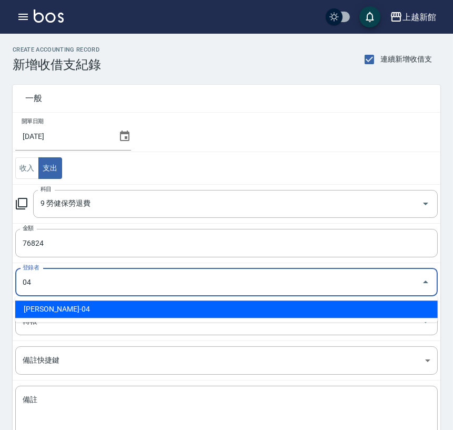
type input "王惠麗-04"
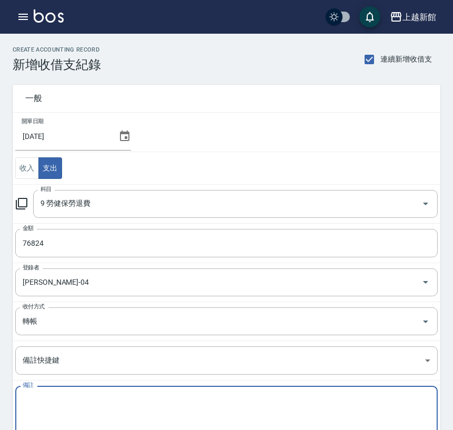
paste textarea "勞、健保代收款 114年7月勞、健保費用"
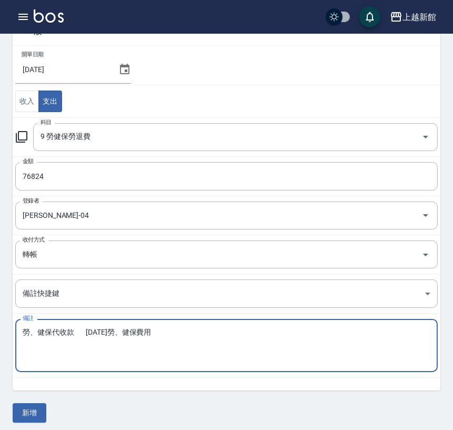
scroll to position [72, 0]
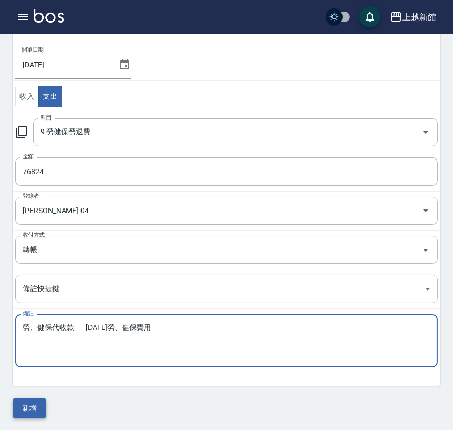
type textarea "勞、健保代收款 114年7月勞、健保費用"
click at [36, 408] on button "新增" at bounding box center [30, 408] width 34 height 19
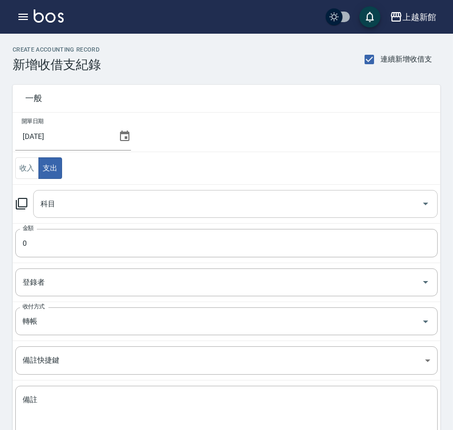
click at [48, 209] on div "科目 科目" at bounding box center [235, 204] width 405 height 28
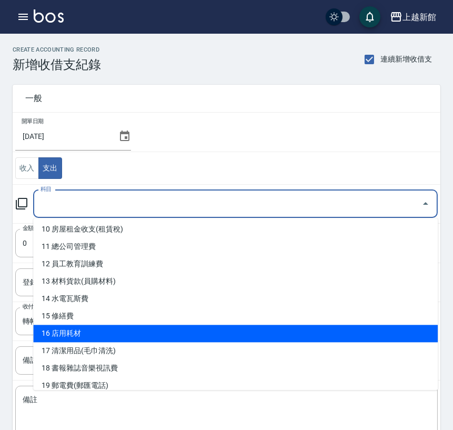
scroll to position [117, 0]
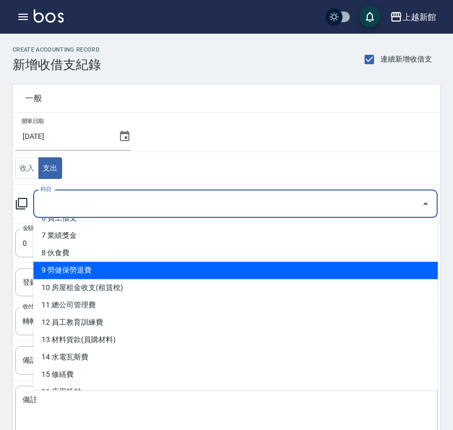
click at [61, 267] on li "9 勞健保勞退費" at bounding box center [235, 270] width 405 height 17
type input "9 勞健保勞退費"
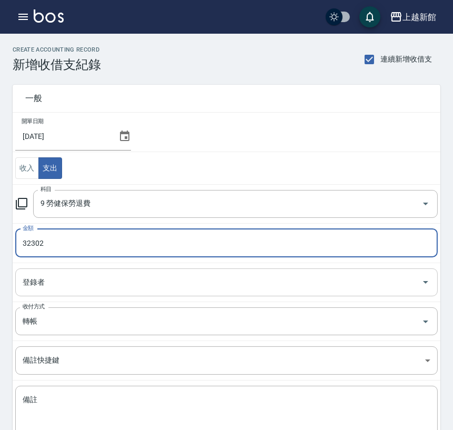
type input "32302"
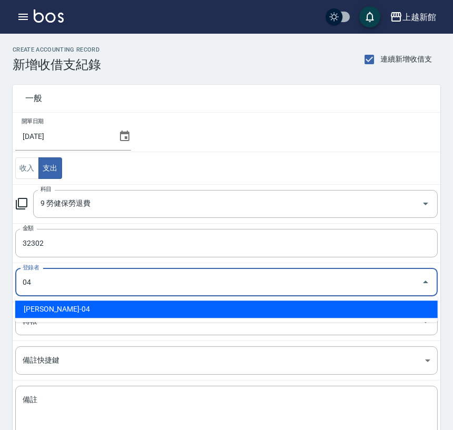
type input "王惠麗-04"
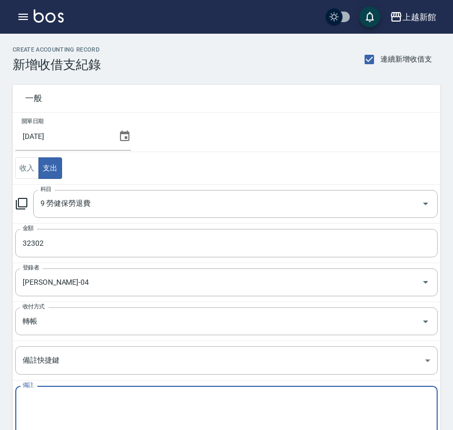
paste textarea "勞、健保代收款 114年7月勞工退休金新制提繳費用"
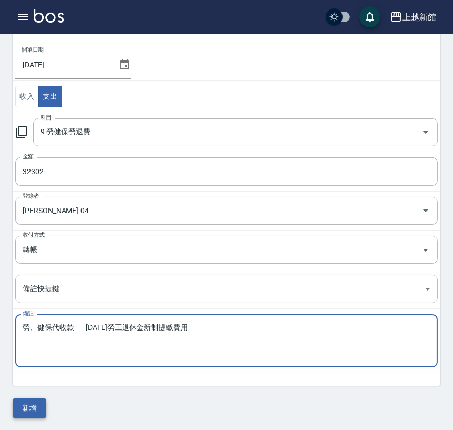
type textarea "勞、健保代收款 114年7月勞工退休金新制提繳費用"
click at [34, 406] on button "新增" at bounding box center [30, 408] width 34 height 19
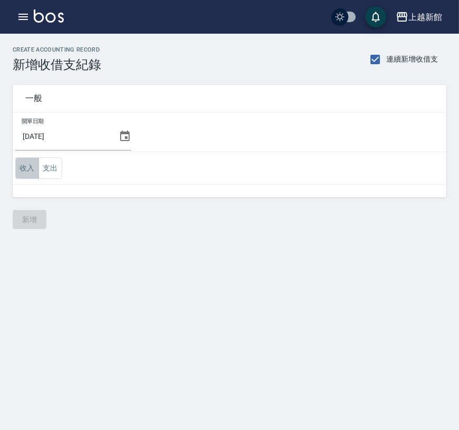
click at [21, 169] on button "收入" at bounding box center [27, 168] width 24 height 22
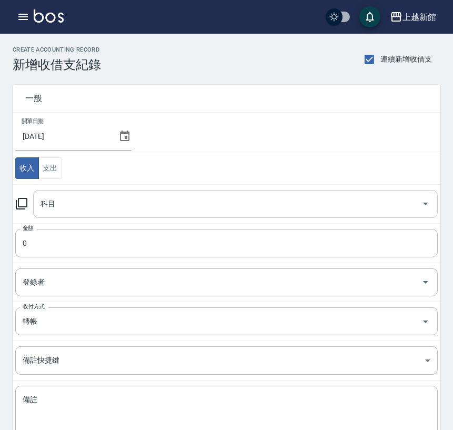
click at [43, 200] on div "科目 科目" at bounding box center [235, 204] width 405 height 28
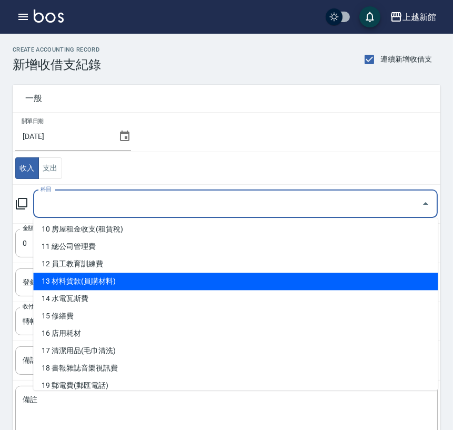
scroll to position [117, 0]
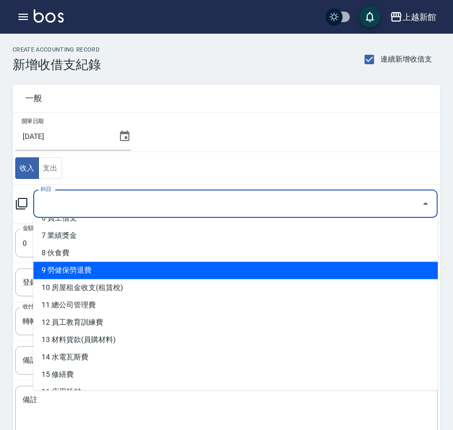
click at [65, 271] on li "9 勞健保勞退費" at bounding box center [235, 270] width 405 height 17
type input "9 勞健保勞退費"
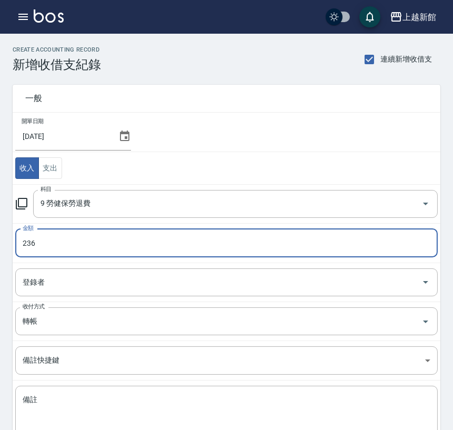
type input "236"
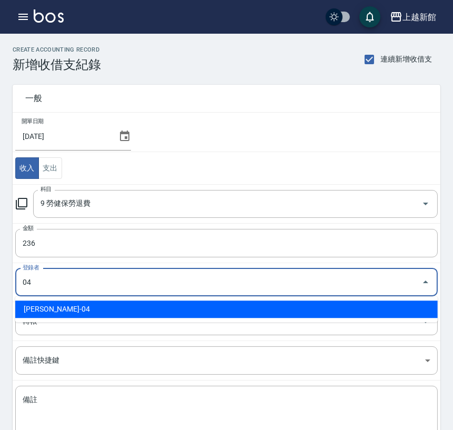
type input "[PERSON_NAME]-04"
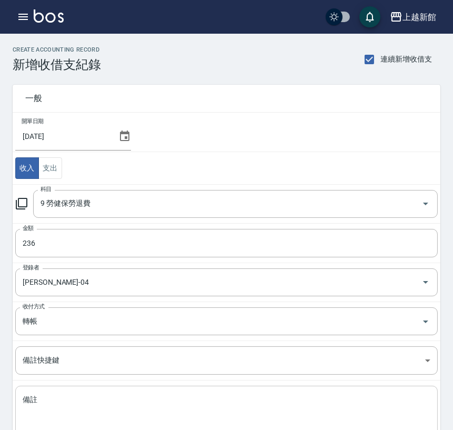
click at [53, 412] on textarea "備註" at bounding box center [227, 413] width 408 height 36
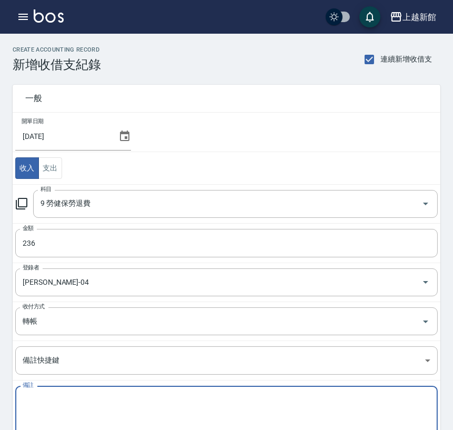
paste textarea "勞、健保代收款 退[PERSON_NAME]眷屬[PERSON_NAME]健保減免費用11404-11405-個人"
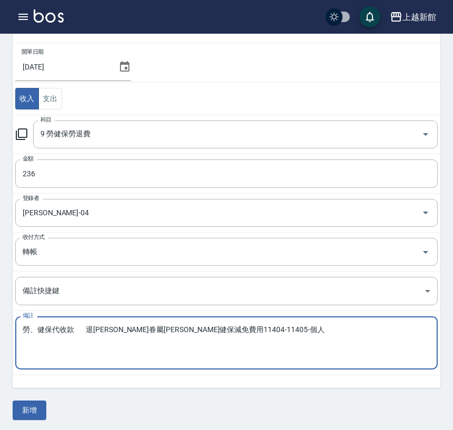
scroll to position [72, 0]
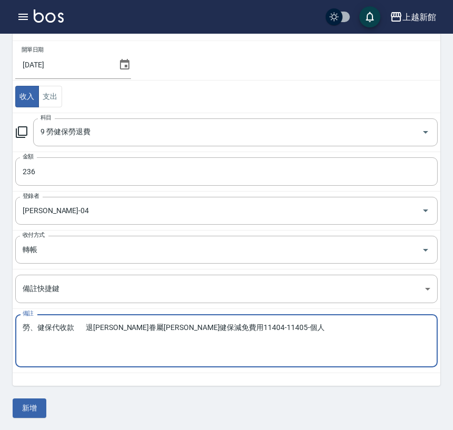
type textarea "勞、健保代收款 退[PERSON_NAME]眷屬[PERSON_NAME]健保減免費用11404-11405-個人"
click at [33, 409] on button "新增" at bounding box center [30, 408] width 34 height 19
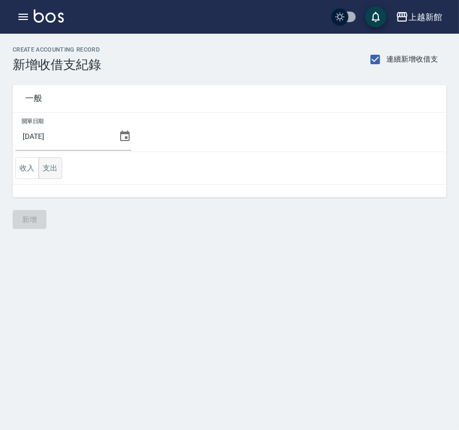
click at [49, 169] on button "支出" at bounding box center [50, 168] width 24 height 22
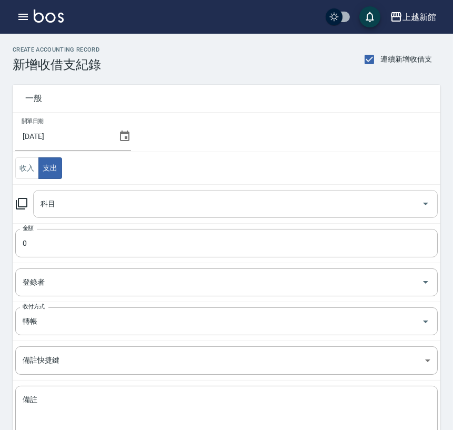
click at [49, 206] on div "科目 科目" at bounding box center [235, 204] width 405 height 28
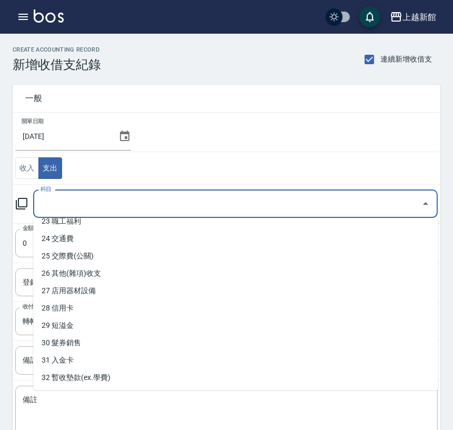
scroll to position [468, 0]
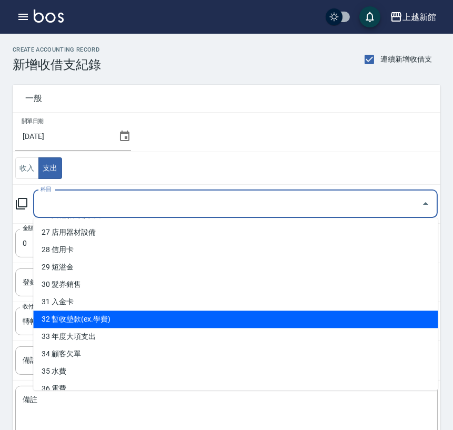
click at [55, 322] on li "32 暫收墊款(ex.學費)" at bounding box center [235, 319] width 405 height 17
type input "32 暫收墊款(ex.學費)"
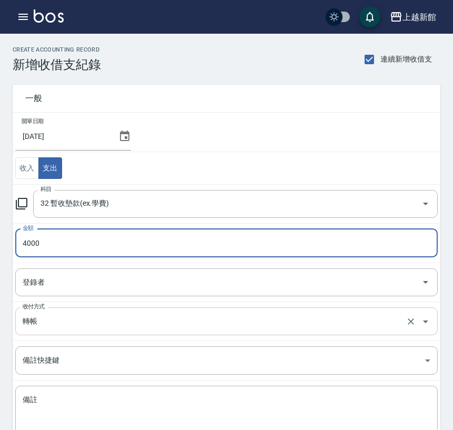
type input "4000"
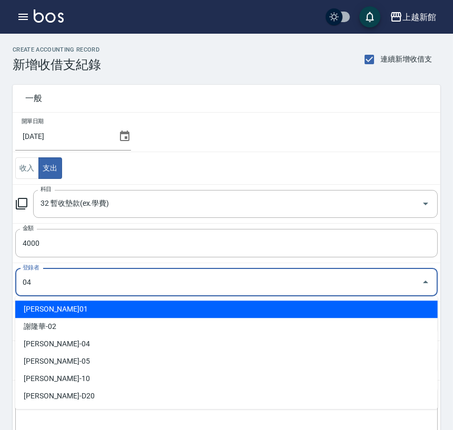
type input "[PERSON_NAME]-04"
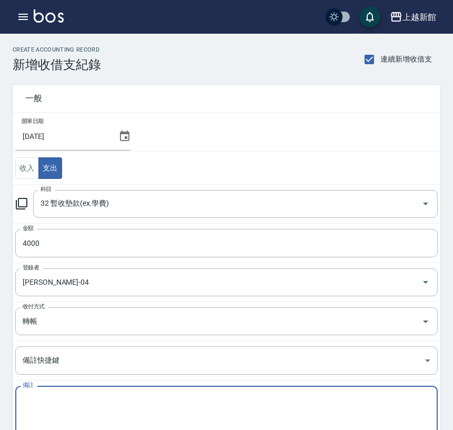
paste textarea "名麗(11407) 面膜"
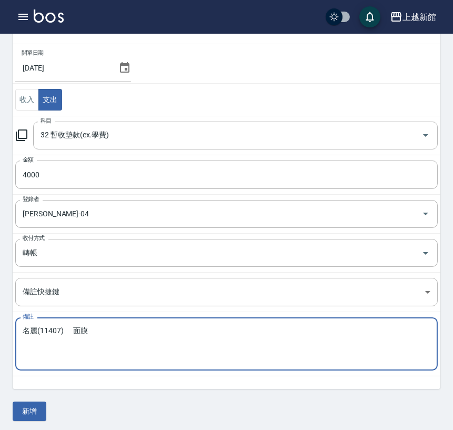
scroll to position [72, 0]
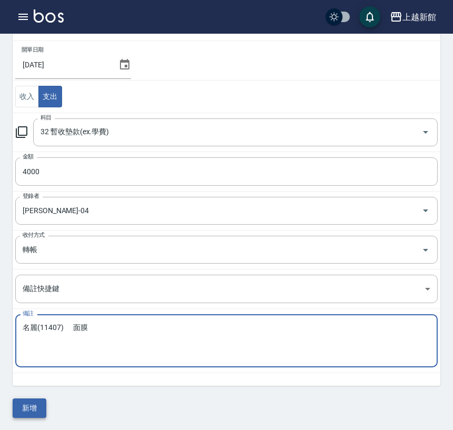
type textarea "名麗(11407) 面膜"
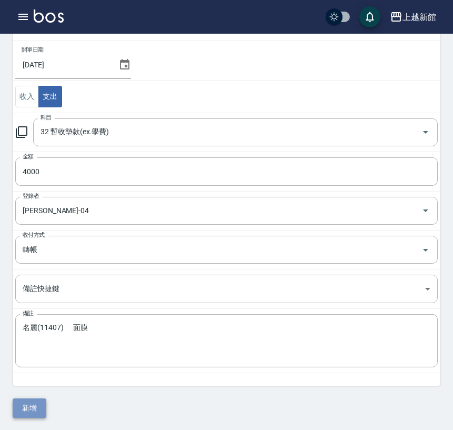
click at [37, 412] on button "新增" at bounding box center [30, 408] width 34 height 19
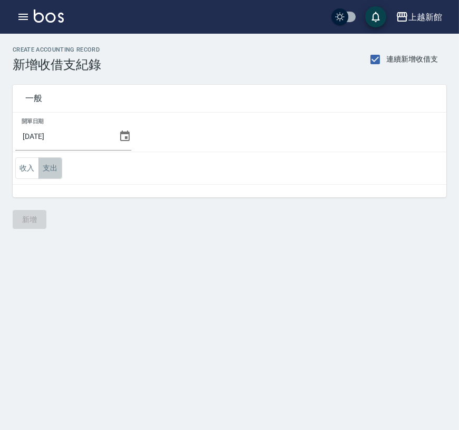
click at [60, 165] on button "支出" at bounding box center [50, 168] width 24 height 22
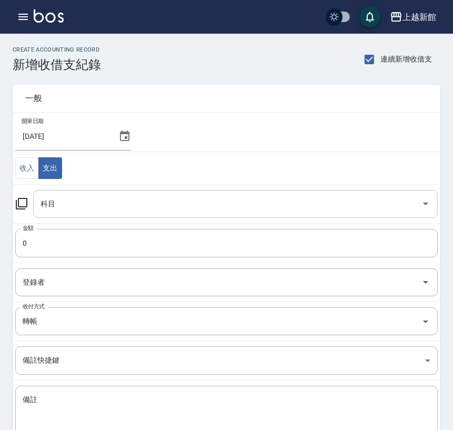
click at [61, 201] on input "科目" at bounding box center [228, 204] width 380 height 18
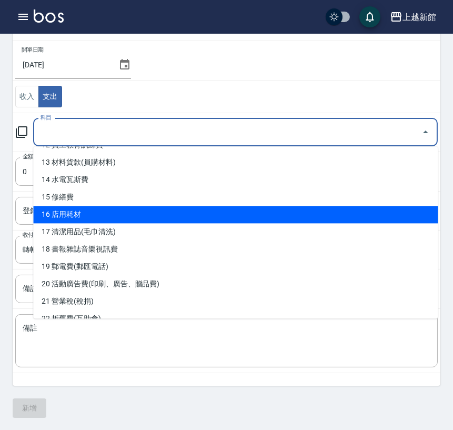
scroll to position [234, 0]
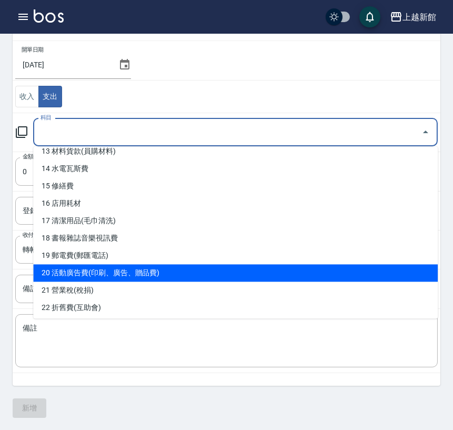
click at [94, 272] on li "20 活動廣告費(印刷、廣告、贈品費)" at bounding box center [235, 272] width 405 height 17
type input "20 活動廣告費(印刷、廣告、贈品費)"
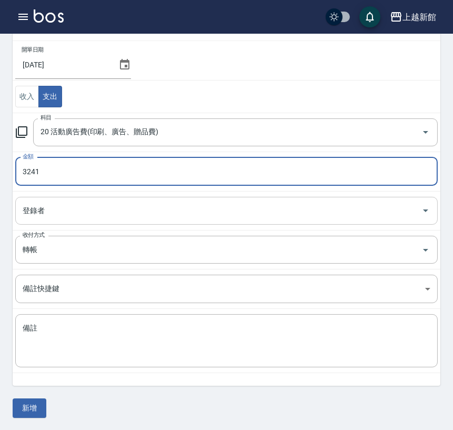
type input "3241"
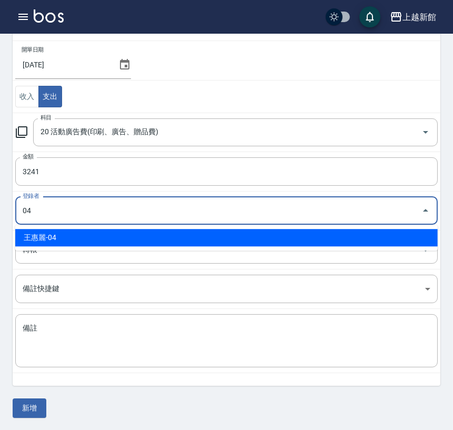
type input "王惠麗-04"
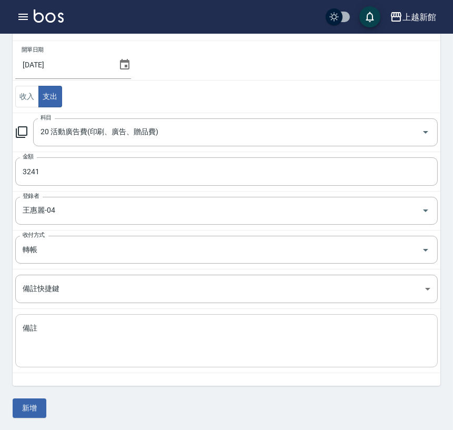
click at [87, 350] on textarea "備註" at bounding box center [227, 341] width 408 height 36
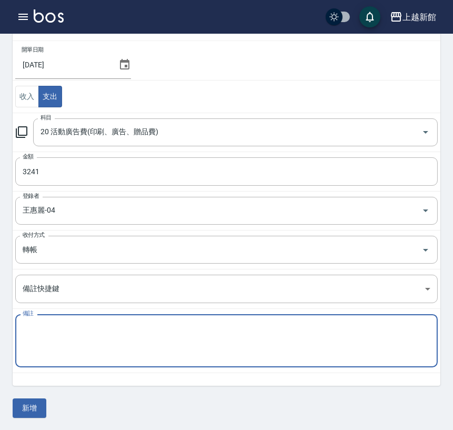
paste textarea "Google店家廣告7月"
type textarea "Google店家廣告7月"
click at [25, 415] on button "新增" at bounding box center [30, 408] width 34 height 19
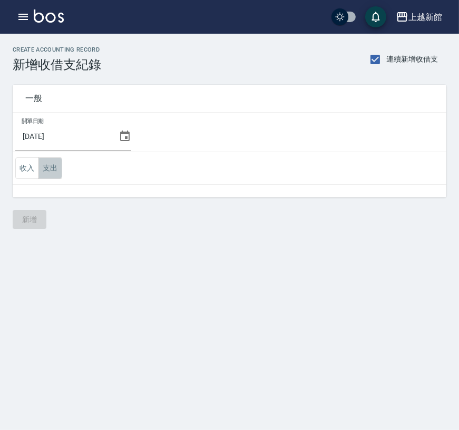
click at [54, 166] on button "支出" at bounding box center [50, 168] width 24 height 22
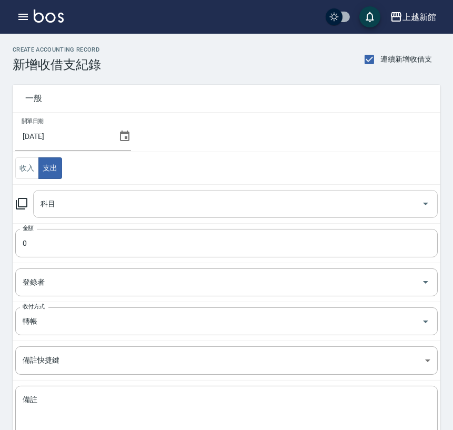
click at [61, 207] on input "科目" at bounding box center [228, 204] width 380 height 18
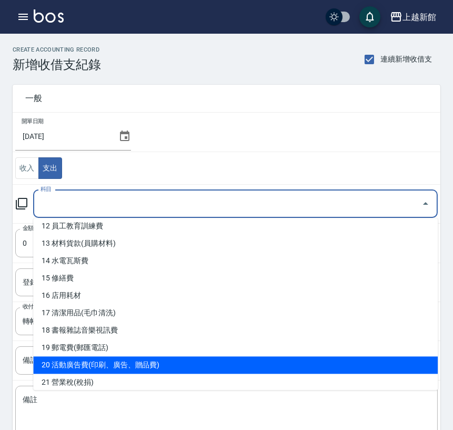
scroll to position [234, 0]
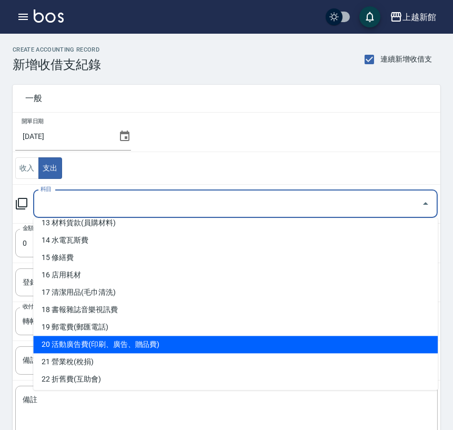
click at [67, 341] on li "20 活動廣告費(印刷、廣告、贈品費)" at bounding box center [235, 344] width 405 height 17
type input "20 活動廣告費(印刷、廣告、贈品費)"
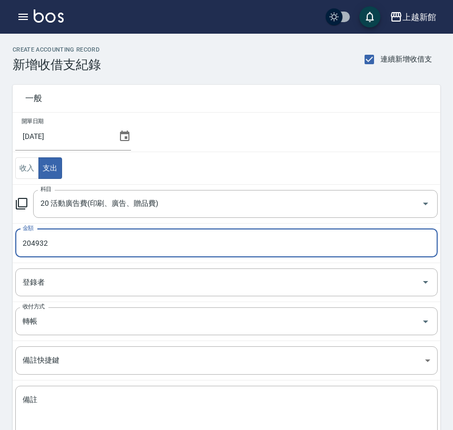
type input "204932"
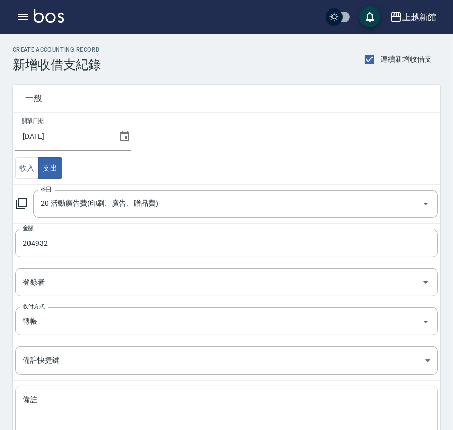
click at [95, 411] on textarea "備註" at bounding box center [227, 413] width 408 height 36
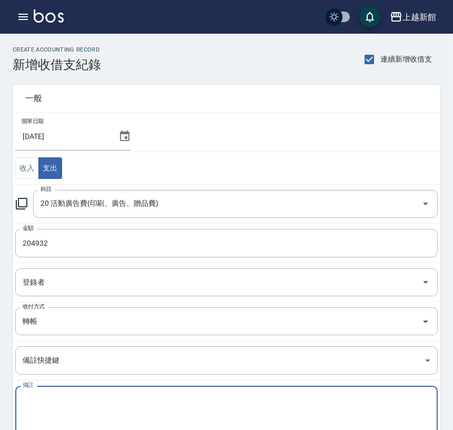
paste textarea "7月廣告代操 (含手續費) Monica43494,Kimeko34816,Kitty11083, K-sen19429,Marsa21287,Mia1103…"
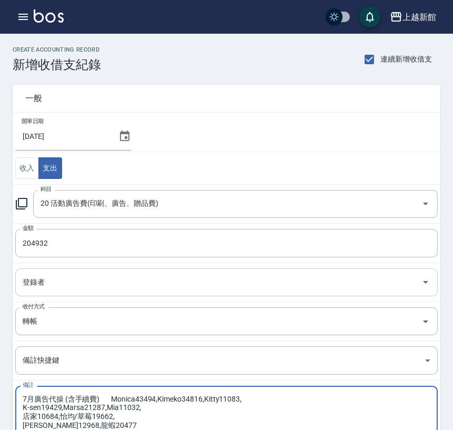
scroll to position [8, 0]
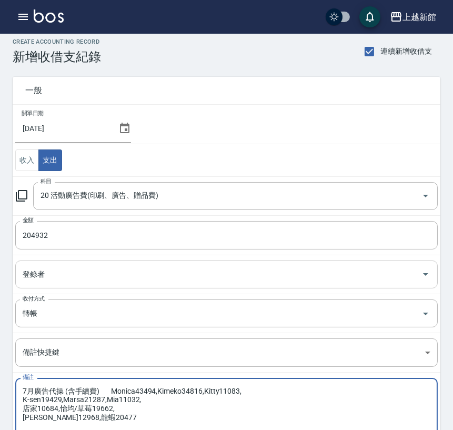
type textarea "7月廣告代操 (含手續費) Monica43494,Kimeko34816,Kitty11083, K-sen19429,Marsa21287,Mia1103…"
click at [63, 272] on input "登錄者" at bounding box center [219, 274] width 398 height 18
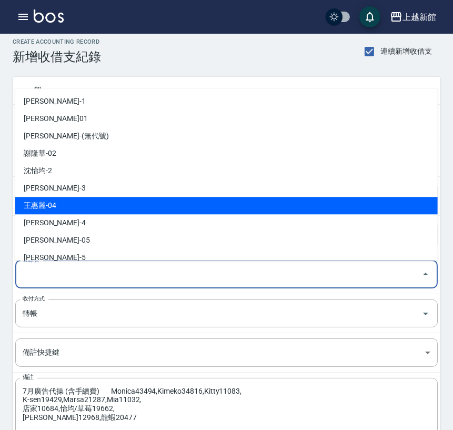
click at [70, 207] on li "王惠麗-04" at bounding box center [226, 205] width 423 height 17
type input "王惠麗-04"
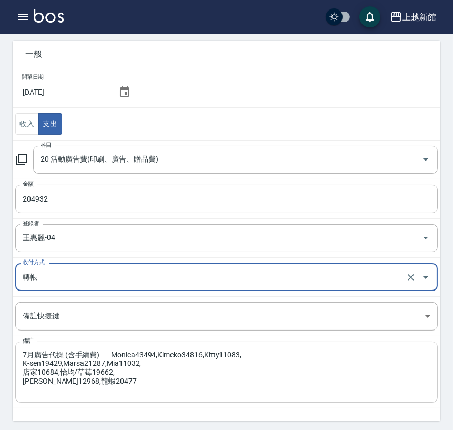
scroll to position [80, 0]
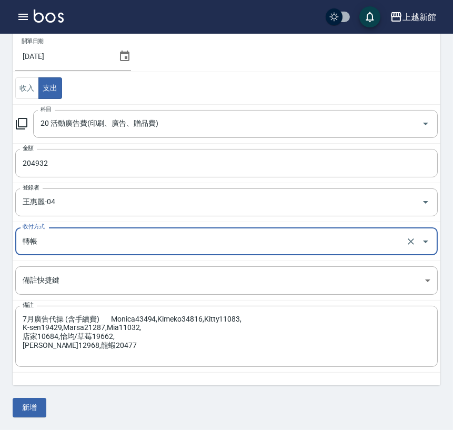
click at [30, 412] on button "新增" at bounding box center [30, 407] width 34 height 19
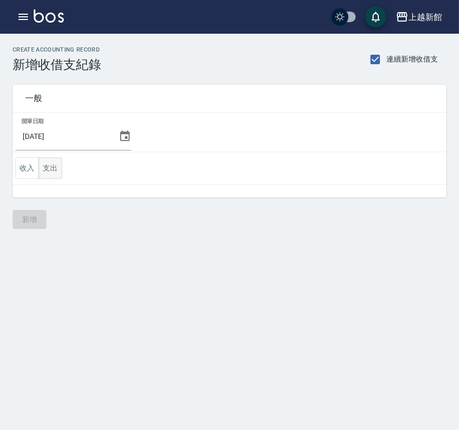
click at [58, 166] on button "支出" at bounding box center [50, 168] width 24 height 22
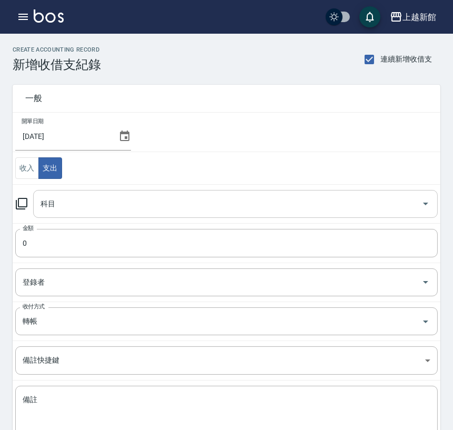
click at [52, 209] on div "科目 科目" at bounding box center [235, 204] width 405 height 28
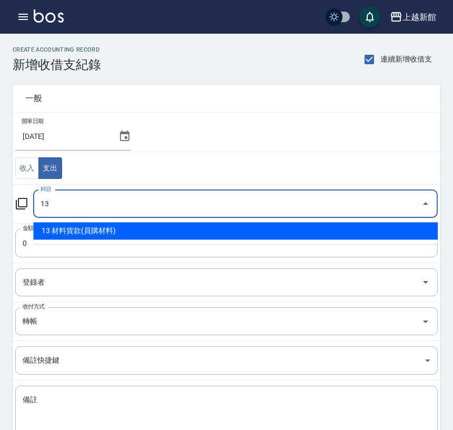
type input "13 材料貨款(員購材料)"
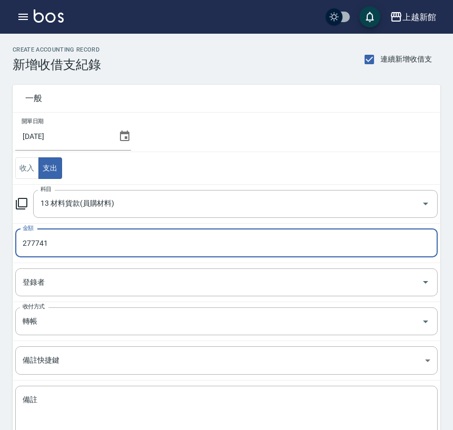
type input "277741"
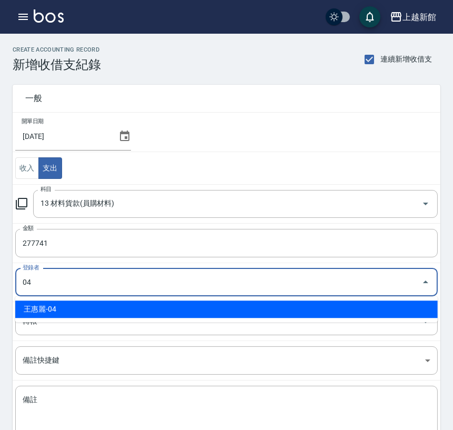
type input "王惠麗-04"
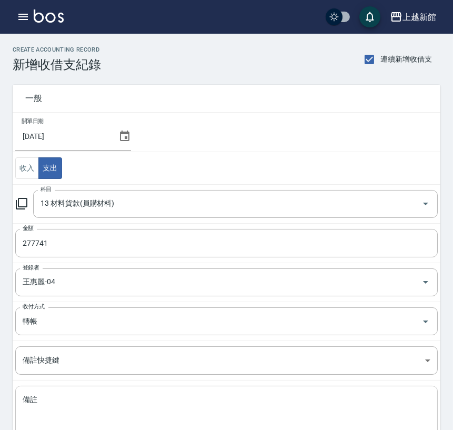
click at [83, 402] on textarea "備註" at bounding box center [227, 413] width 408 height 36
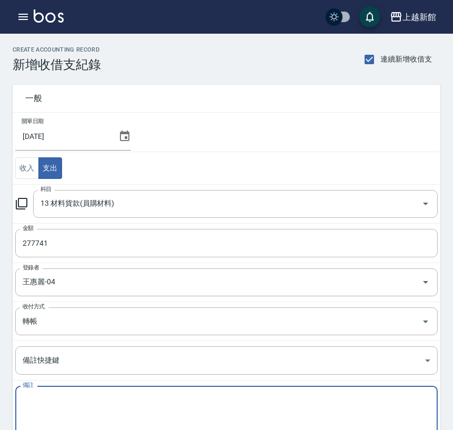
paste textarea "[DATE]7月份材料使用"
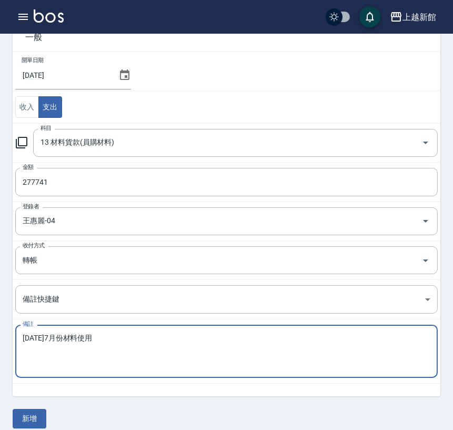
scroll to position [72, 0]
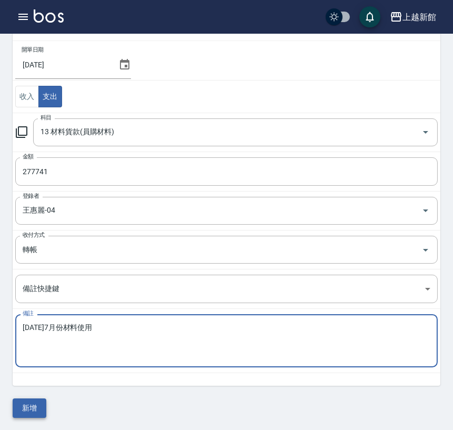
type textarea "[DATE]7月份材料使用"
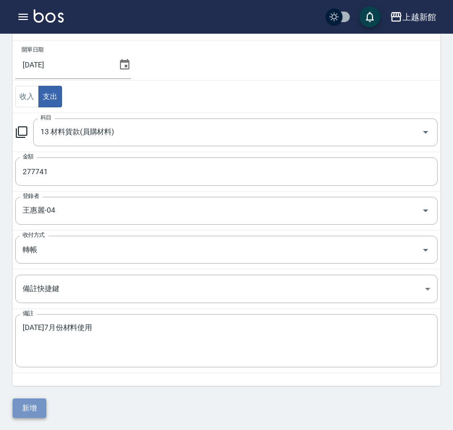
click at [33, 409] on button "新增" at bounding box center [30, 408] width 34 height 19
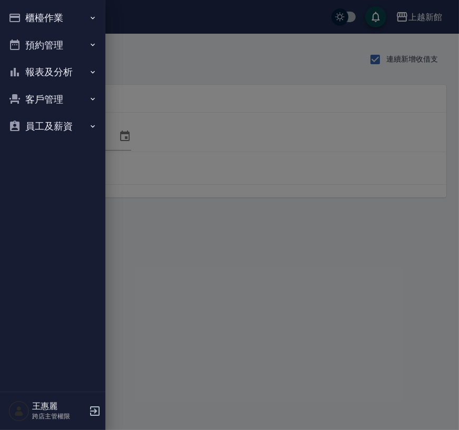
click at [49, 16] on button "櫃檯作業" at bounding box center [52, 17] width 97 height 27
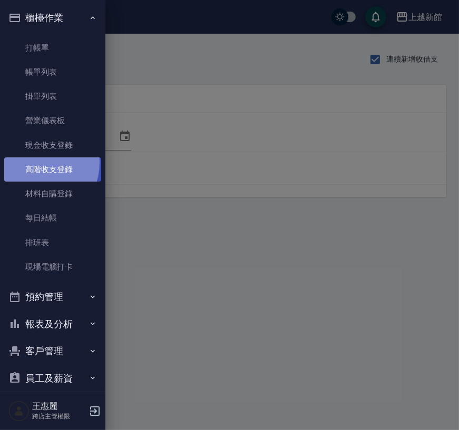
click at [36, 163] on link "高階收支登錄" at bounding box center [52, 169] width 97 height 24
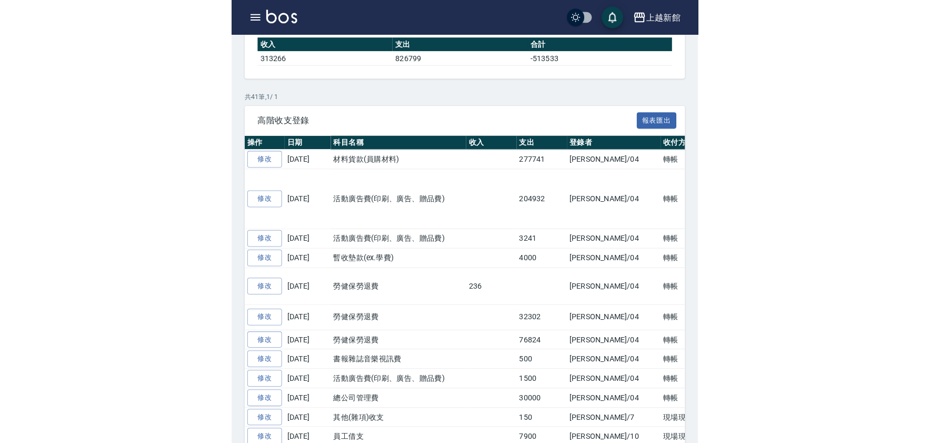
scroll to position [175, 0]
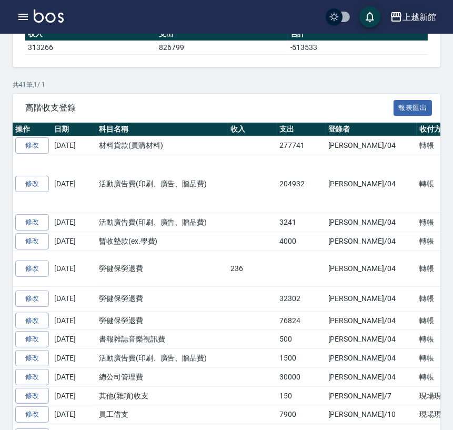
click at [424, 15] on div "上越新館" at bounding box center [420, 17] width 34 height 13
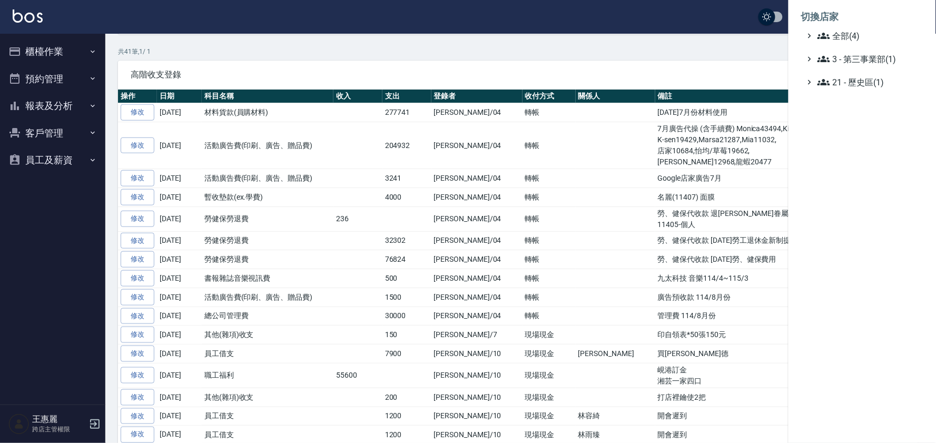
click at [458, 16] on div at bounding box center [468, 221] width 936 height 443
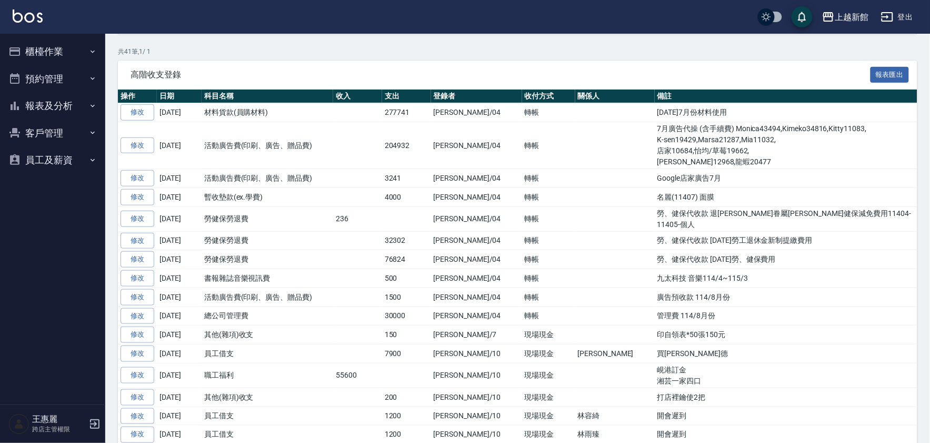
click at [458, 15] on button "登出" at bounding box center [897, 16] width 41 height 19
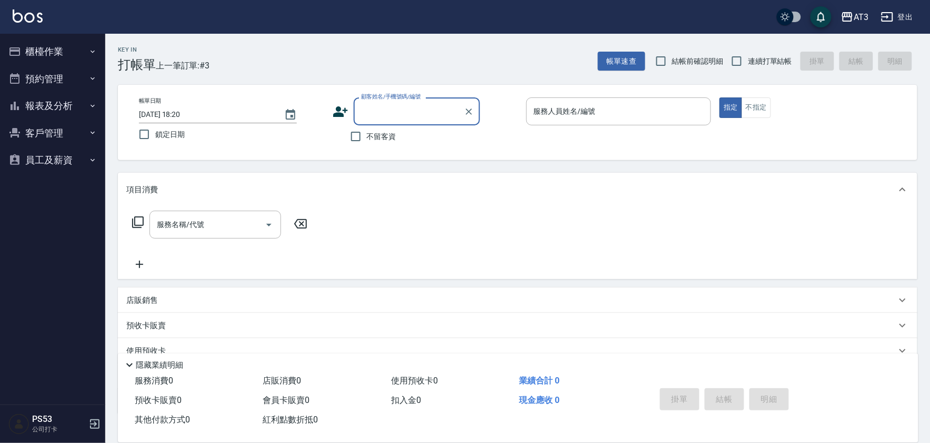
click at [51, 102] on button "報表及分析" at bounding box center [52, 105] width 97 height 27
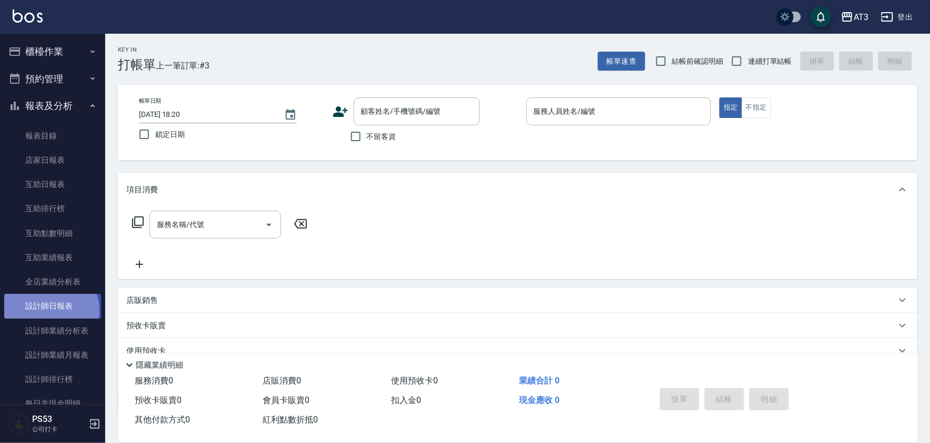
click at [49, 311] on link "設計師日報表" at bounding box center [52, 306] width 97 height 24
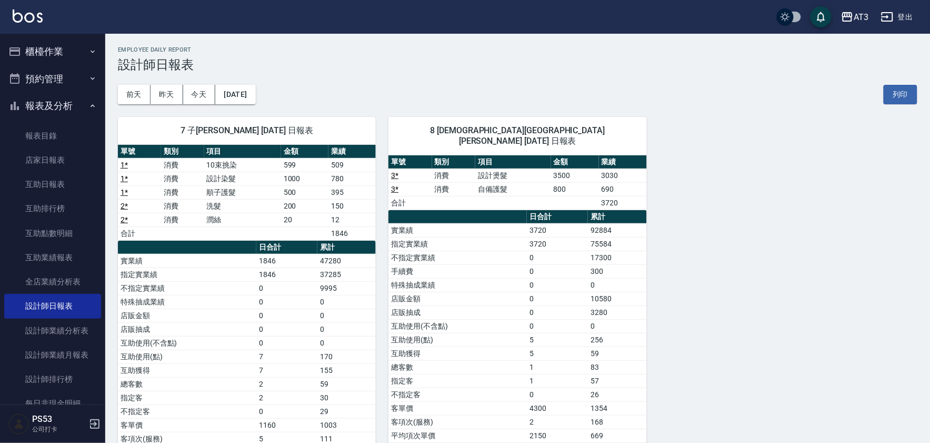
click at [63, 55] on button "櫃檯作業" at bounding box center [52, 51] width 97 height 27
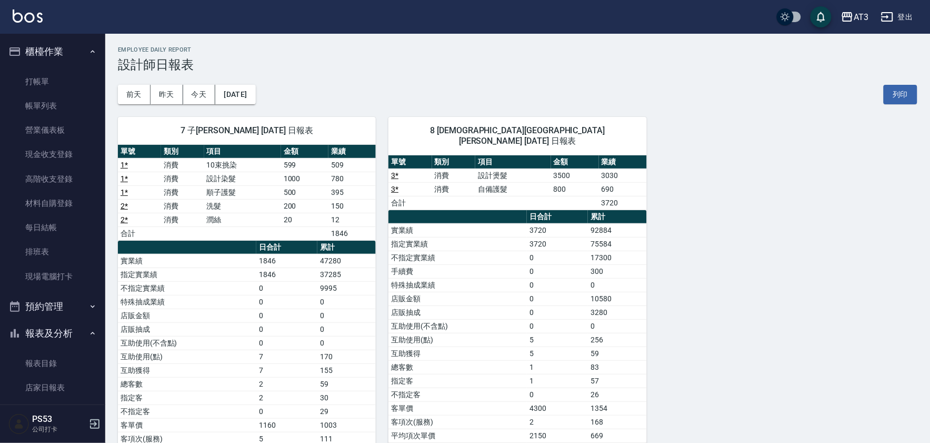
click at [59, 293] on button "預約管理" at bounding box center [52, 306] width 97 height 27
click at [66, 281] on link "現場電腦打卡" at bounding box center [52, 276] width 97 height 24
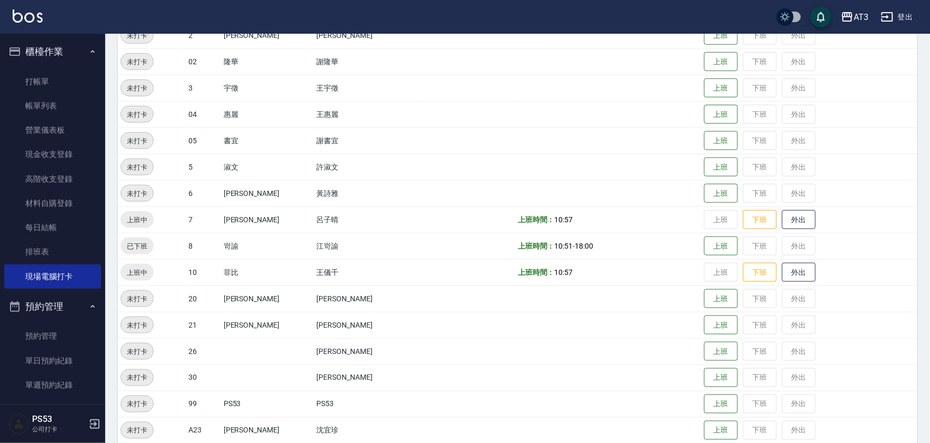
scroll to position [234, 0]
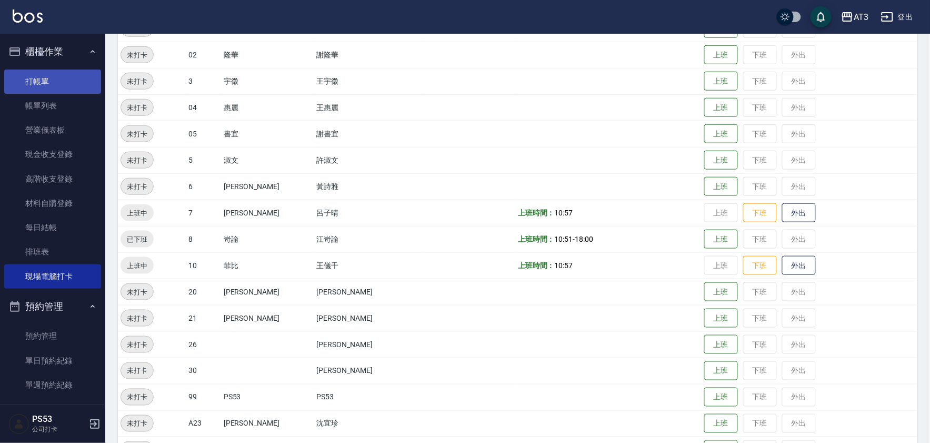
click at [33, 74] on link "打帳單" at bounding box center [52, 82] width 97 height 24
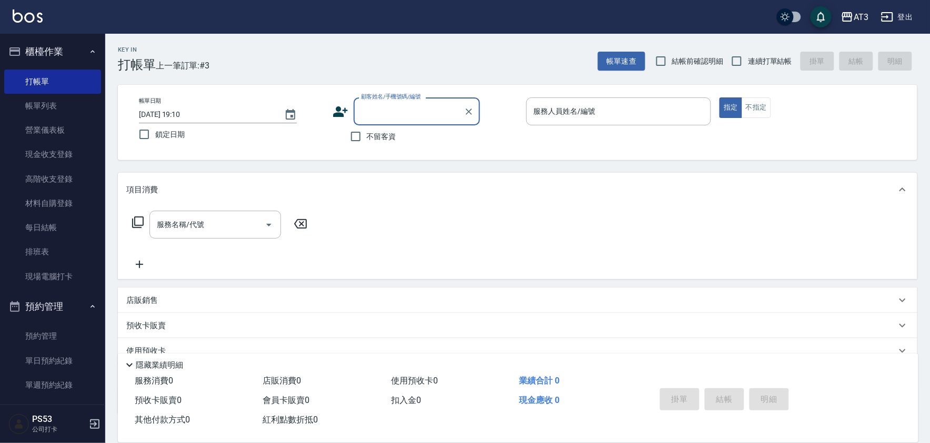
click at [341, 113] on icon at bounding box center [340, 111] width 15 height 11
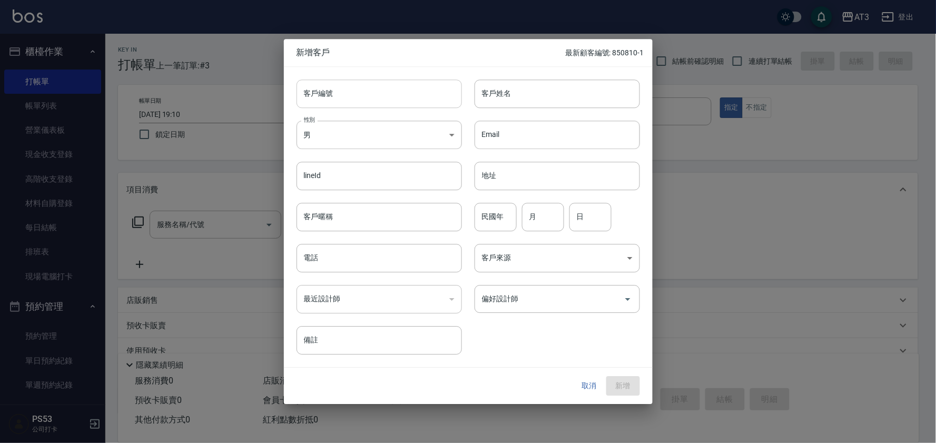
click at [355, 81] on input "客戶編號" at bounding box center [378, 94] width 165 height 28
type input "940410-2"
type input "x"
type input "[PERSON_NAME]"
type input "94"
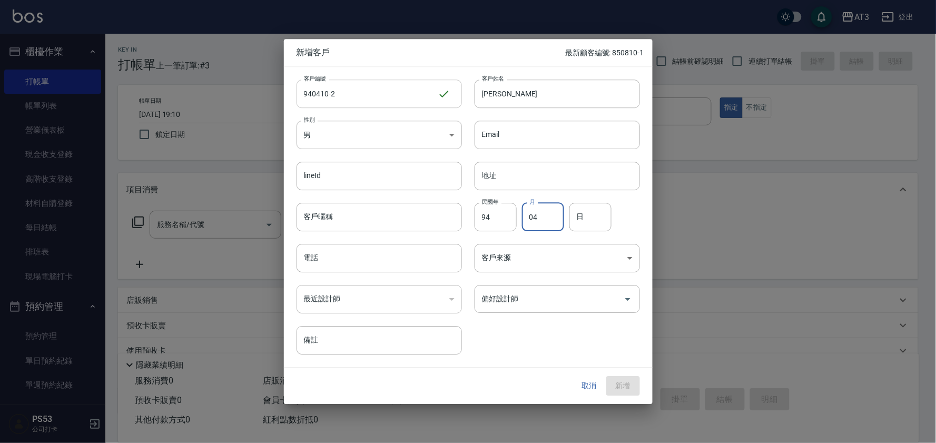
type input "04"
type input "10"
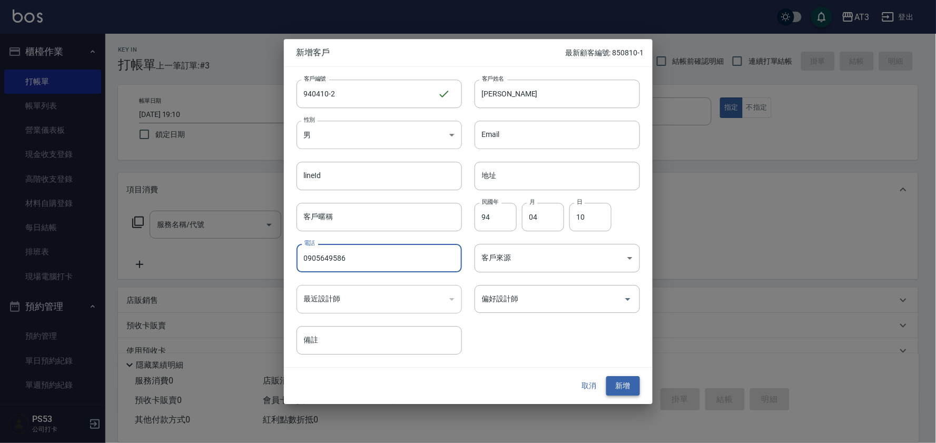
type input "0905649586"
click at [621, 384] on button "新增" at bounding box center [623, 385] width 34 height 19
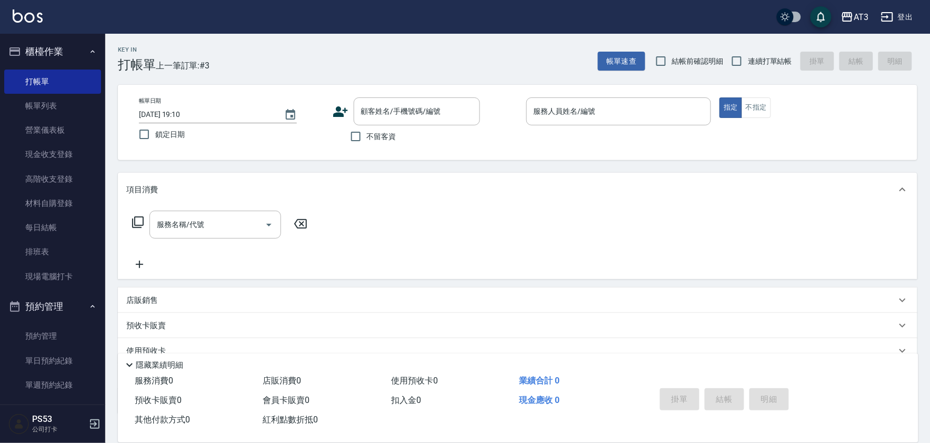
click at [341, 106] on icon at bounding box center [341, 112] width 16 height 16
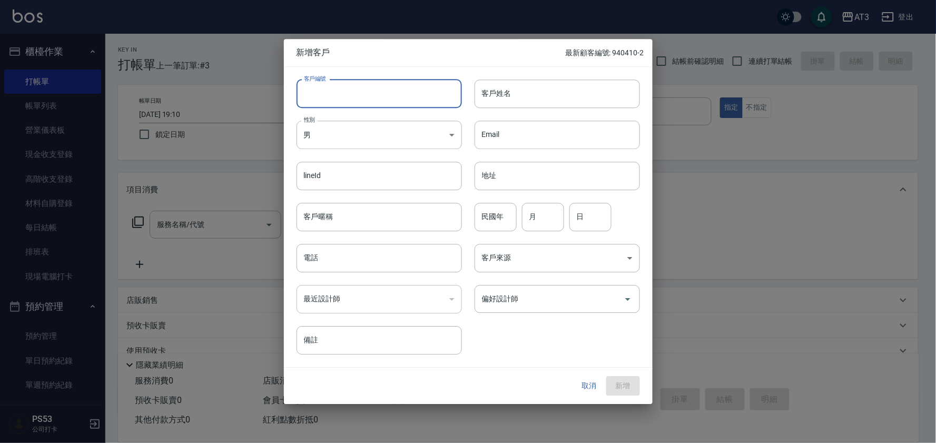
click at [340, 93] on input "客戶編號" at bounding box center [378, 94] width 165 height 28
type input "940813"
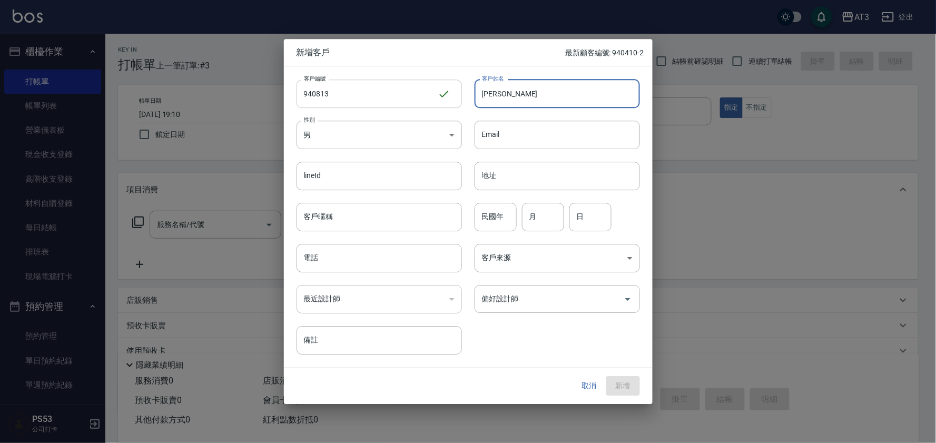
type input "[PERSON_NAME]"
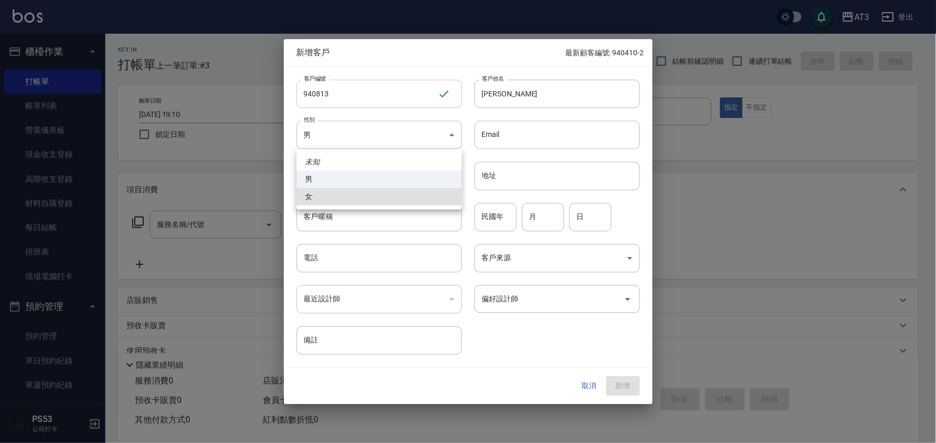
type input "[DEMOGRAPHIC_DATA]"
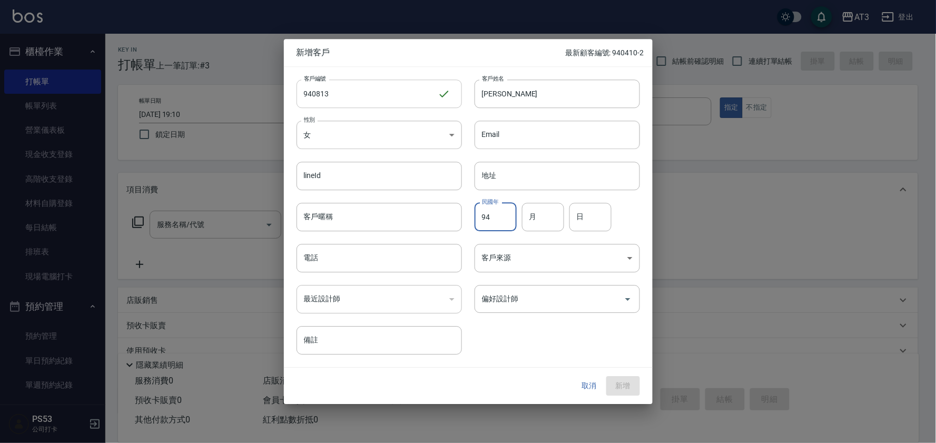
type input "94"
type input "08"
type input "13"
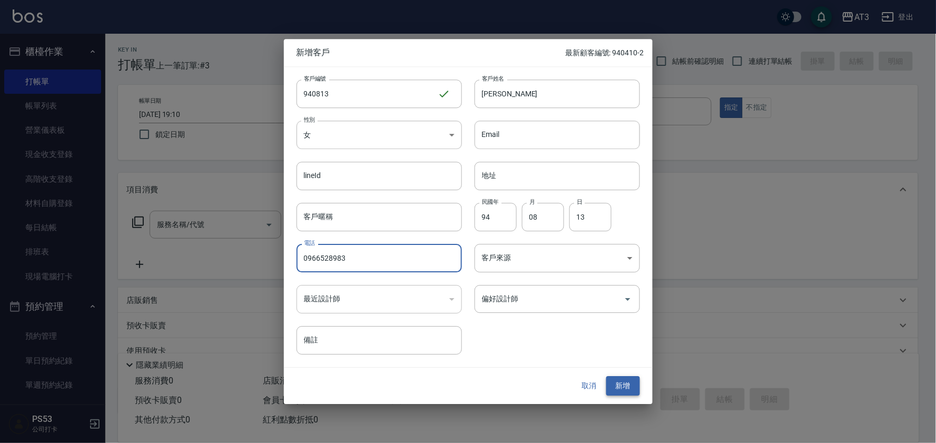
type input "0966528983"
click at [626, 378] on button "新增" at bounding box center [623, 385] width 34 height 19
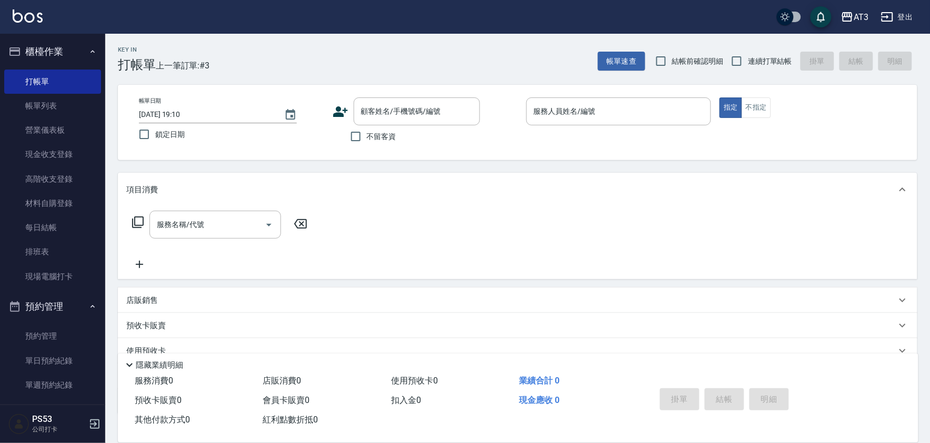
click at [335, 106] on icon at bounding box center [341, 112] width 16 height 16
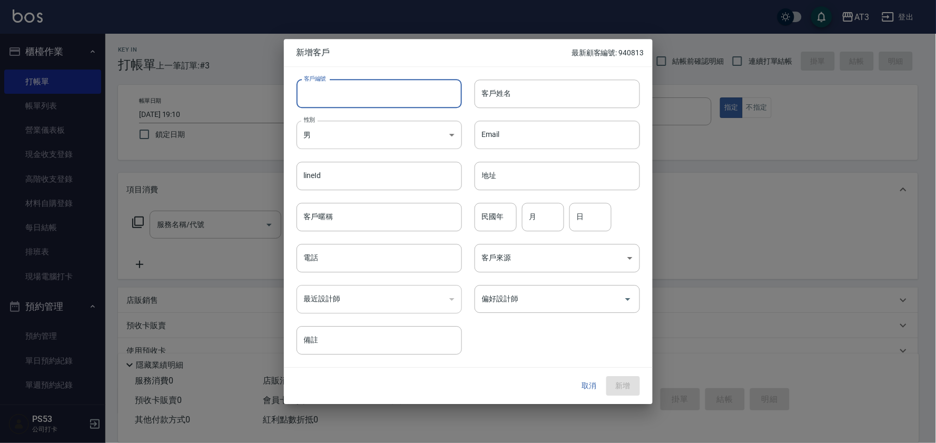
click at [342, 88] on input "客戶編號" at bounding box center [378, 94] width 165 height 28
type input "930227-1"
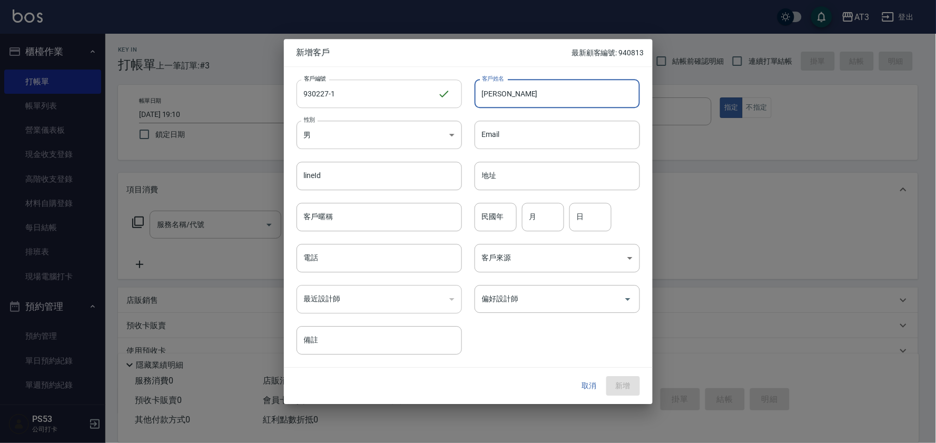
type input "[PERSON_NAME]"
type input "93"
type input "02"
type input "27"
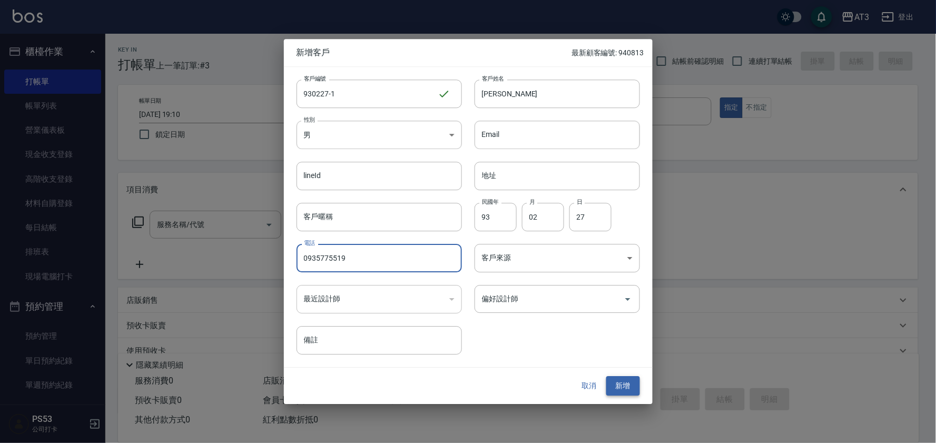
type input "0935775519"
click at [630, 381] on button "新增" at bounding box center [623, 385] width 34 height 19
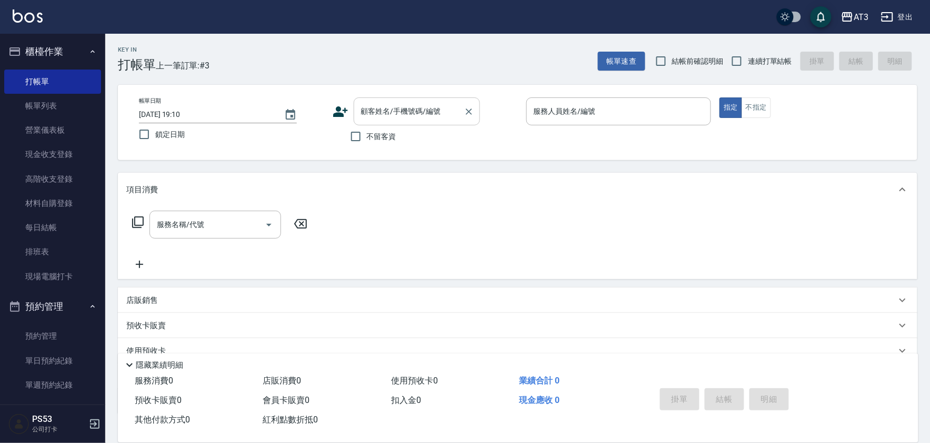
click at [371, 113] on div "顧客姓名/手機號碼/編號 顧客姓名/手機號碼/編號" at bounding box center [417, 111] width 126 height 28
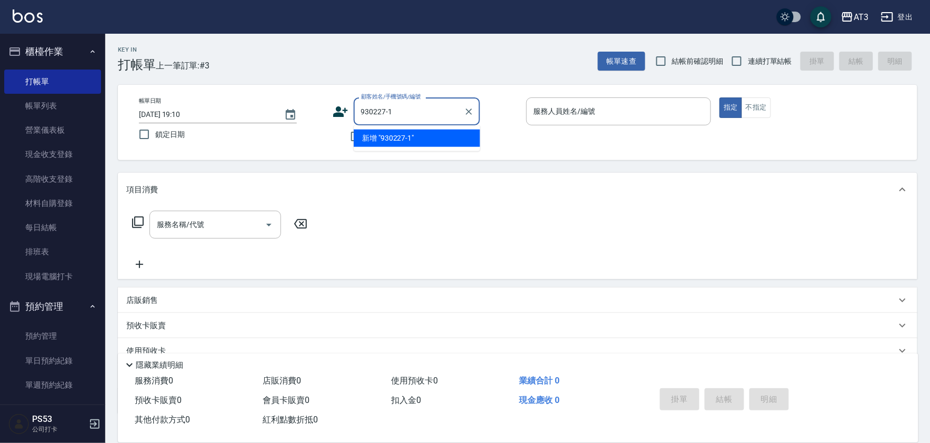
type input "930227-1"
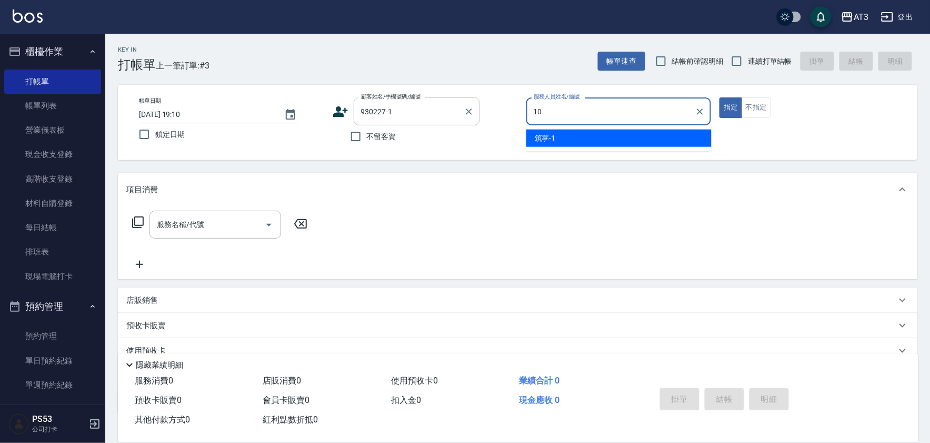
type input "菲比-10"
type button "true"
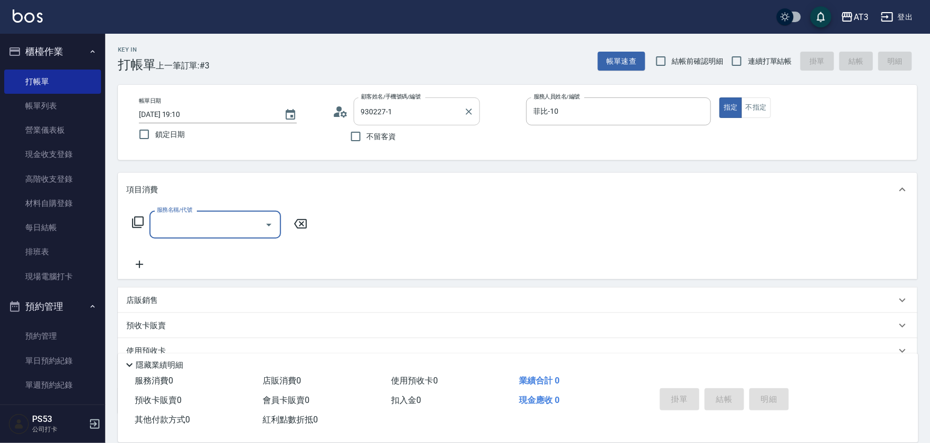
type input "[PERSON_NAME]/0935775519/930227-1"
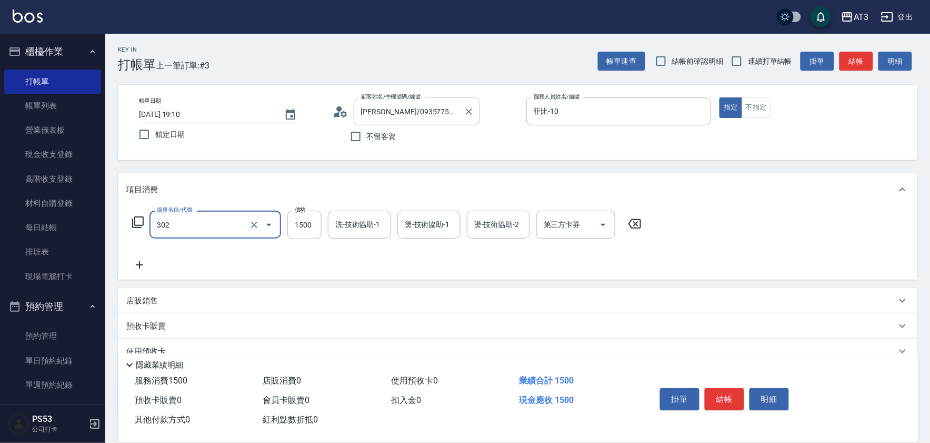
type input "設計燙髮(302)"
type input "1080"
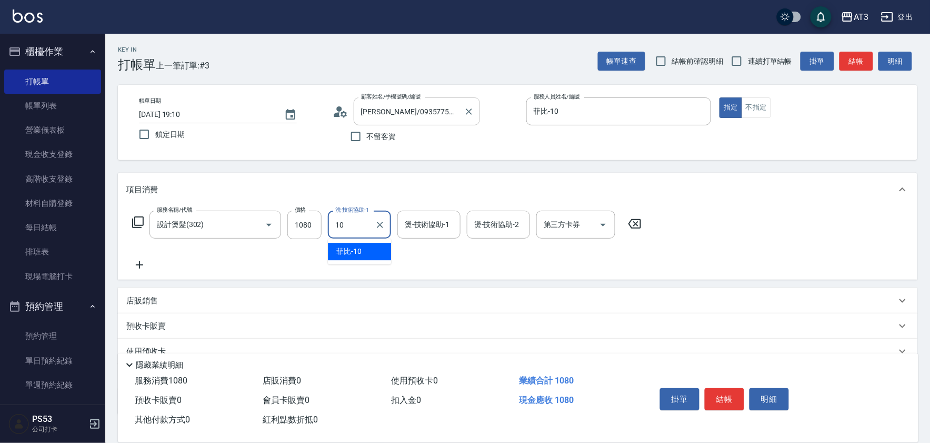
type input "菲比-10"
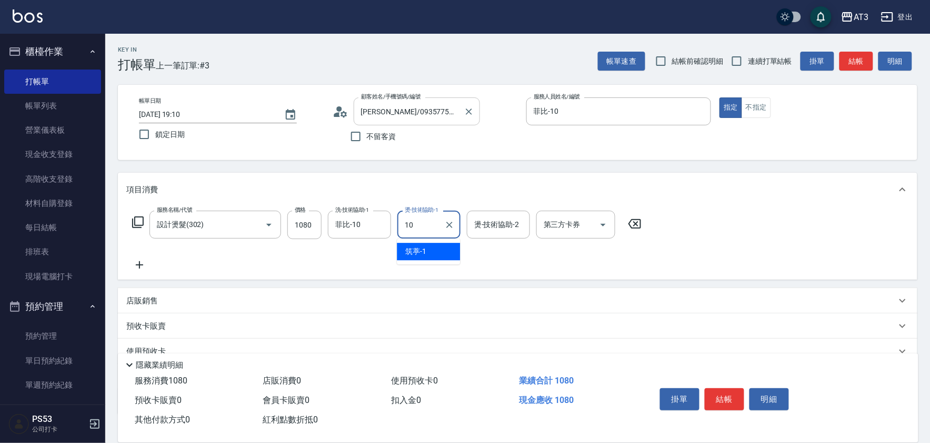
type input "菲比-10"
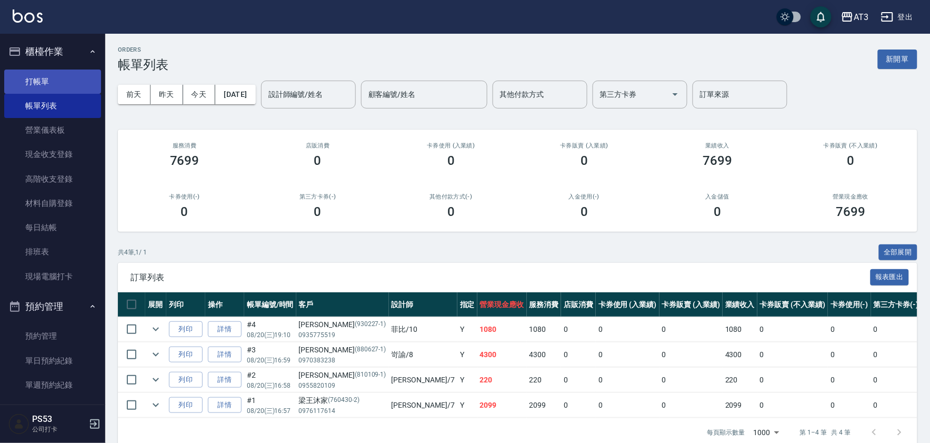
click at [38, 83] on link "打帳單" at bounding box center [52, 82] width 97 height 24
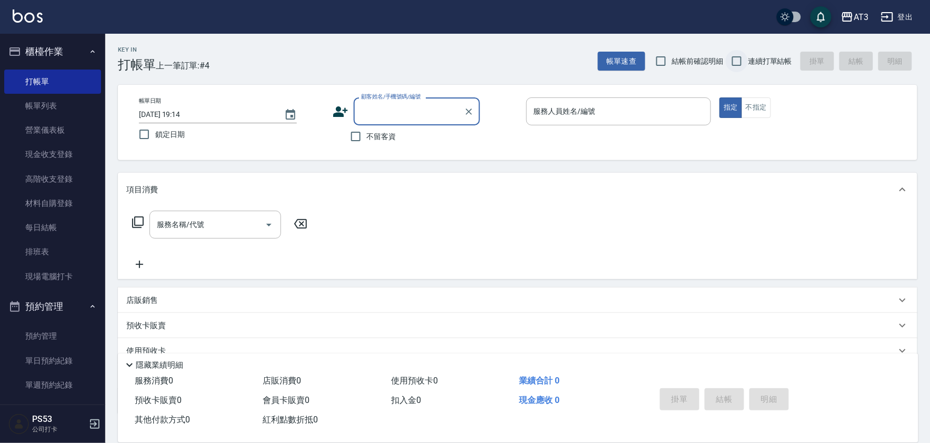
click at [733, 63] on input "連續打單結帳" at bounding box center [737, 61] width 22 height 22
checkbox input "true"
click at [441, 116] on input "顧客姓名/手機號碼/編號" at bounding box center [409, 111] width 101 height 18
type input "[PERSON_NAME]/0966528983/940813"
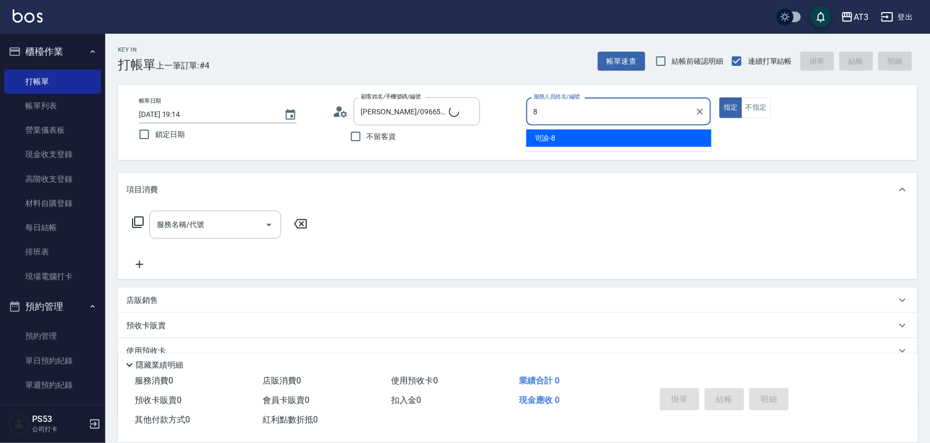
type input "8"
type button "true"
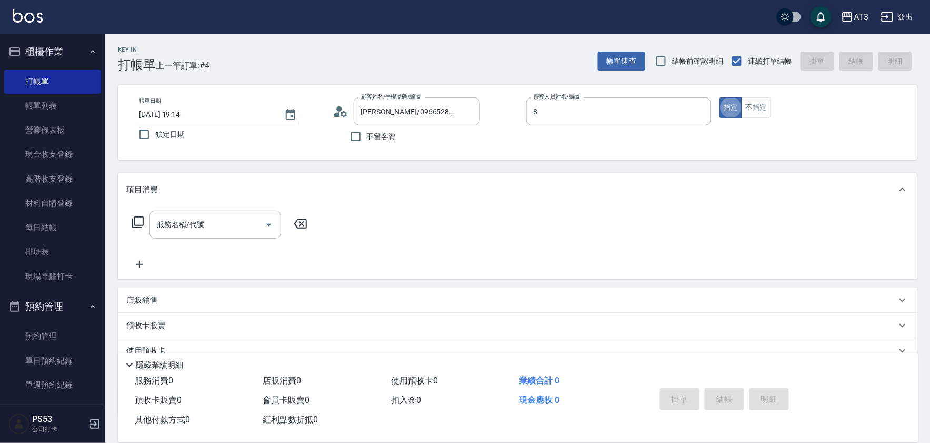
type input "岢諭-8"
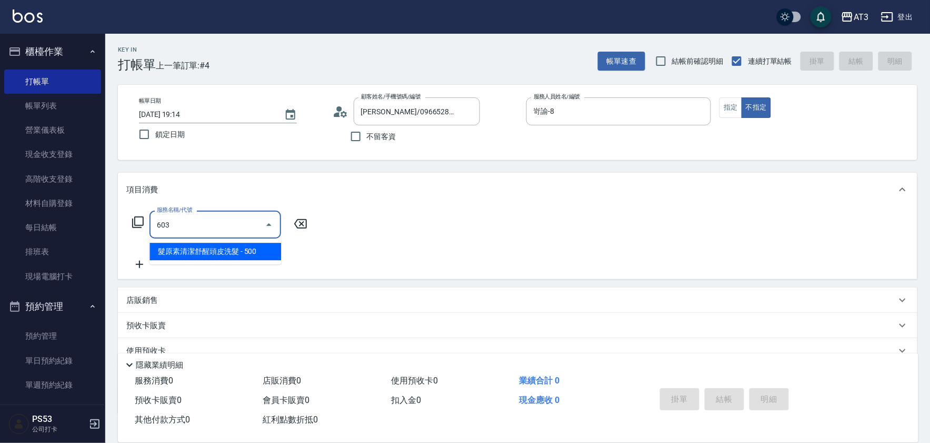
type input "髮原素清潔舒醒頭皮洗髮(603)"
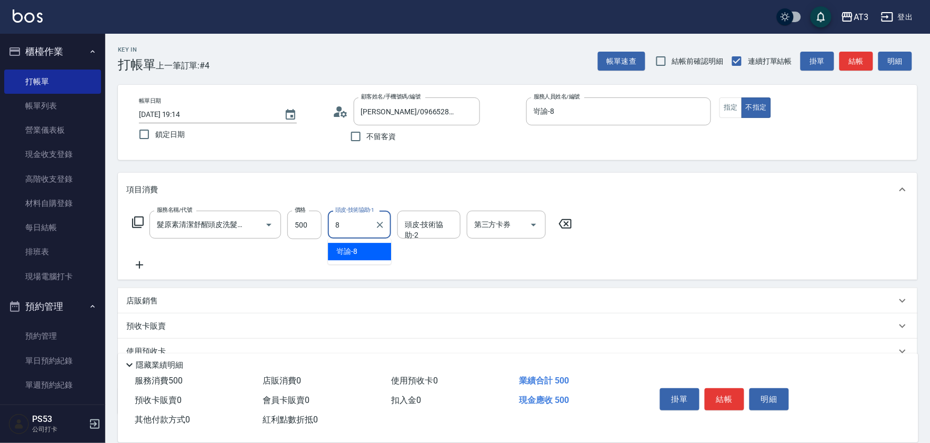
type input "岢諭-8"
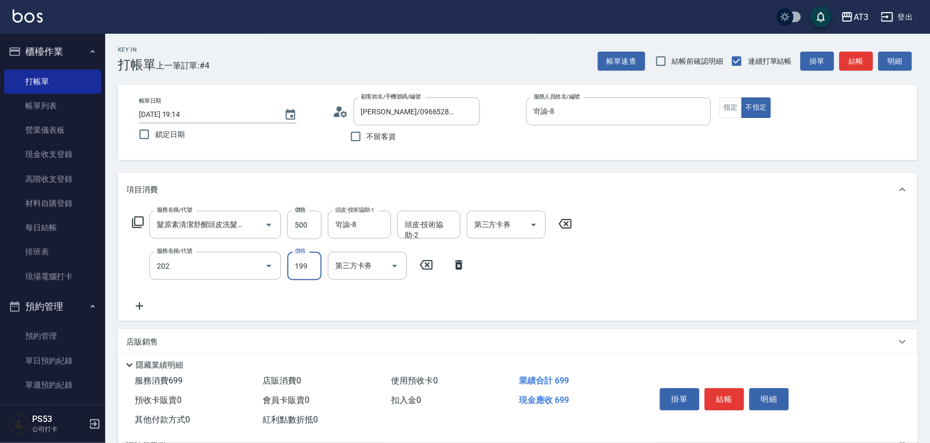
type input "不指定單剪(202)"
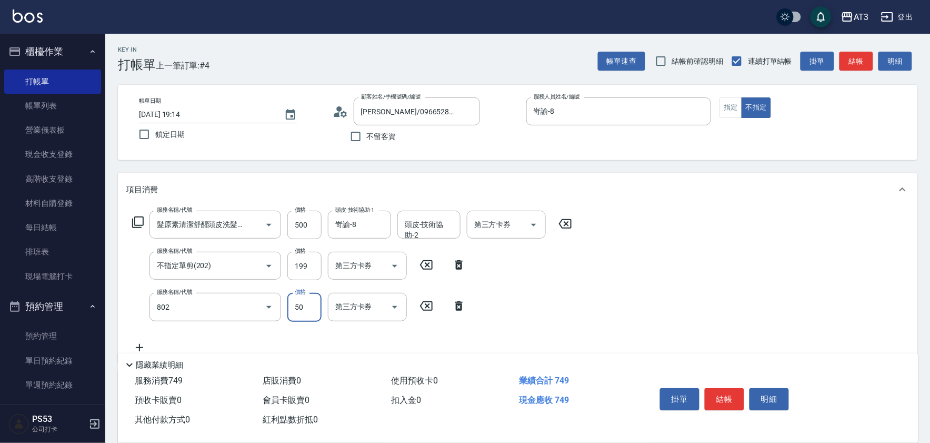
type input "潤絲/加精油(802)"
type input "7"
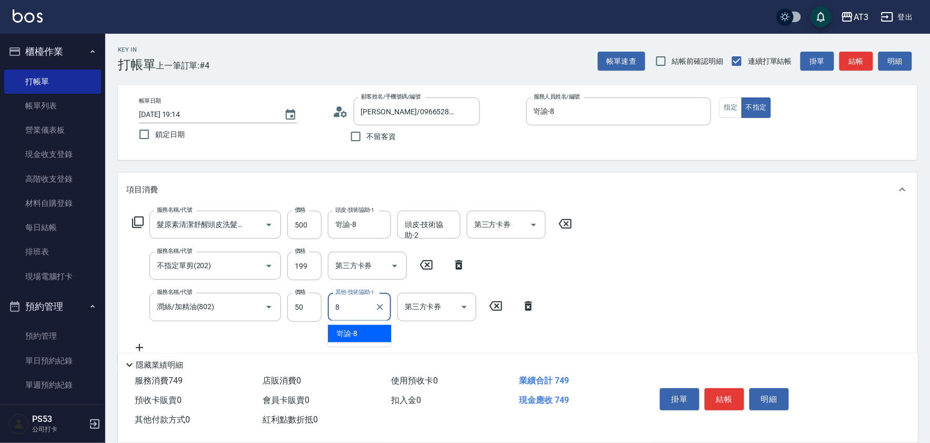
type input "岢諭-8"
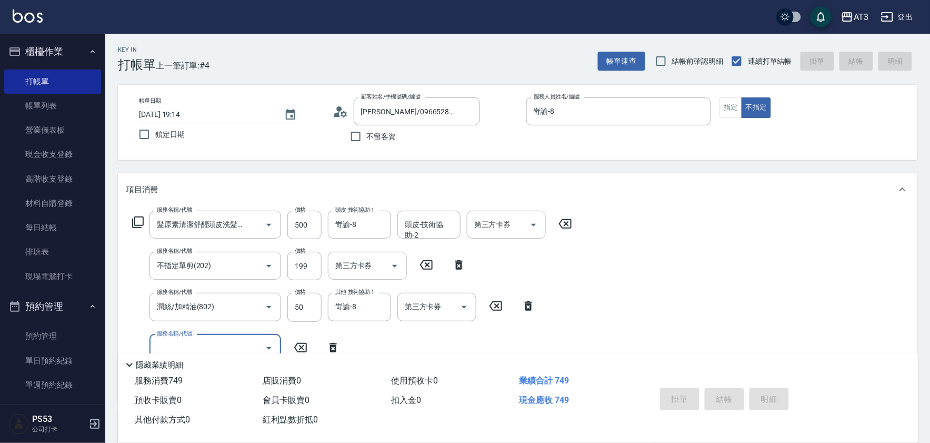
type input "[DATE] 19:15"
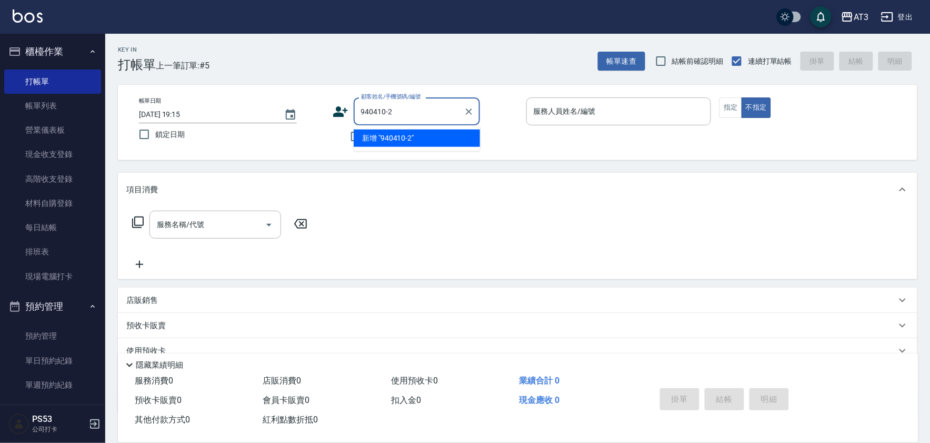
type input "940410-2"
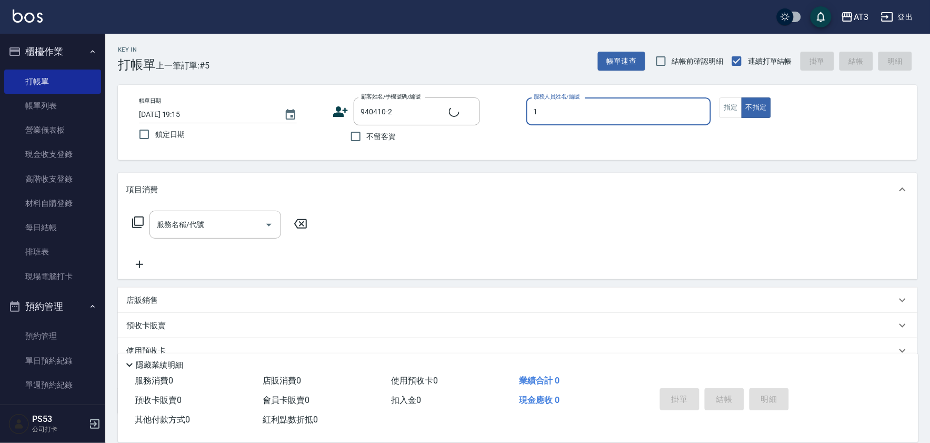
type input "10"
type button "false"
type input "[PERSON_NAME]/0905649586/940410-2"
type input "菲比-10"
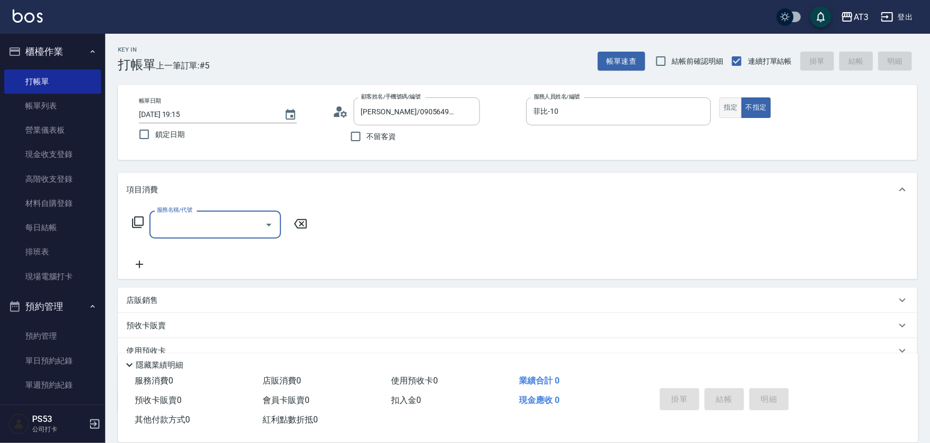
click at [731, 113] on button "指定" at bounding box center [731, 107] width 23 height 21
click at [178, 230] on input "服務名稱/代號" at bounding box center [207, 224] width 106 height 18
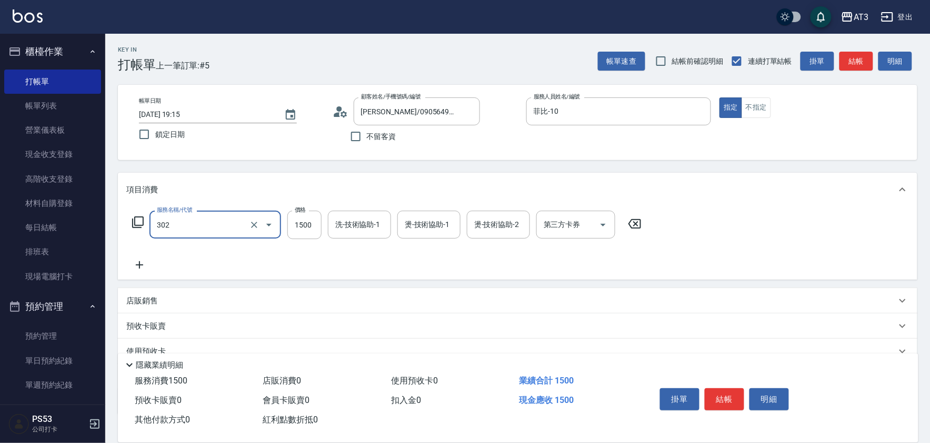
type input "設計燙髮(302)"
type input "799"
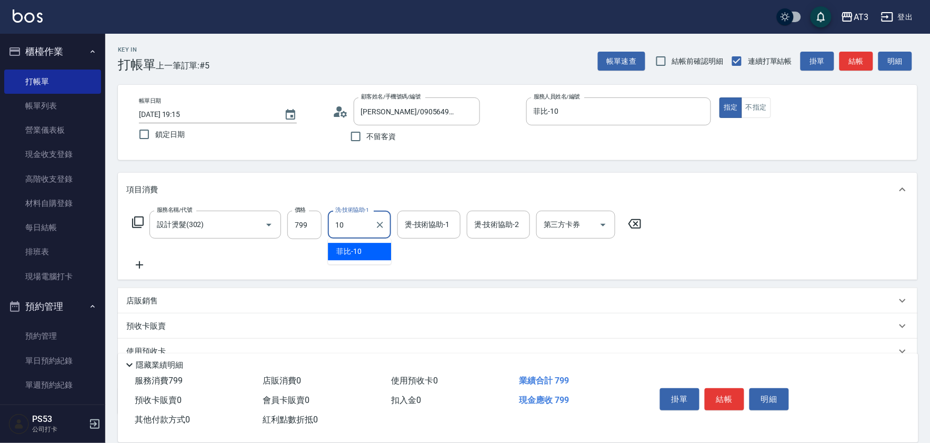
type input "菲比-10"
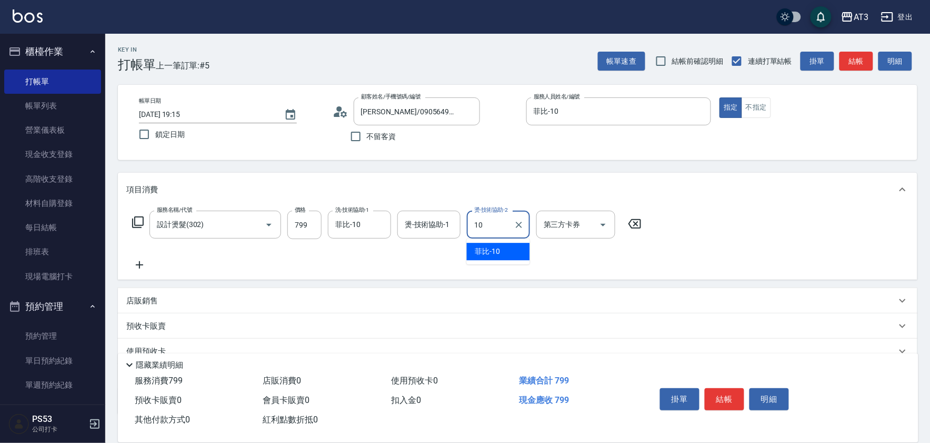
type input "菲比-10"
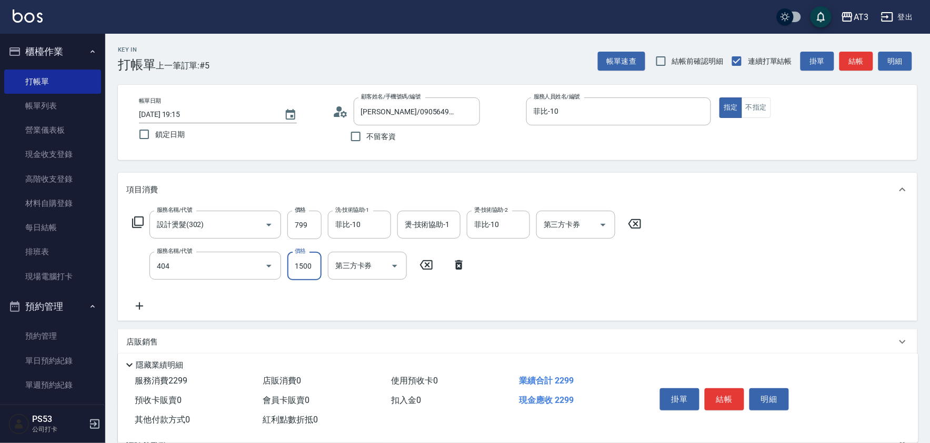
type input "設計染髮(404)"
type input "800"
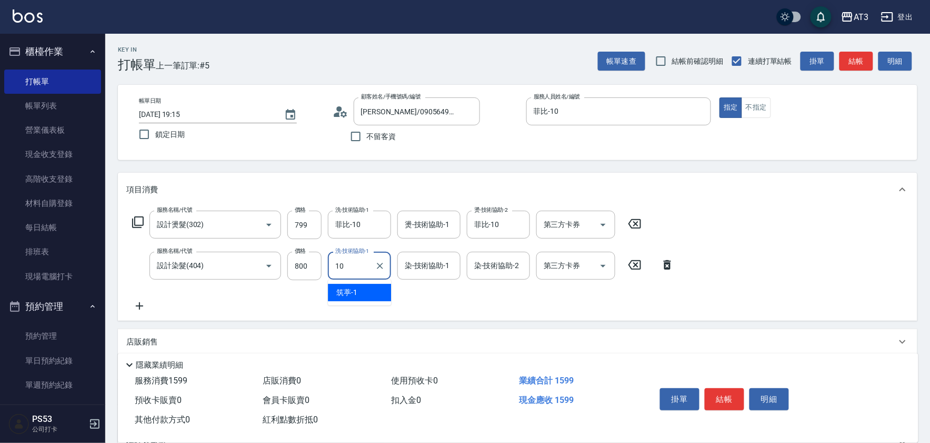
type input "菲比-10"
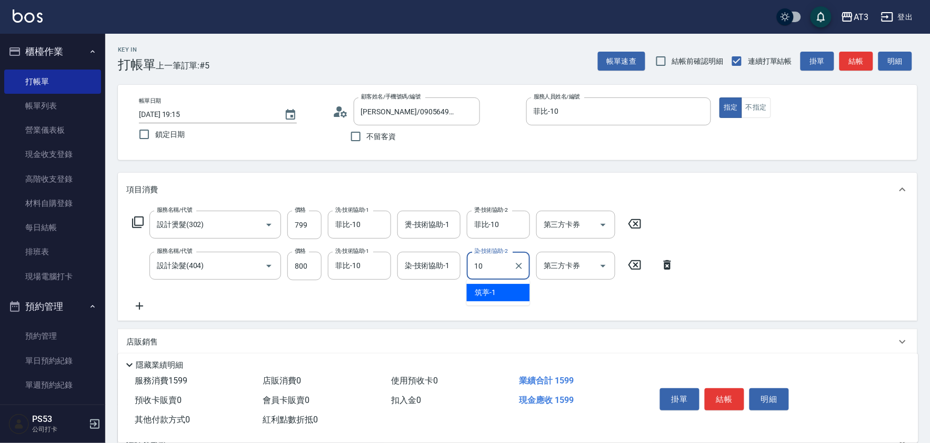
type input "菲比-10"
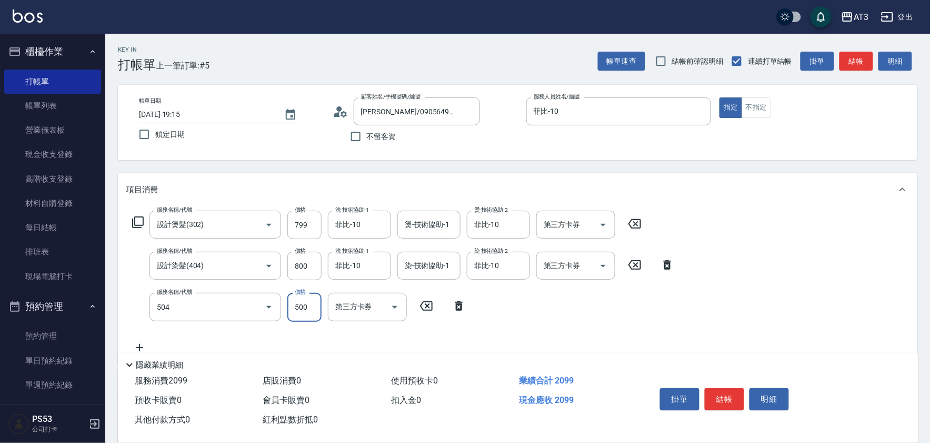
type input "順子護髮(504)"
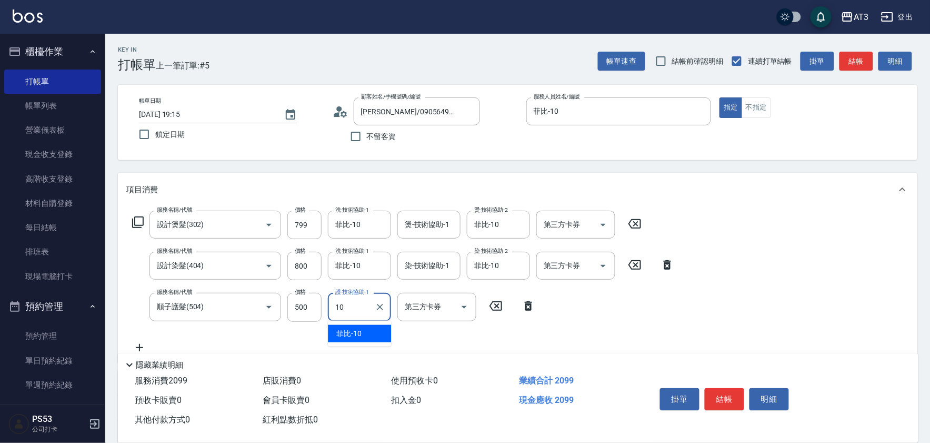
type input "菲比-10"
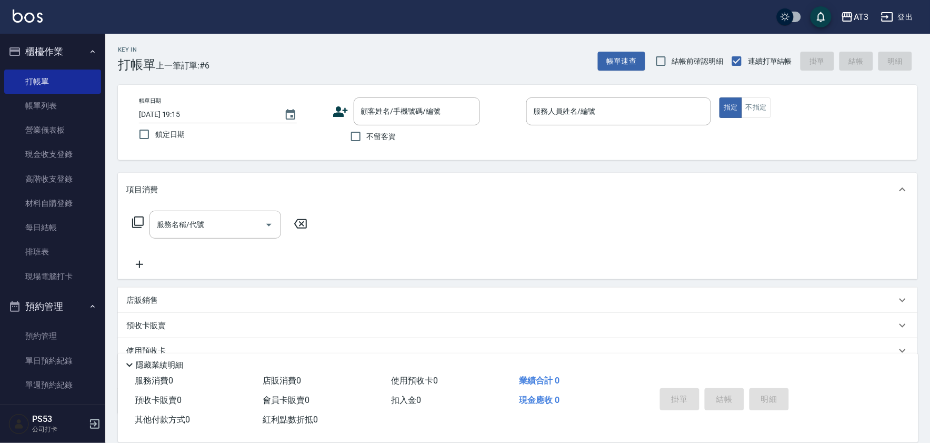
click at [337, 114] on icon at bounding box center [340, 111] width 15 height 11
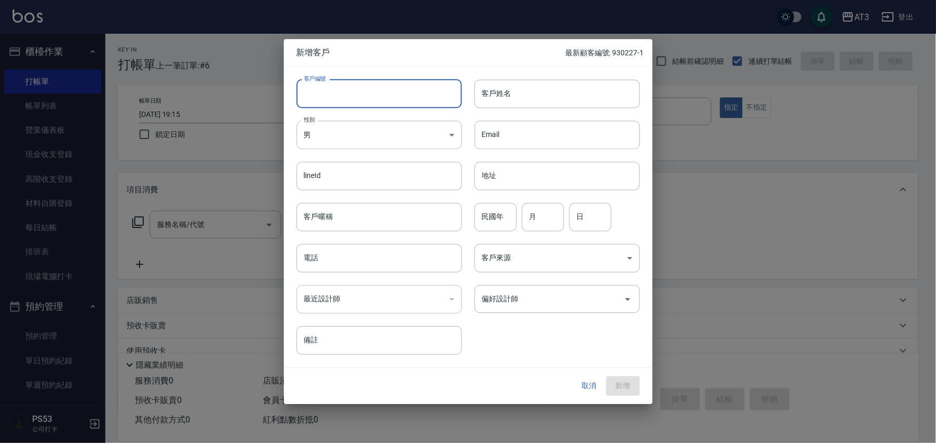
drag, startPoint x: 390, startPoint y: 86, endPoint x: 656, endPoint y: 353, distance: 376.8
click at [391, 90] on input "客戶編號" at bounding box center [378, 94] width 165 height 28
type input "811228-1"
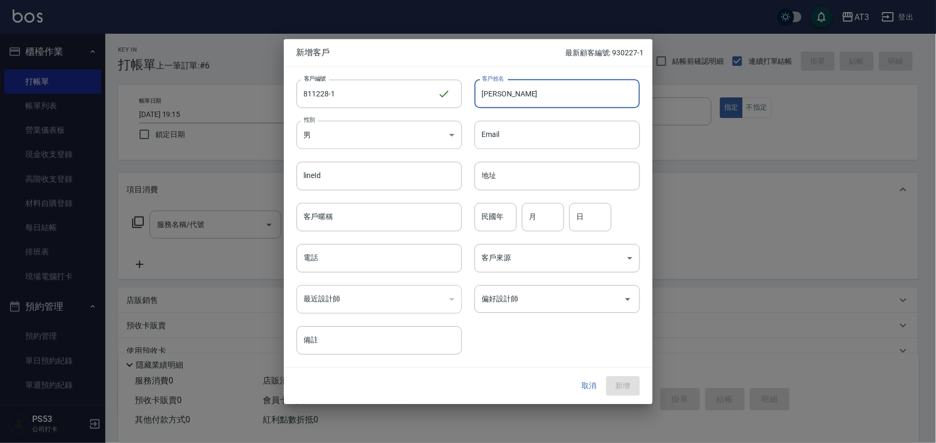
type input "[PERSON_NAME]"
type input "81"
type input "12"
type input "28"
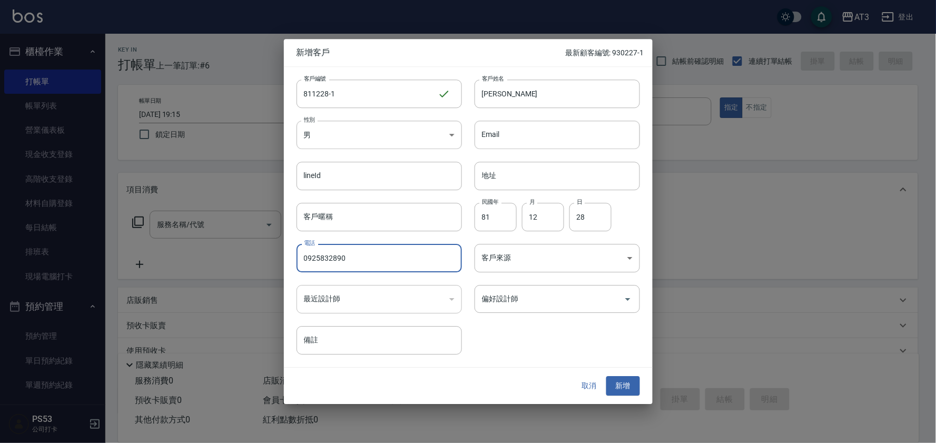
type input "0925832890"
click at [633, 388] on button "新增" at bounding box center [623, 385] width 34 height 19
